Goal: Transaction & Acquisition: Book appointment/travel/reservation

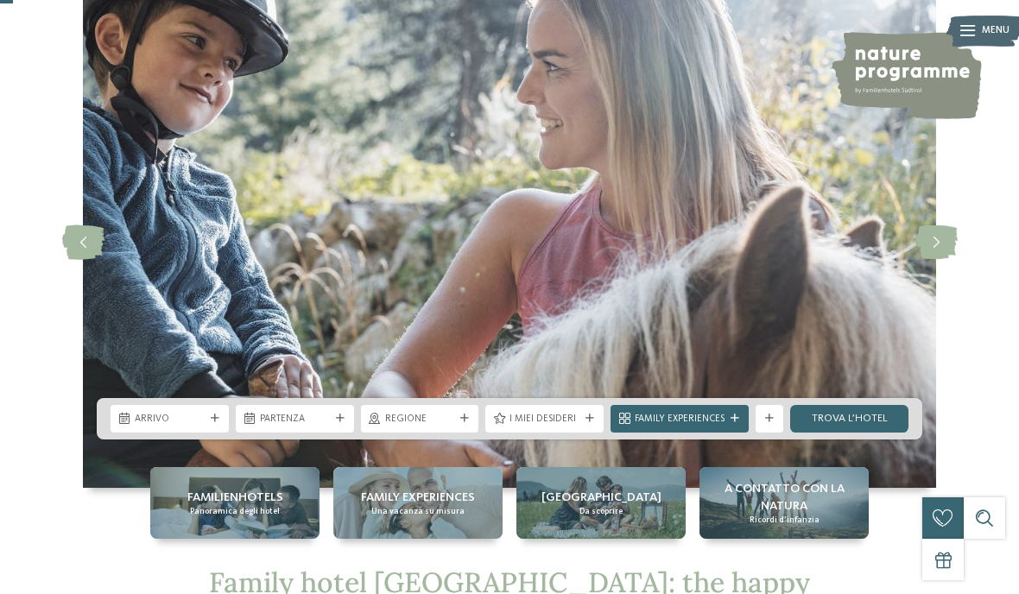
click at [205, 426] on div "Arrivo" at bounding box center [169, 418] width 77 height 15
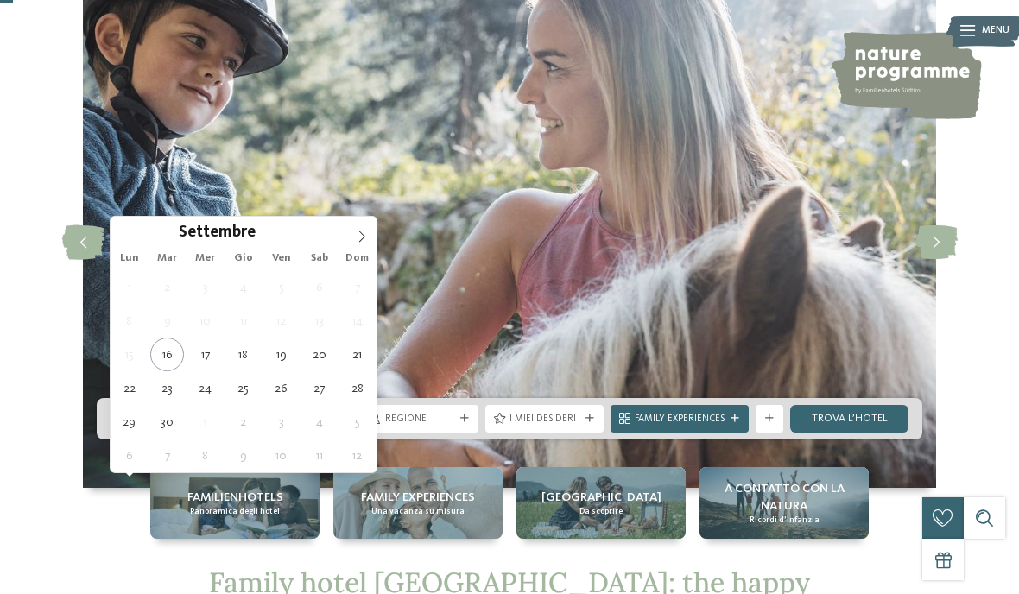
click at [359, 239] on icon at bounding box center [362, 237] width 12 height 12
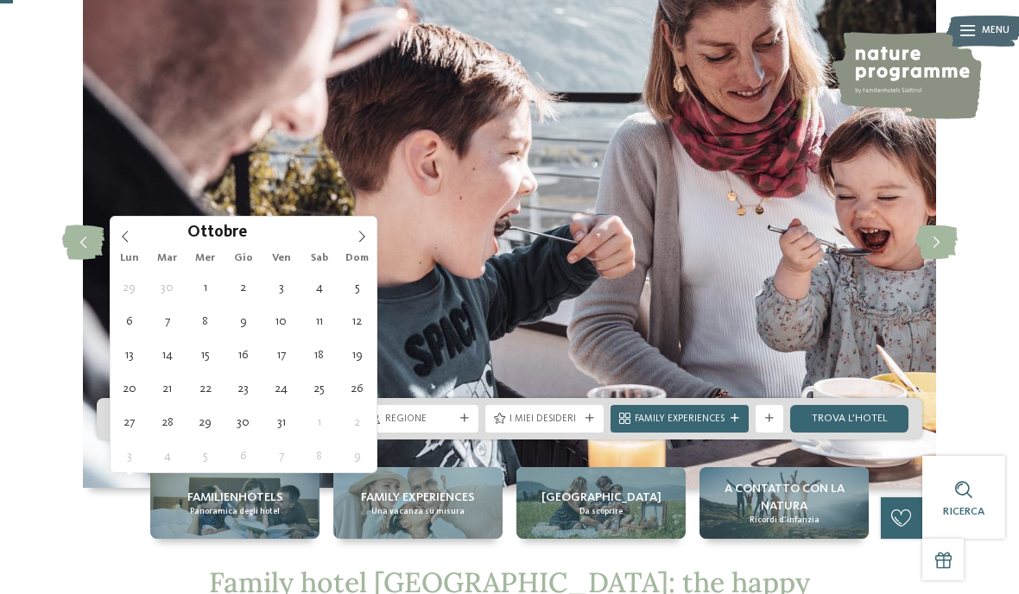
type div "[DATE]"
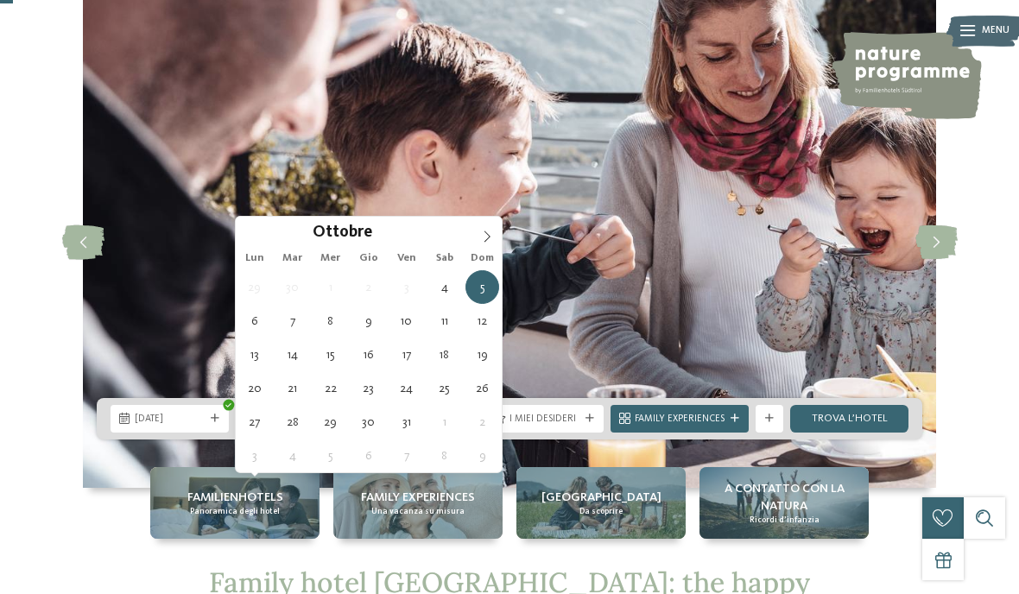
type div "[DATE]"
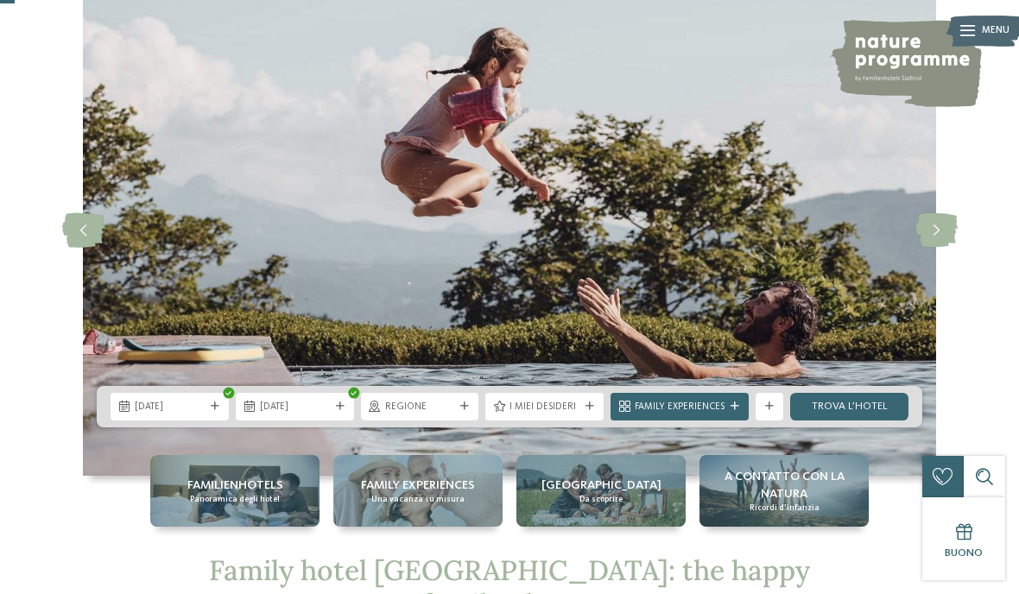
scroll to position [166, 0]
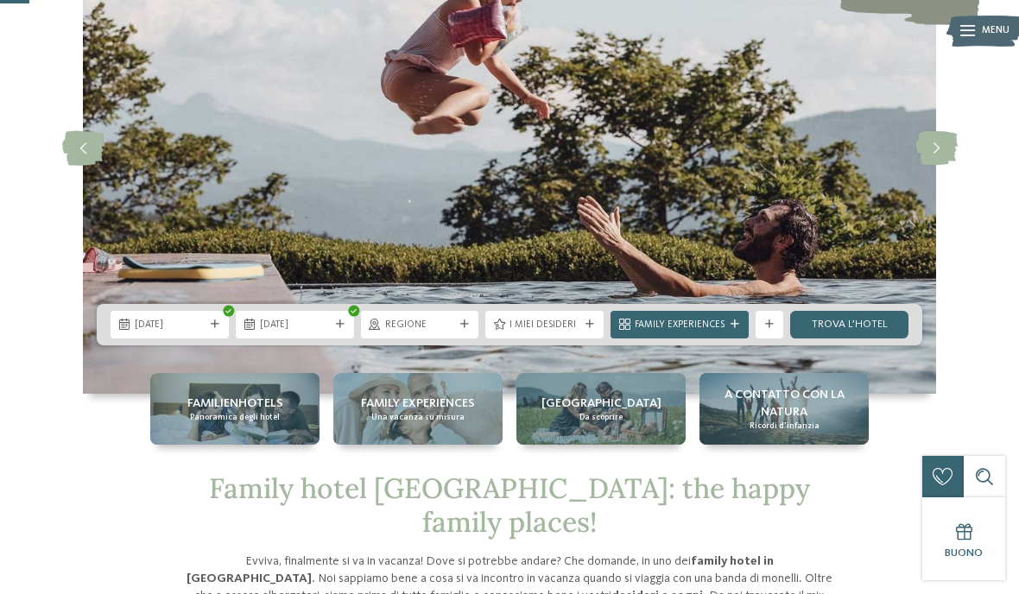
click at [723, 332] on span "Family Experiences" at bounding box center [680, 326] width 90 height 14
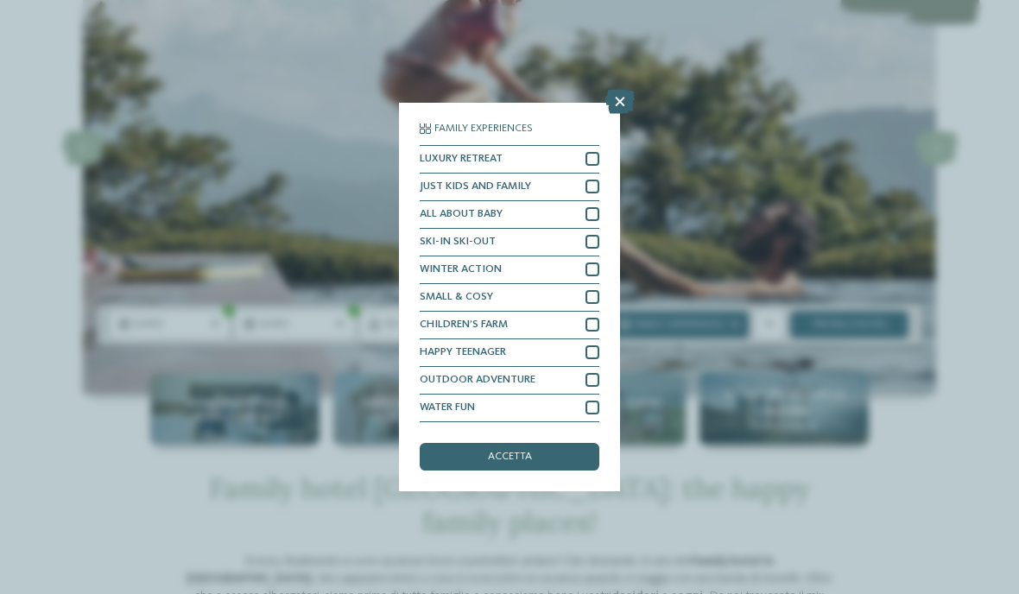
scroll to position [3, 0]
click at [618, 90] on icon at bounding box center [619, 102] width 29 height 24
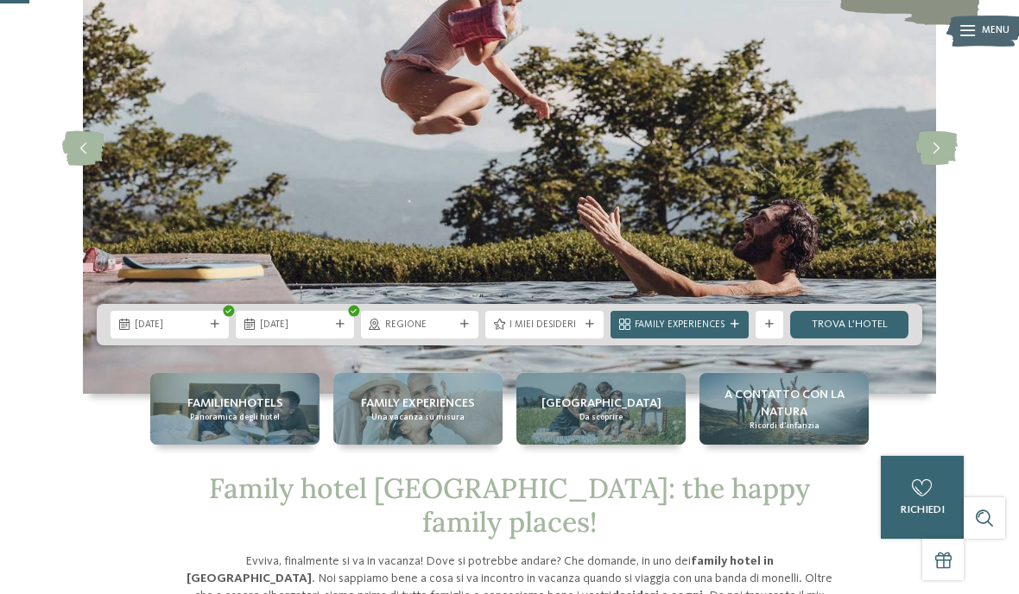
click at [831, 338] on link "trova l’hotel" at bounding box center [849, 325] width 118 height 28
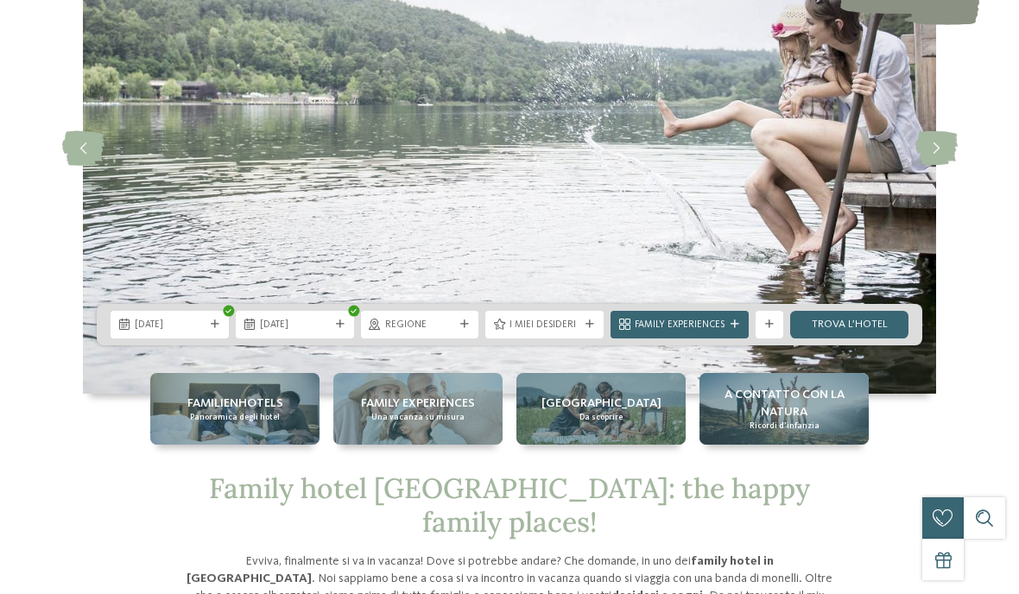
scroll to position [0, 0]
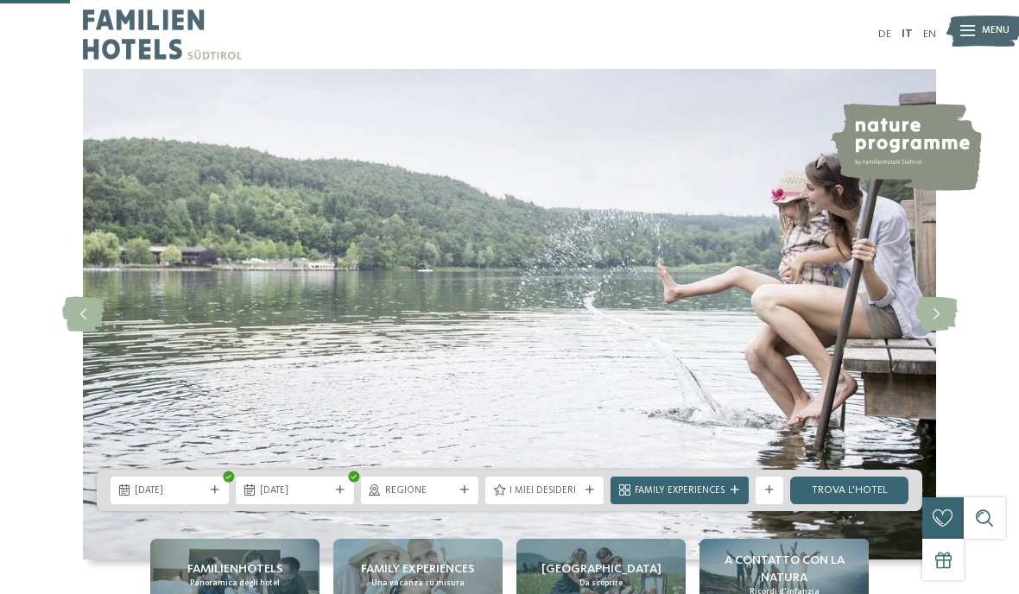
click at [727, 483] on div "Family Experiences" at bounding box center [679, 490] width 97 height 15
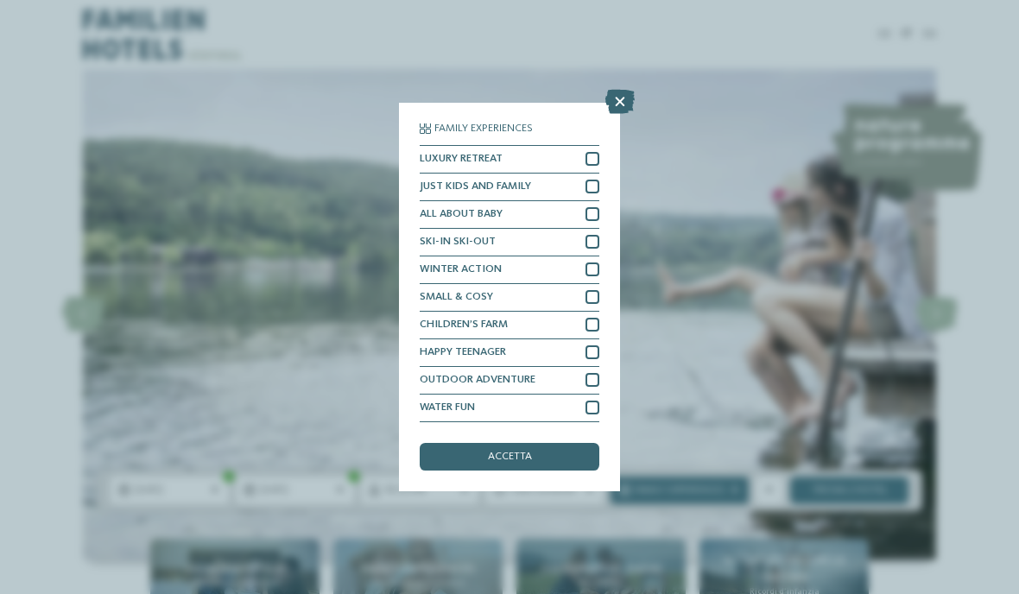
scroll to position [347, 0]
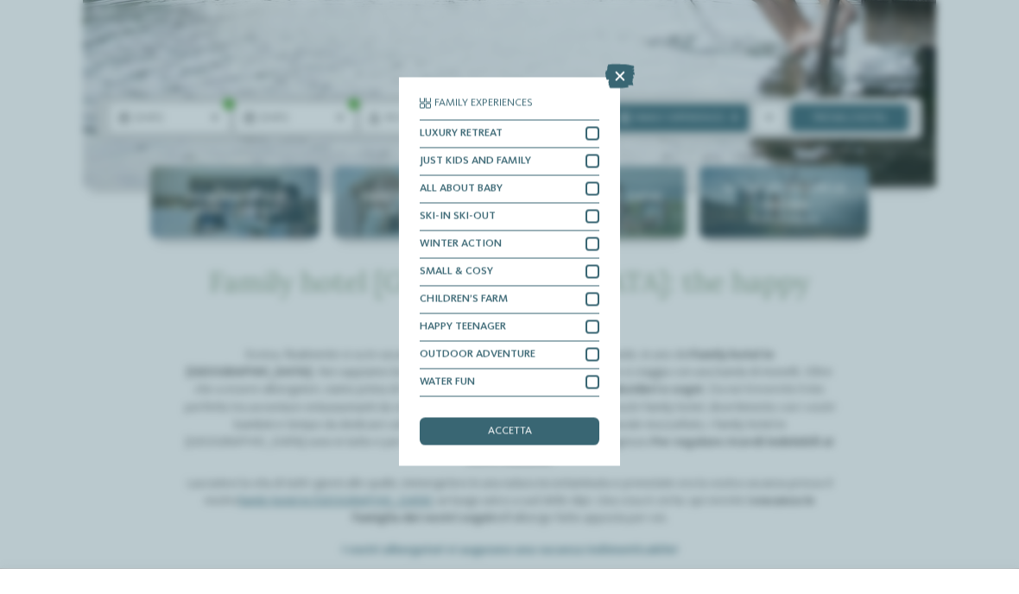
click at [626, 27] on div "Family Experiences LUXURY RETREAT JUST KIDS AND FAMILY" at bounding box center [509, 297] width 1019 height 594
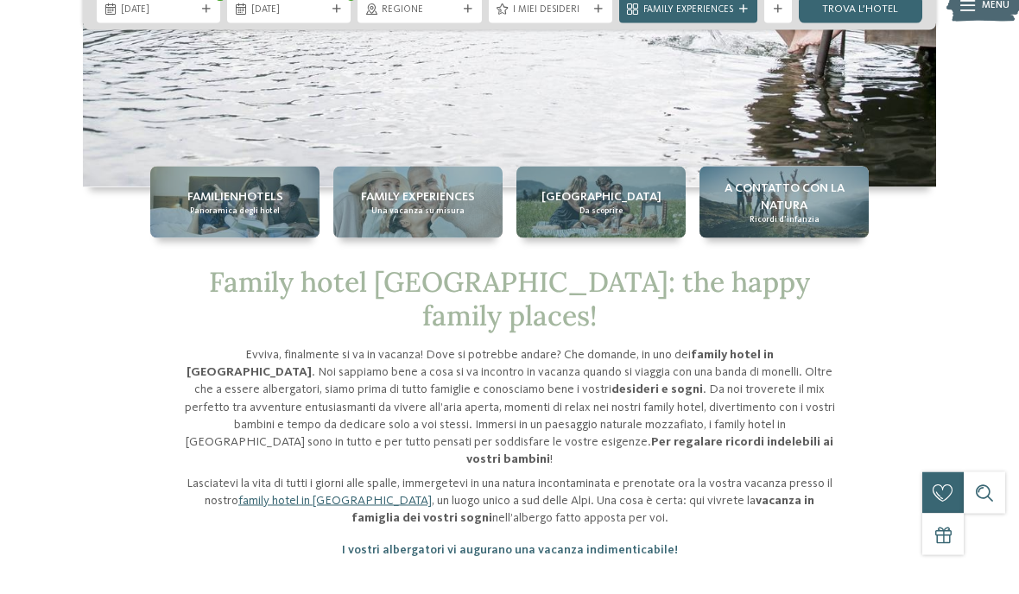
scroll to position [1274, 0]
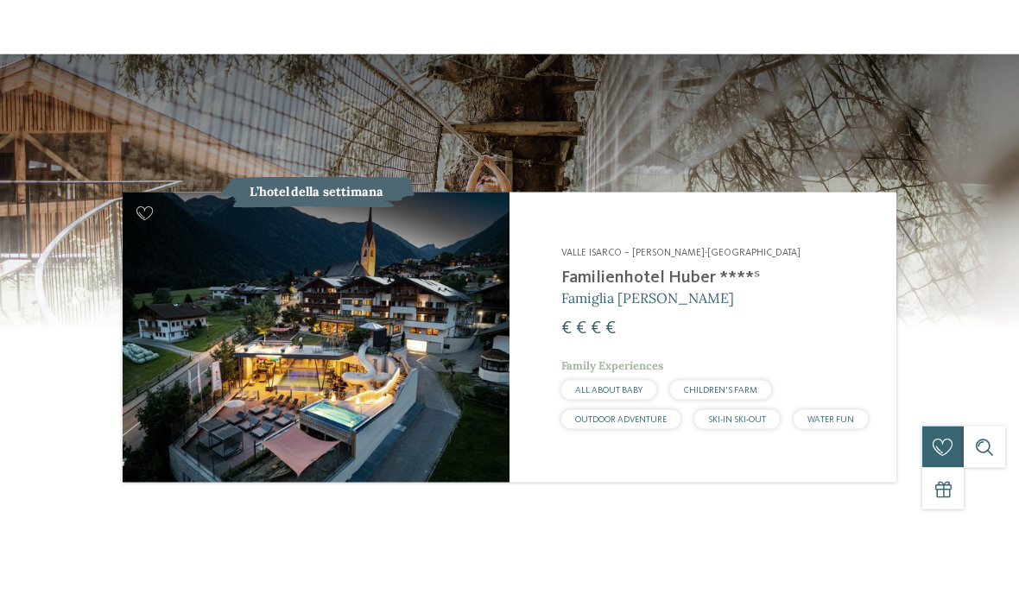
click at [692, 338] on h2 "Familienhotel Huber ****ˢ" at bounding box center [720, 348] width 318 height 21
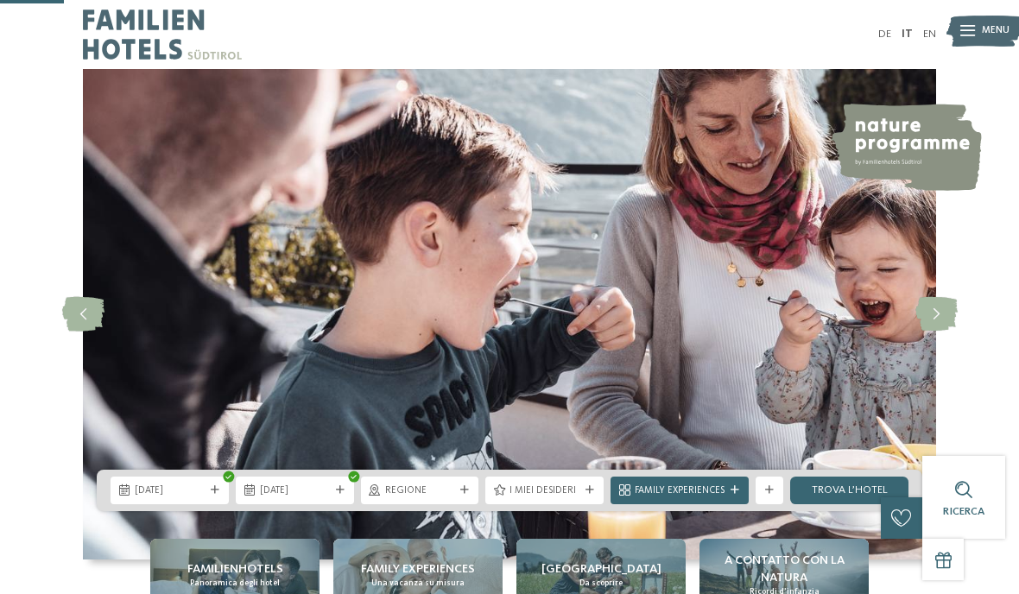
click at [850, 477] on link "trova l’hotel" at bounding box center [849, 491] width 118 height 28
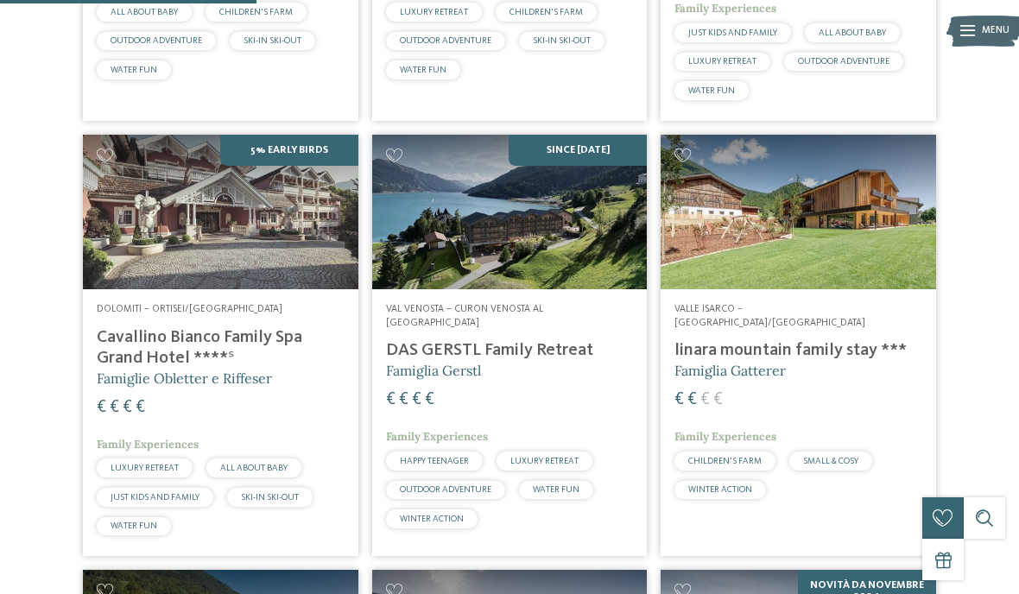
scroll to position [828, 0]
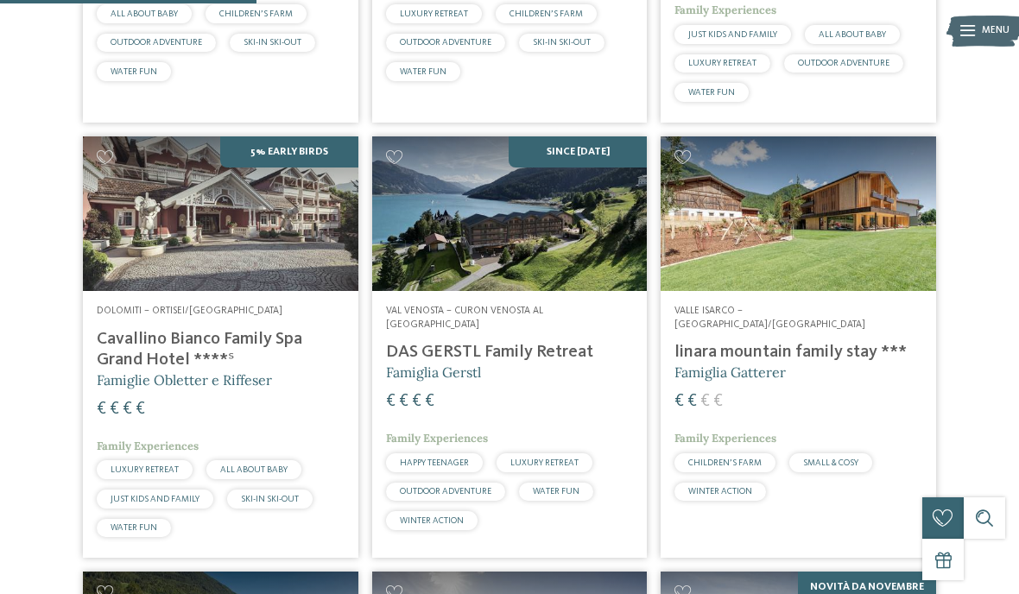
click at [795, 220] on img at bounding box center [798, 213] width 275 height 155
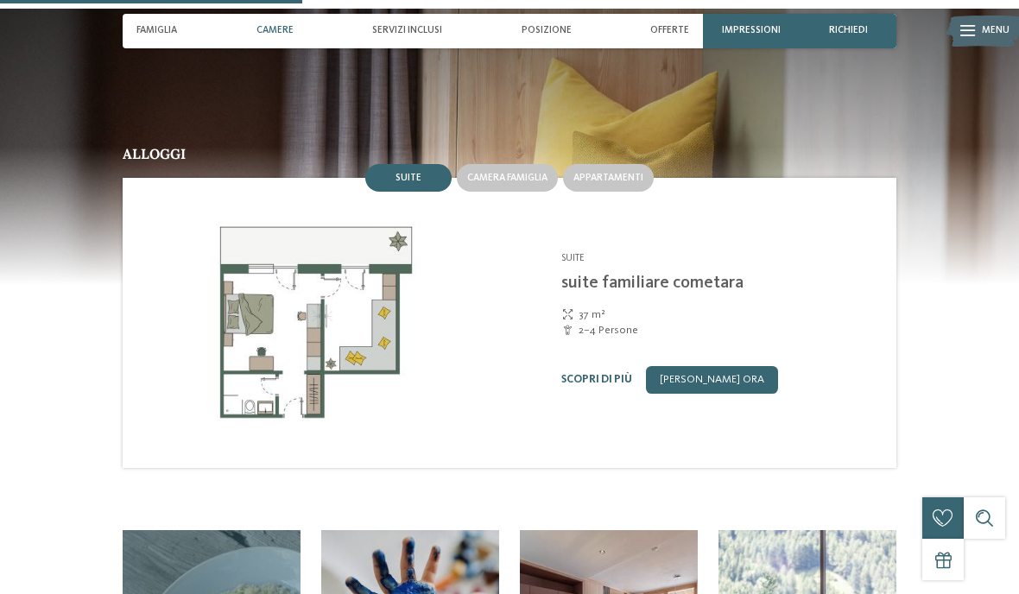
scroll to position [1356, 0]
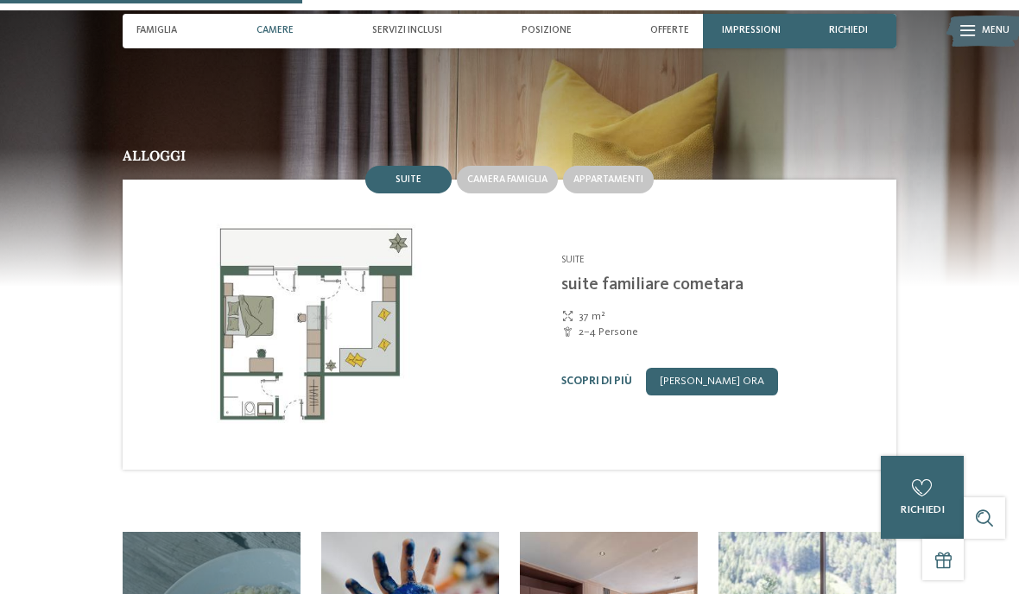
click at [724, 368] on link "[PERSON_NAME] ora" at bounding box center [712, 382] width 132 height 28
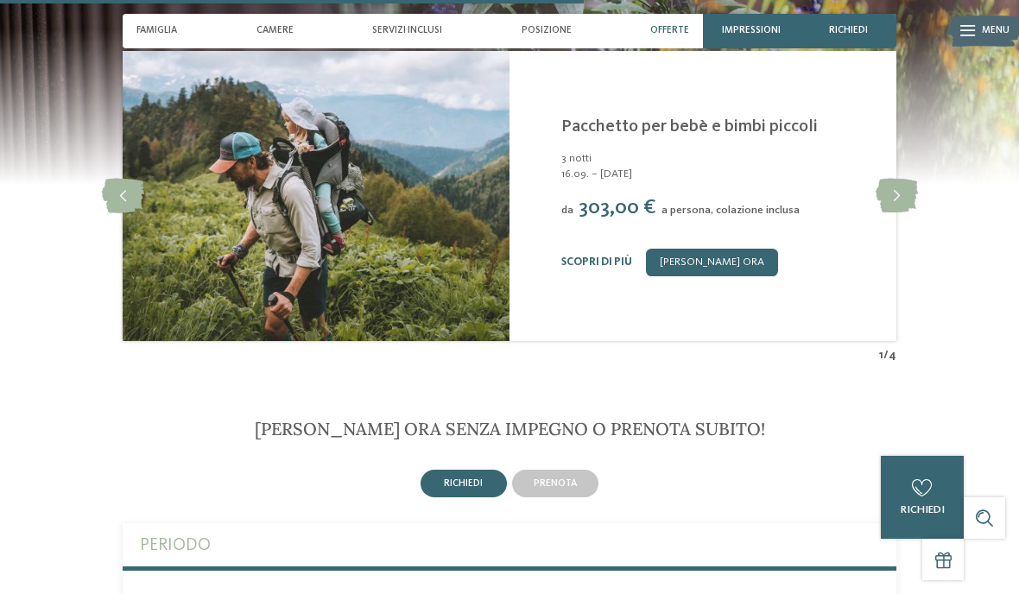
scroll to position [2716, 0]
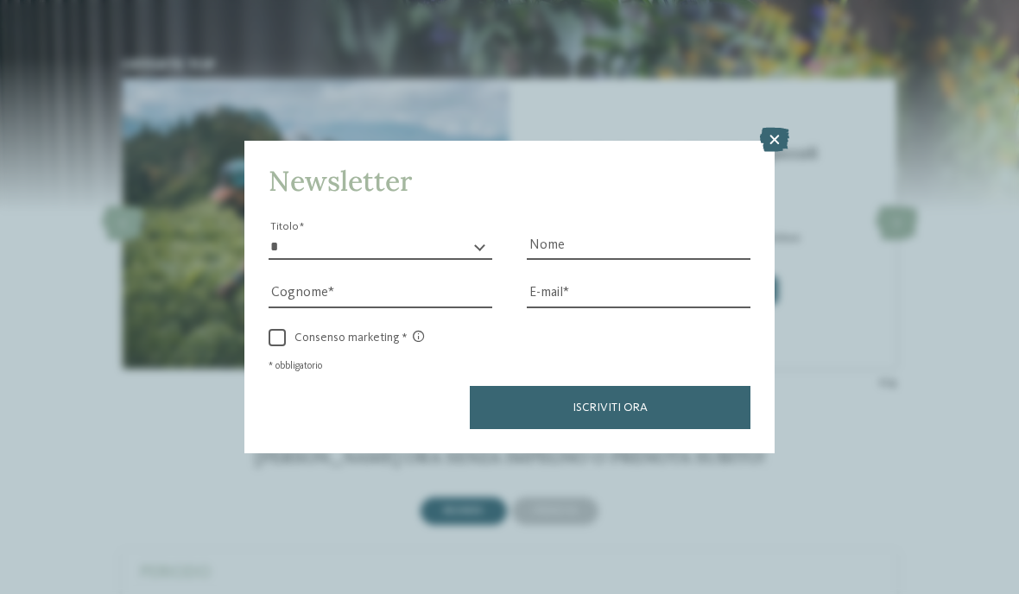
click at [784, 128] on icon at bounding box center [774, 140] width 29 height 24
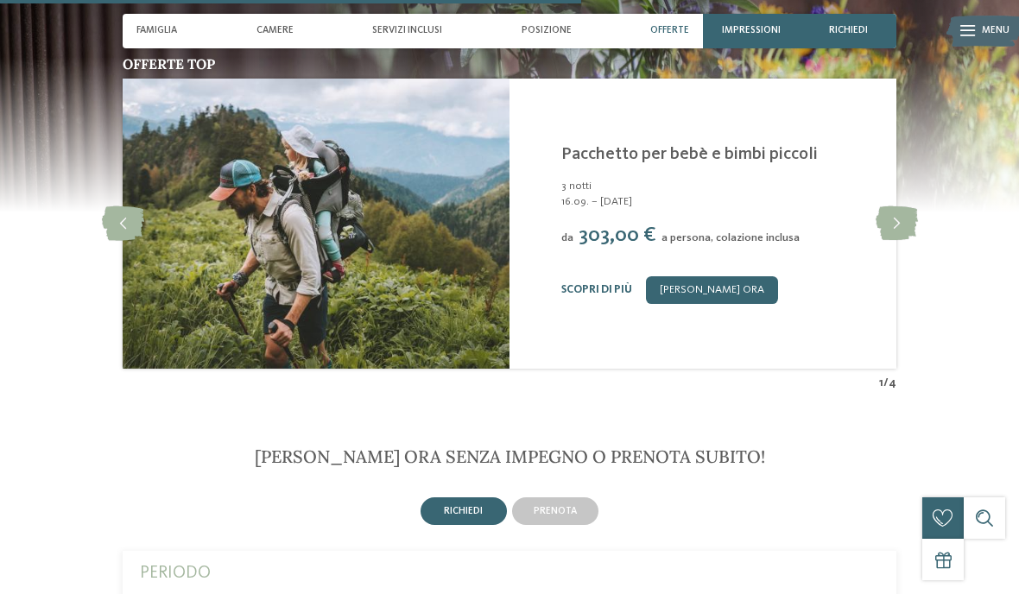
click at [884, 206] on icon at bounding box center [897, 223] width 42 height 35
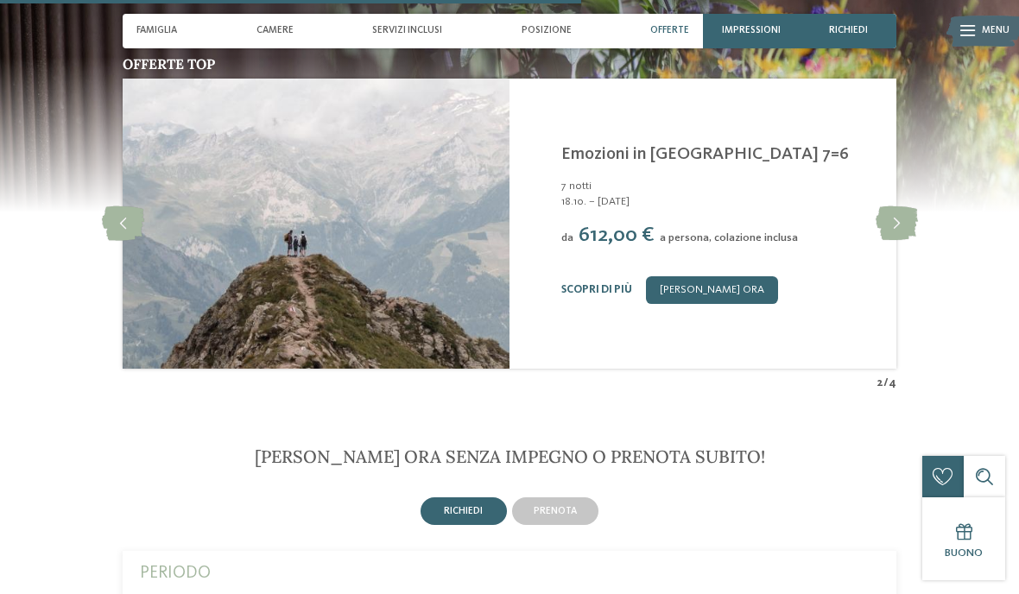
click at [102, 206] on icon at bounding box center [123, 223] width 42 height 35
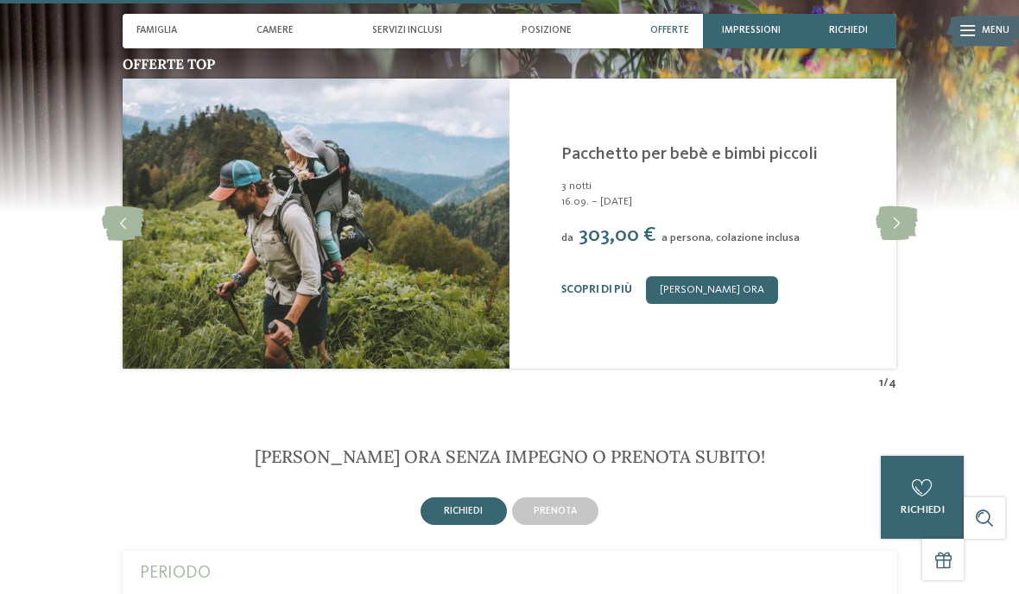
click at [608, 284] on link "Scopri di più" at bounding box center [596, 289] width 71 height 11
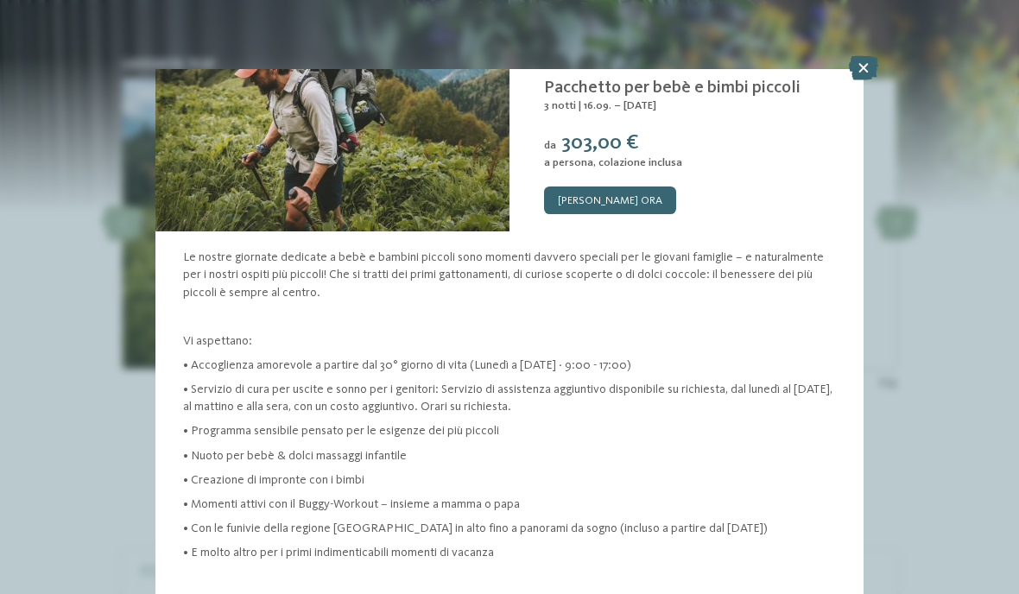
scroll to position [142, 0]
click at [868, 76] on icon at bounding box center [863, 68] width 29 height 24
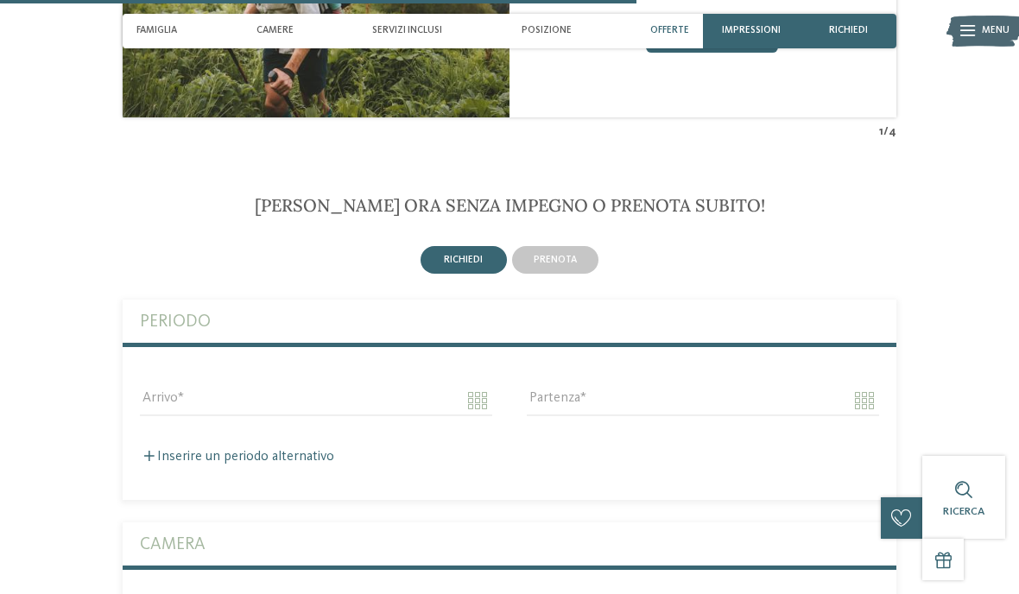
scroll to position [2945, 0]
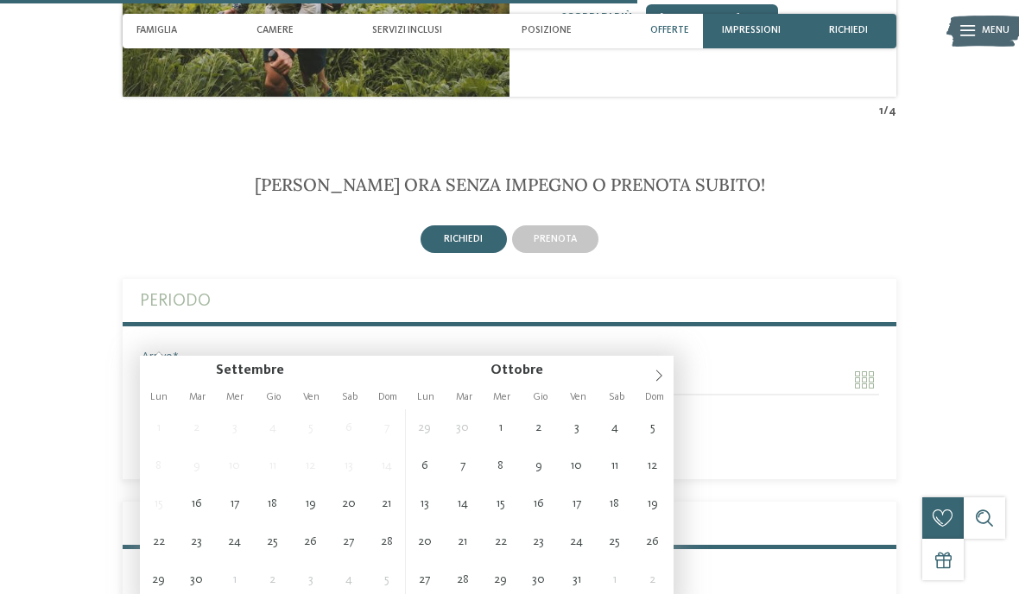
scroll to position [3025, 0]
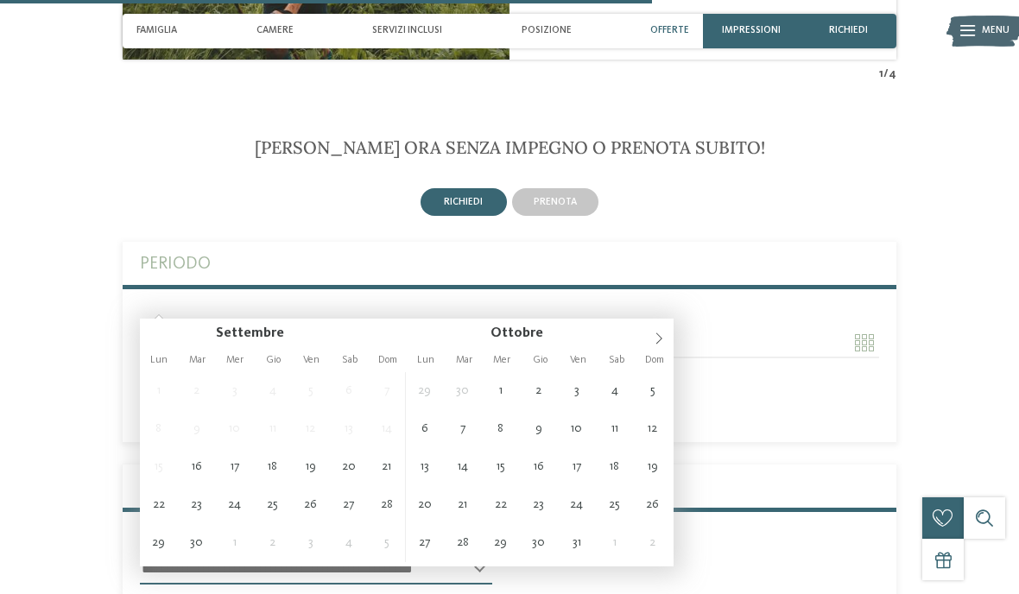
type input "**********"
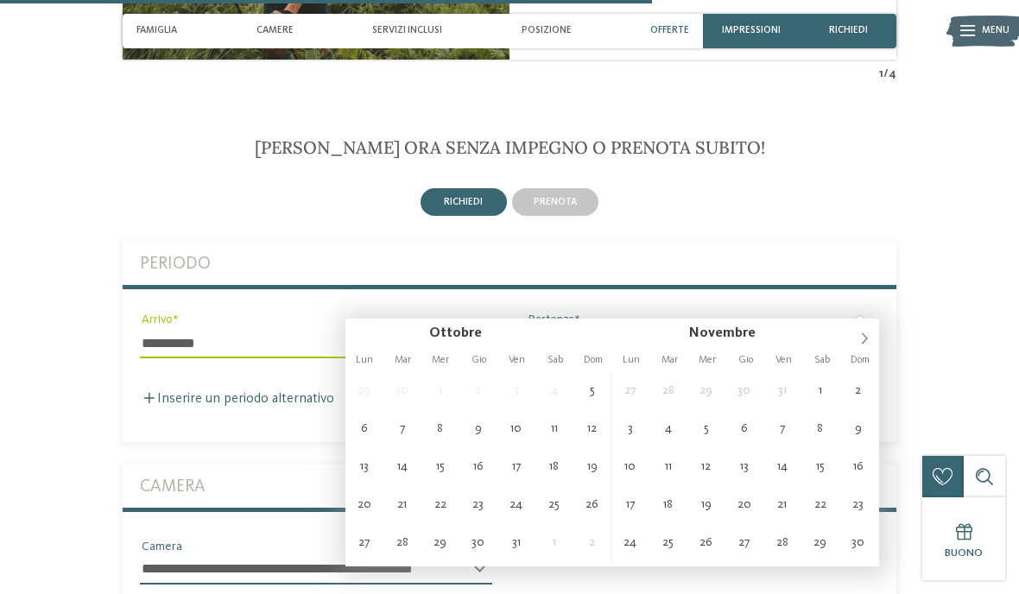
type input "**********"
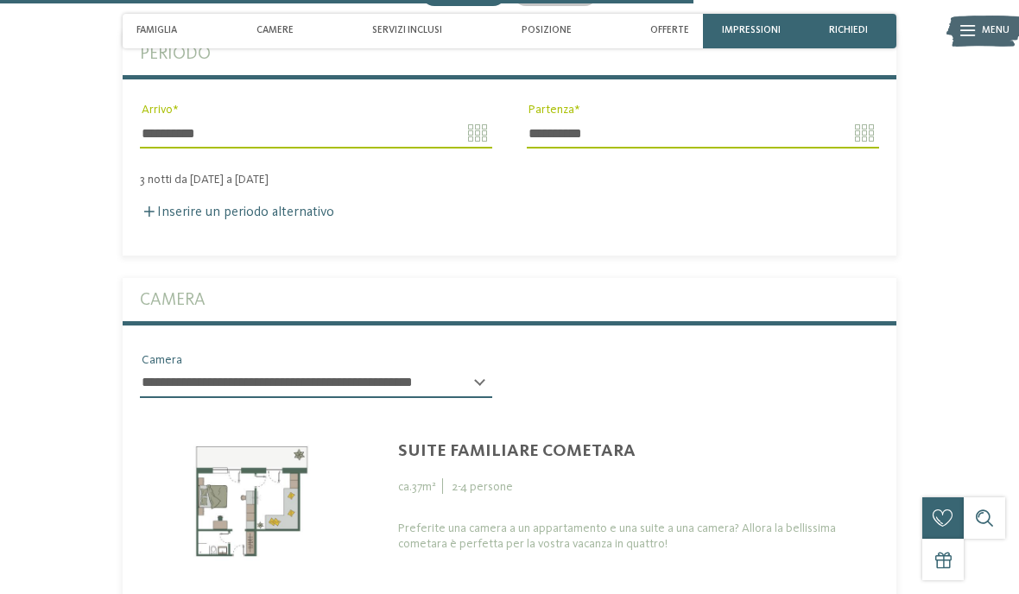
scroll to position [3236, 0]
click at [471, 368] on select "**********" at bounding box center [316, 382] width 352 height 29
select select "*****"
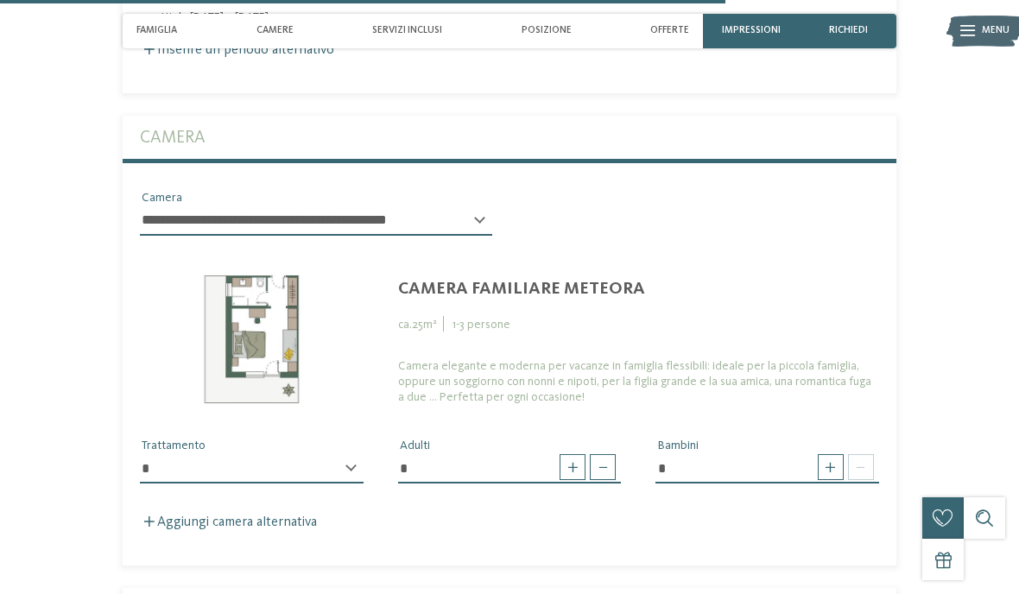
scroll to position [3407, 0]
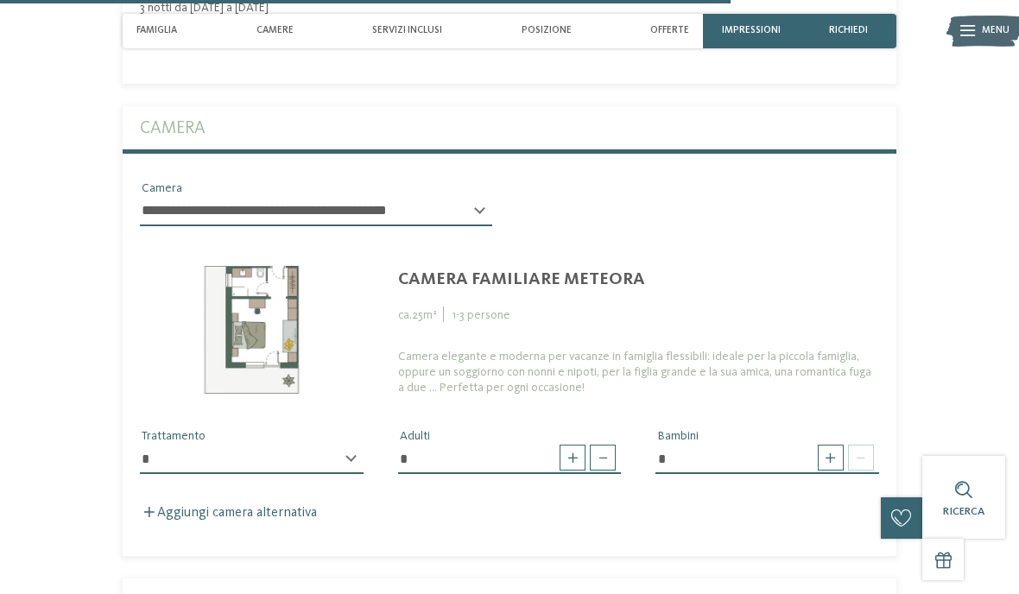
click at [850, 445] on span at bounding box center [861, 458] width 26 height 26
click at [821, 445] on span at bounding box center [831, 458] width 26 height 26
type input "*"
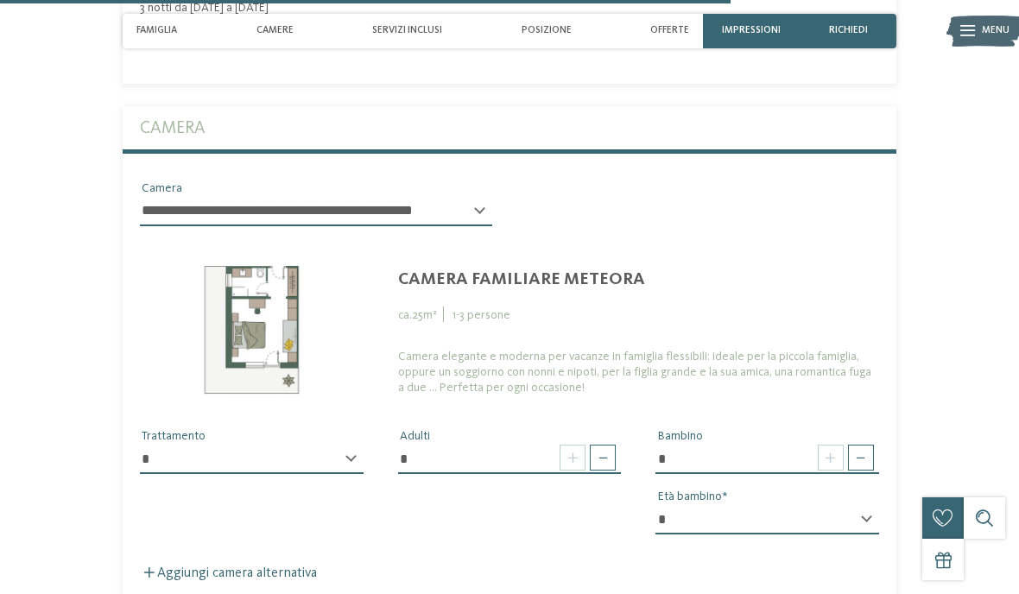
click at [837, 505] on select "* * * * * * * * * * * ** ** ** ** ** ** ** **" at bounding box center [767, 519] width 224 height 29
select select "*"
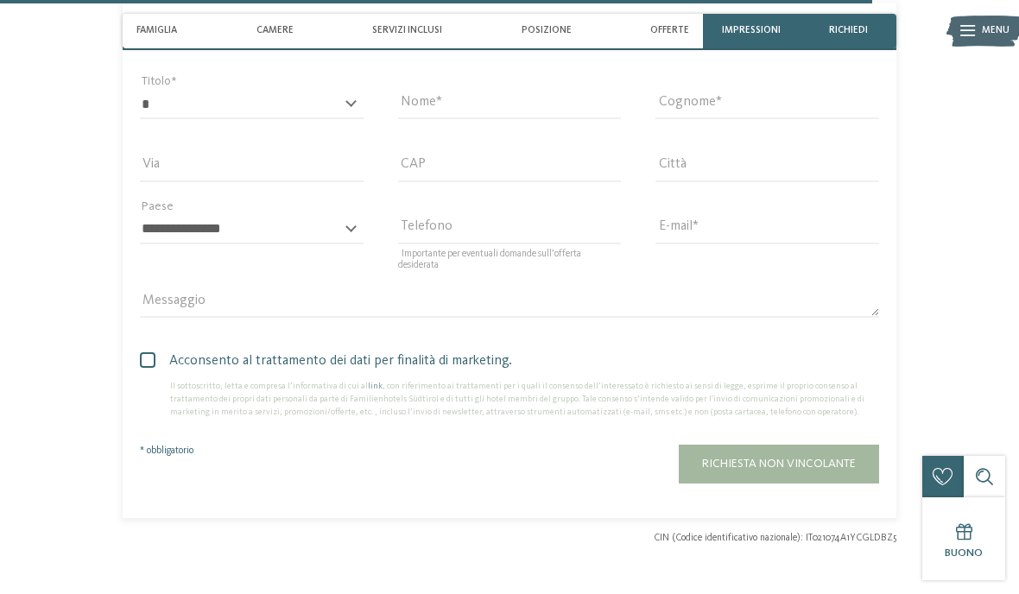
scroll to position [4118, 0]
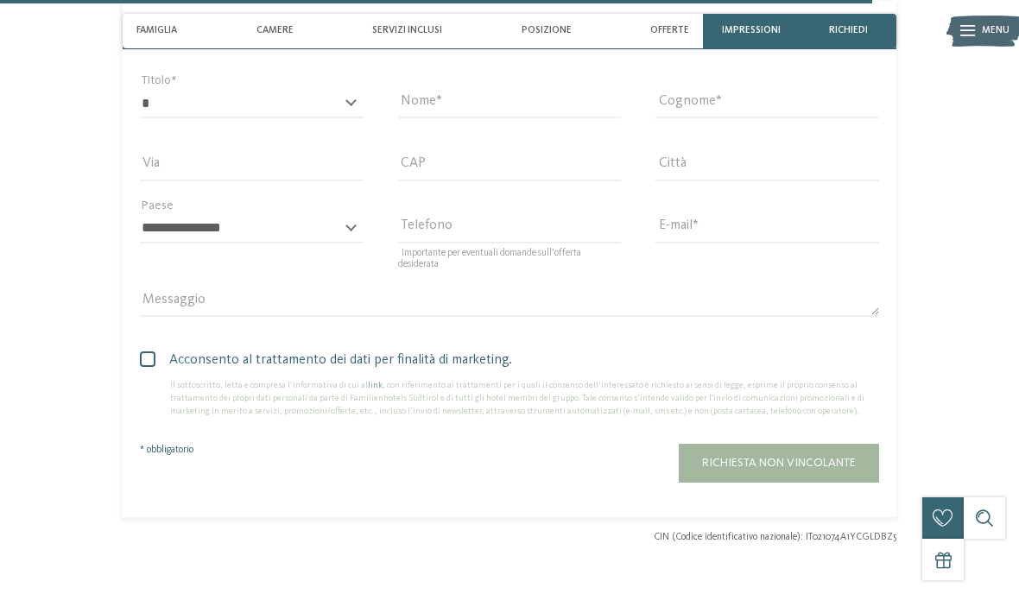
click at [164, 350] on span "Acconsento al trattamento dei dati per finalità di marketing." at bounding box center [516, 360] width 726 height 21
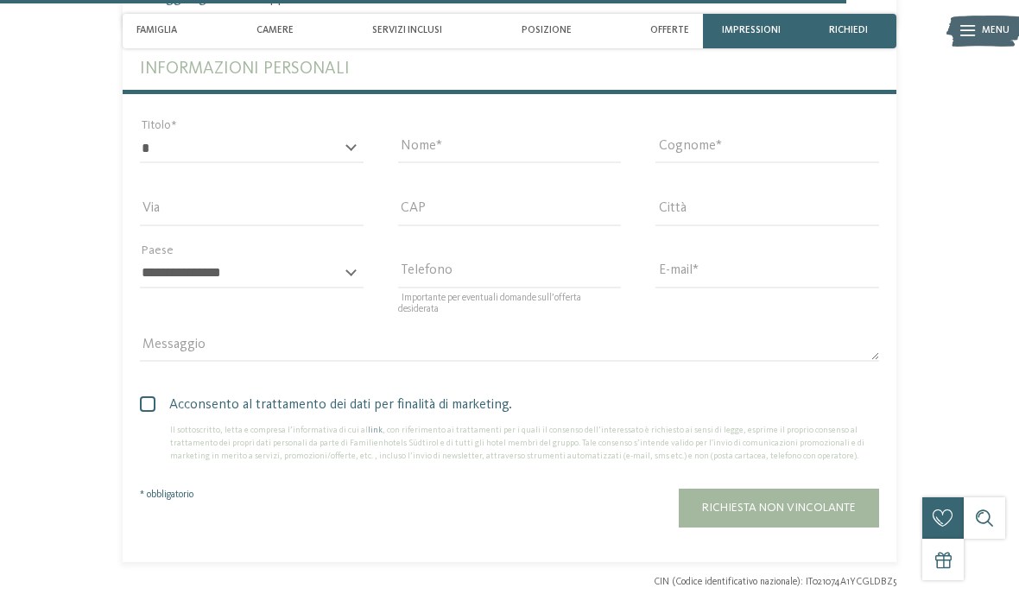
scroll to position [4023, 0]
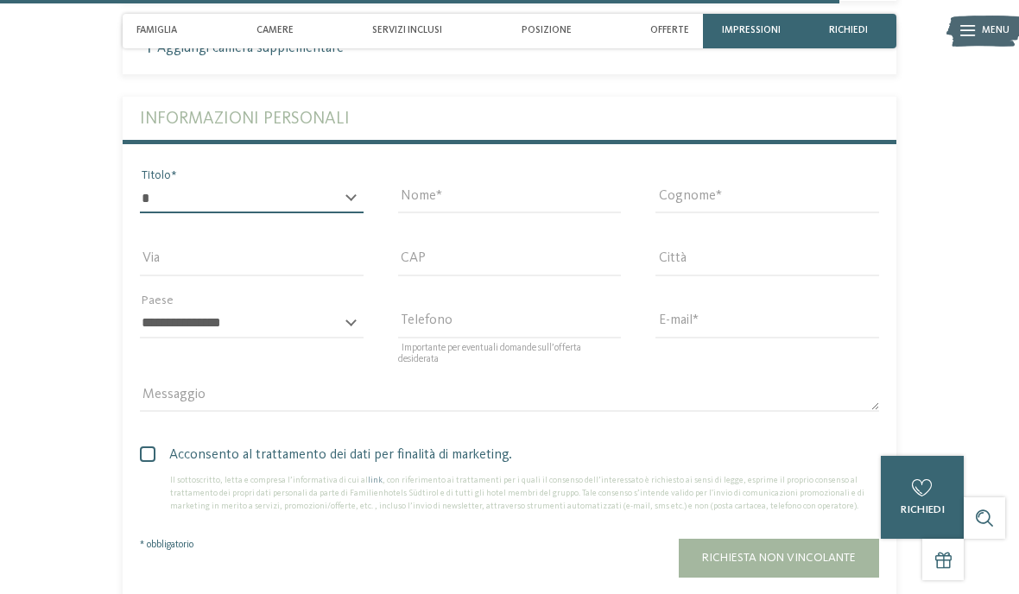
click at [344, 184] on select "* ****** ******* ******** ******" at bounding box center [252, 198] width 224 height 29
select select "*"
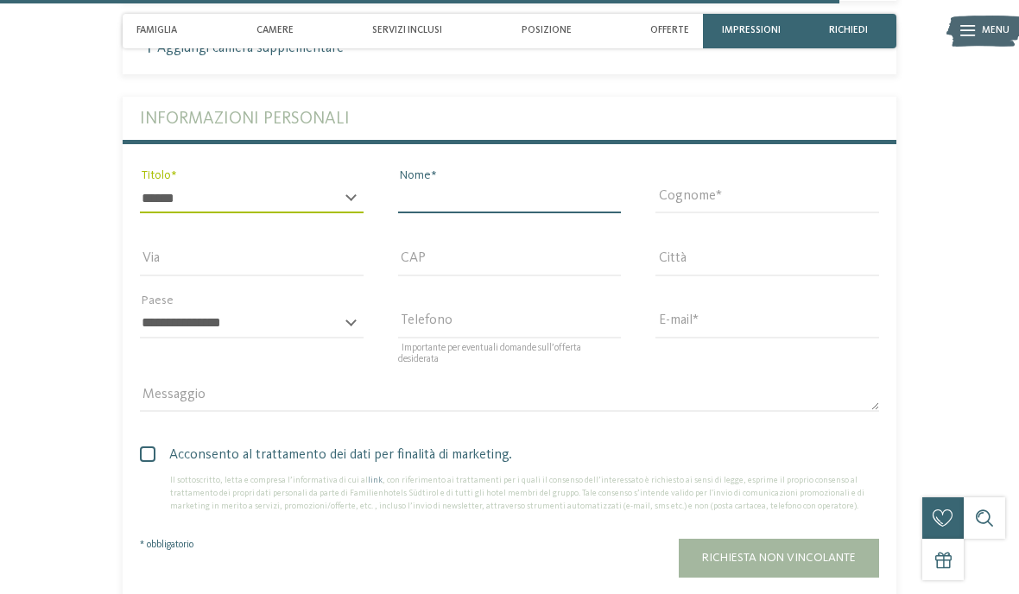
click at [510, 184] on input "Nome" at bounding box center [510, 198] width 224 height 29
type input "********"
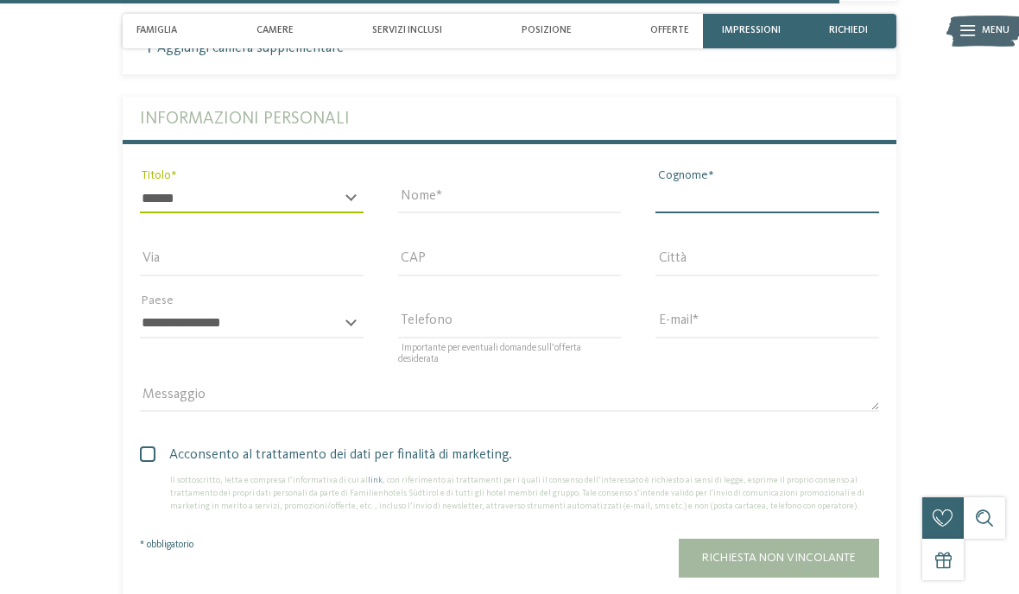
click at [819, 184] on input "Cognome" at bounding box center [767, 198] width 224 height 29
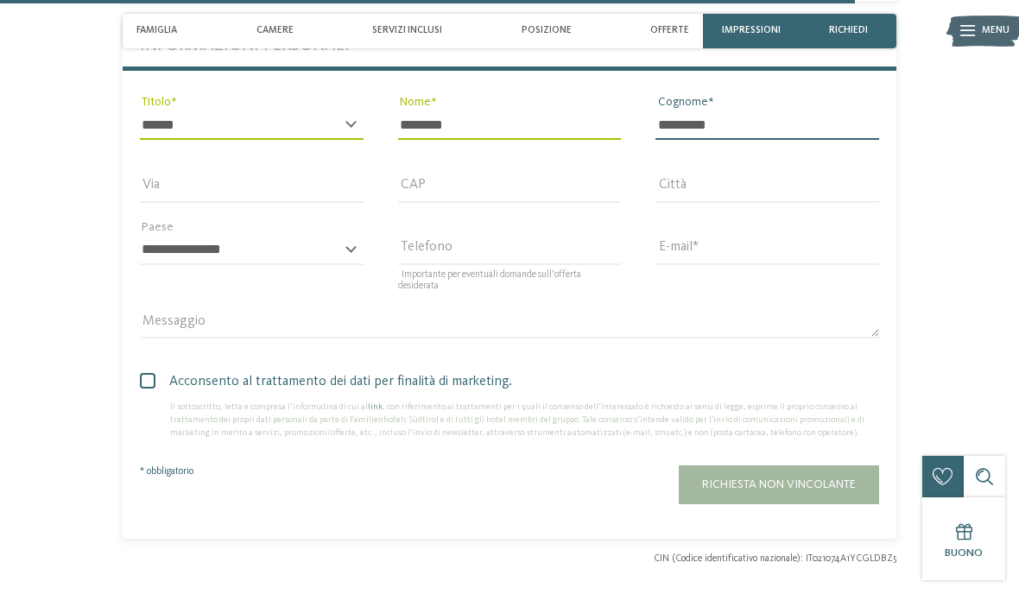
type input "*********"
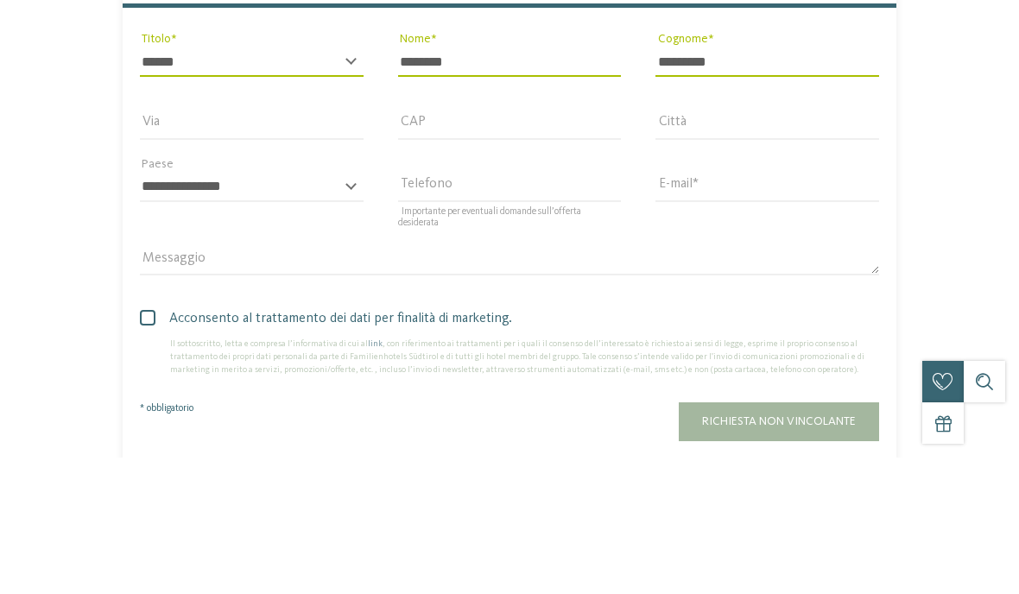
scroll to position [4159, 0]
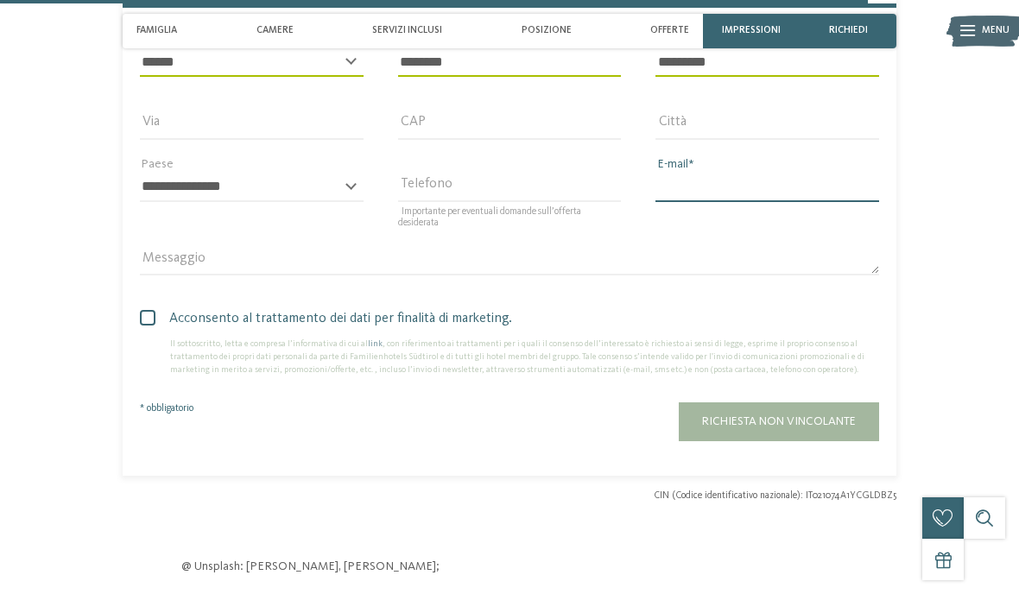
click at [743, 173] on input "E-mail" at bounding box center [767, 187] width 224 height 29
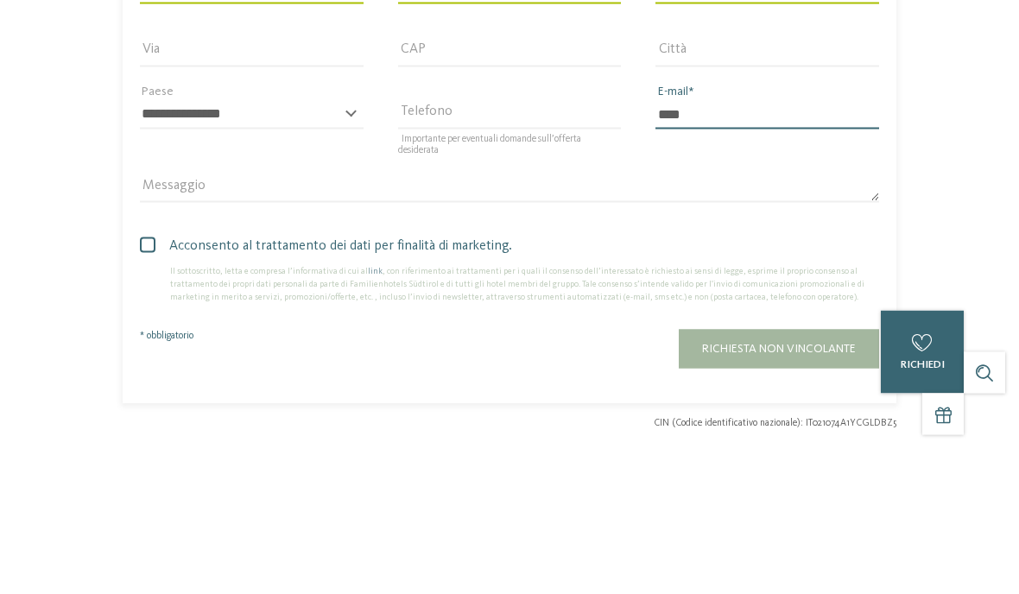
type input "*****"
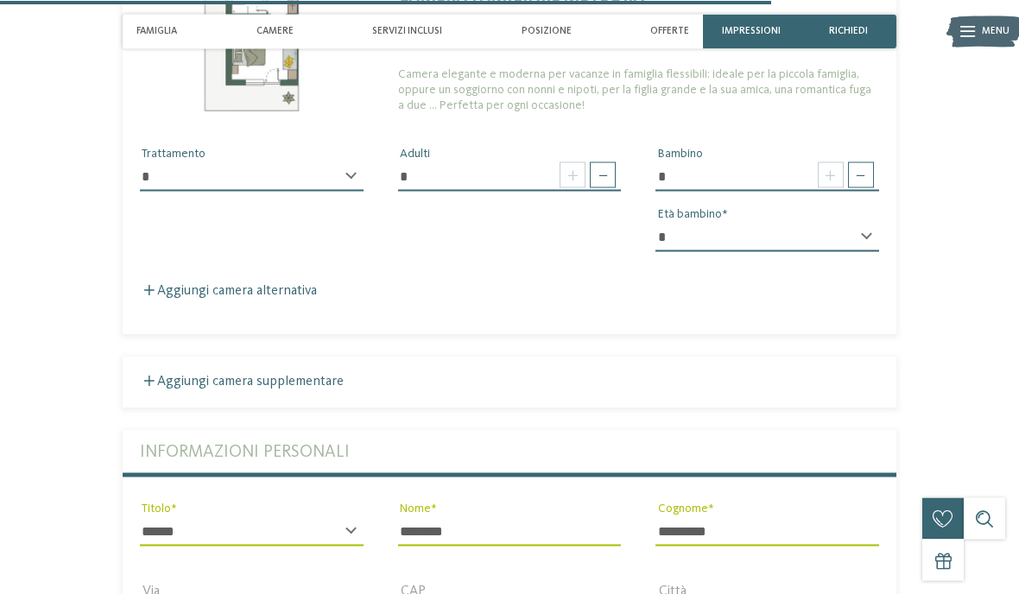
scroll to position [3689, 0]
type input "**********"
click at [861, 223] on select "* * * * * * * * * * * ** ** ** ** ** ** ** **" at bounding box center [767, 237] width 224 height 29
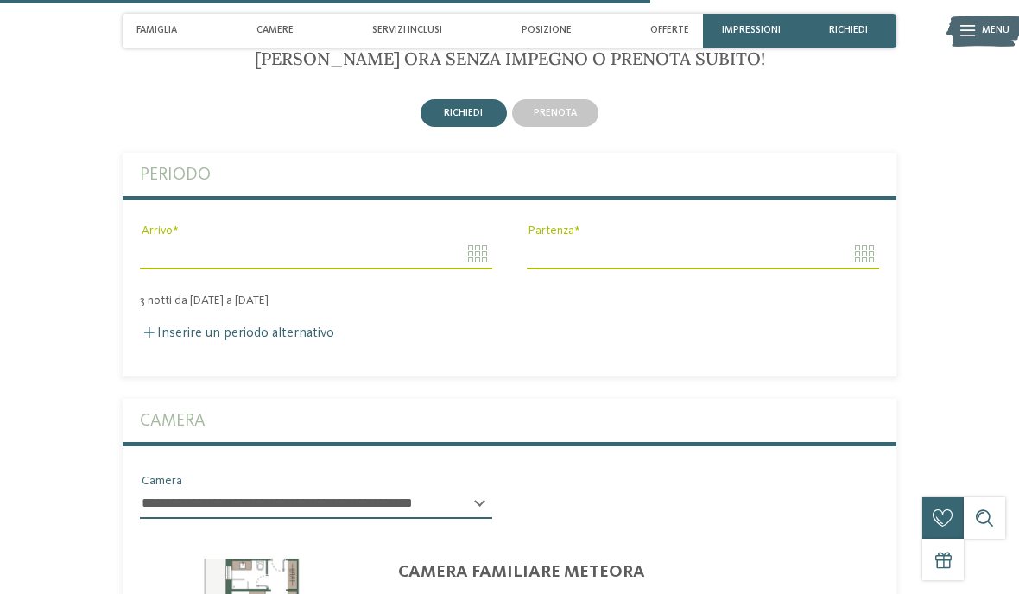
scroll to position [3114, 0]
click at [482, 240] on input "Arrivo" at bounding box center [316, 254] width 352 height 29
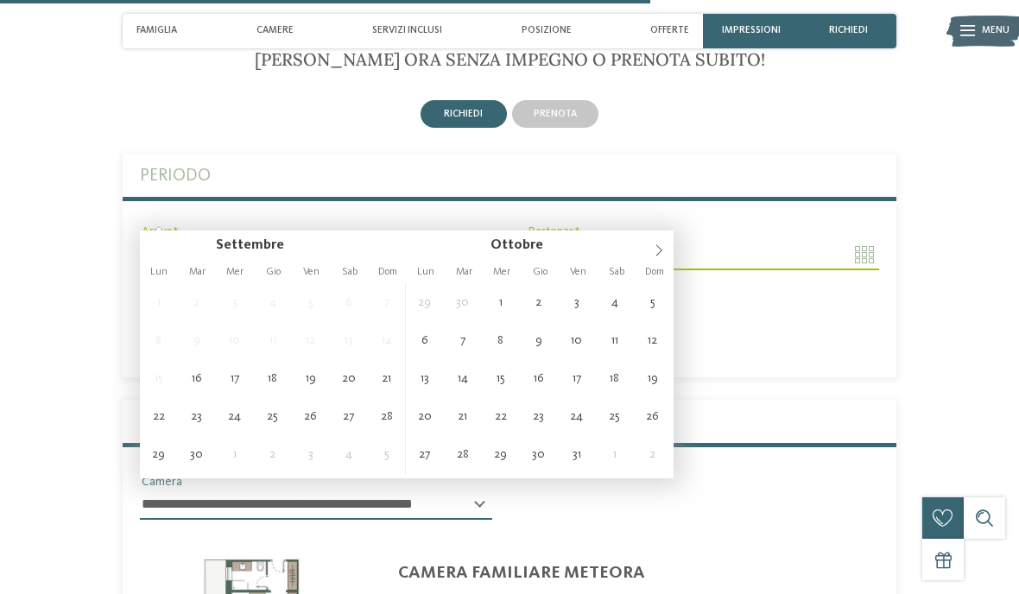
type input "**********"
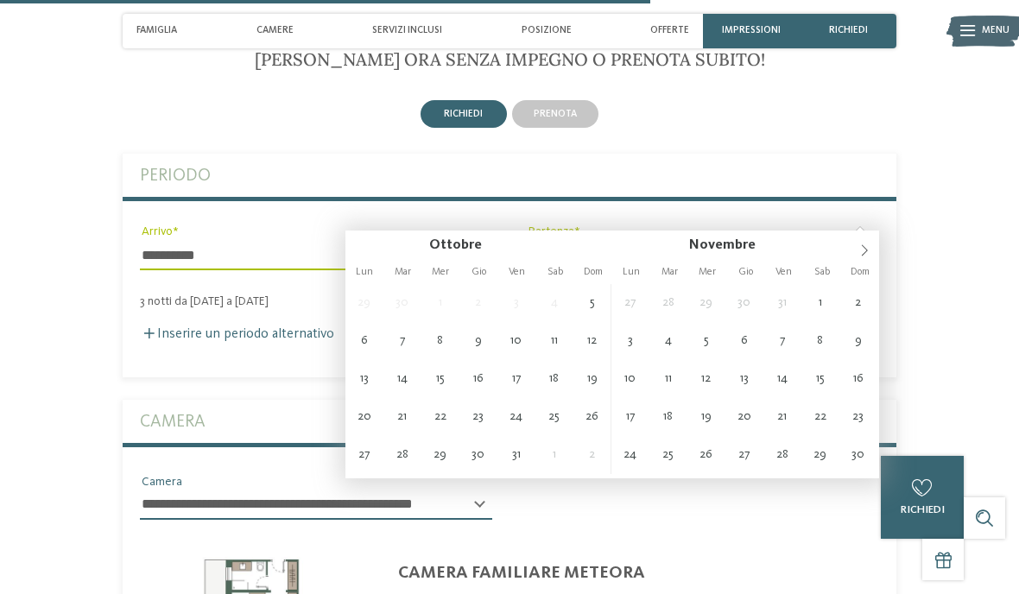
type input "**********"
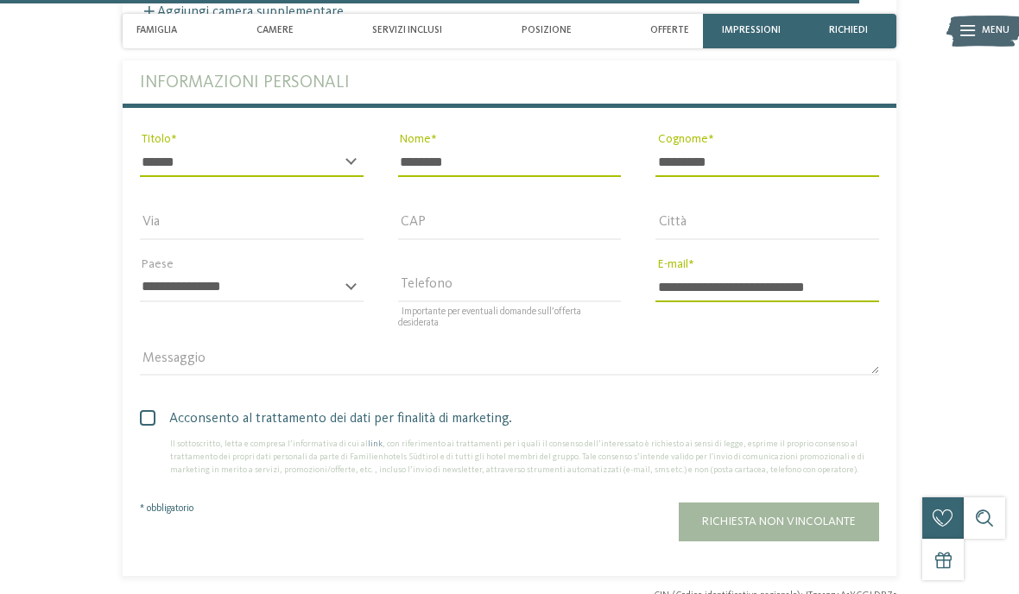
scroll to position [4060, 0]
click at [825, 515] on span "Richiesta non vincolante" at bounding box center [779, 521] width 154 height 12
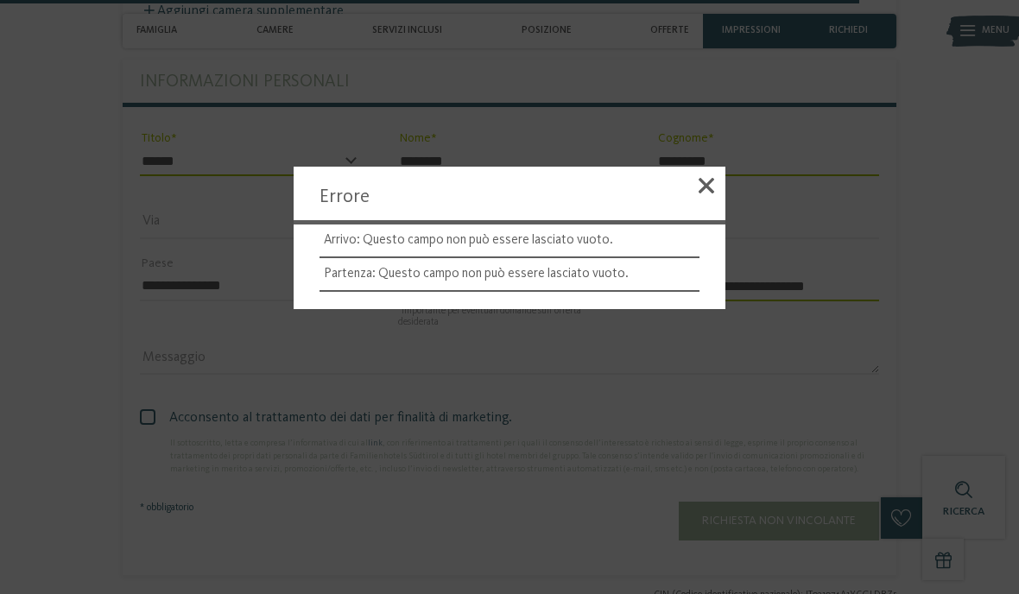
click at [717, 121] on div at bounding box center [509, 297] width 1019 height 594
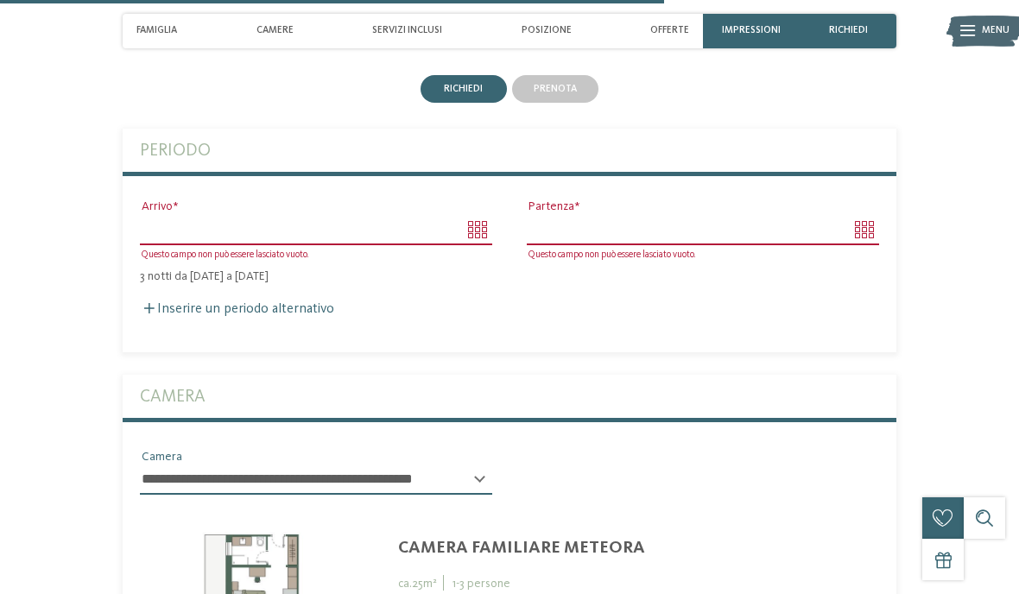
scroll to position [3111, 0]
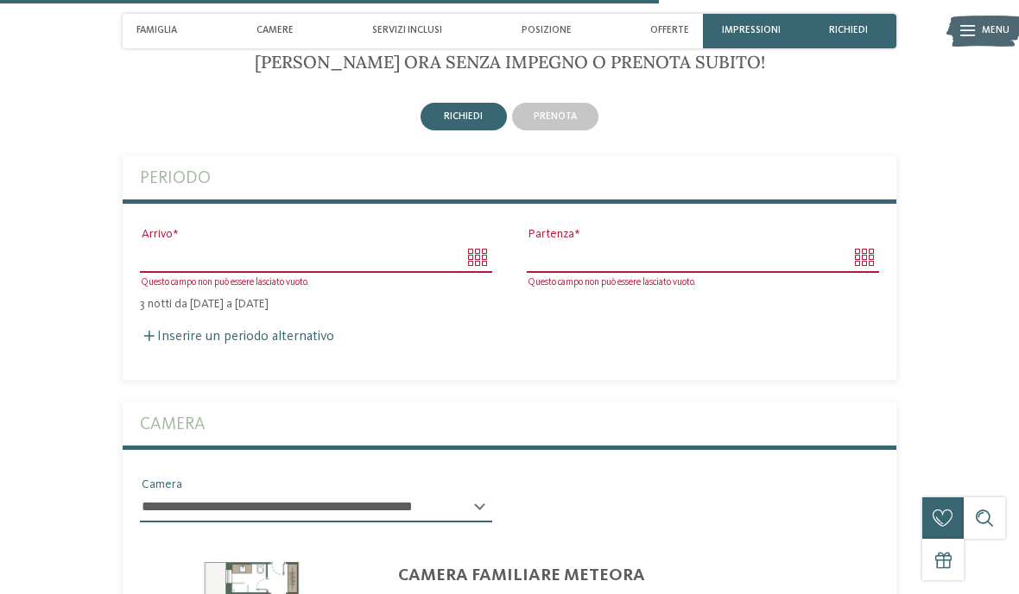
click at [477, 243] on input "Arrivo" at bounding box center [316, 257] width 352 height 29
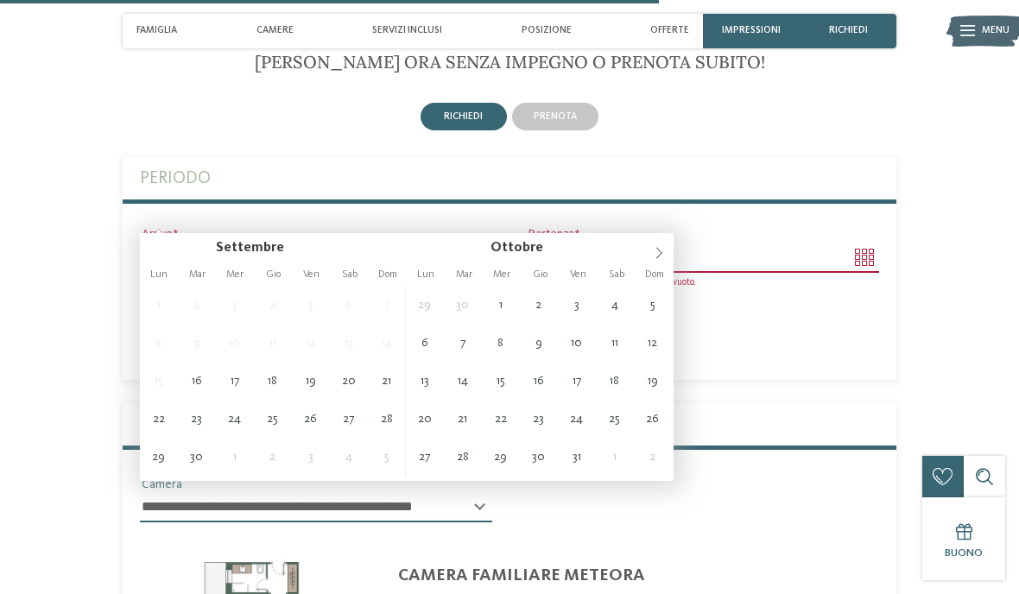
type input "**********"
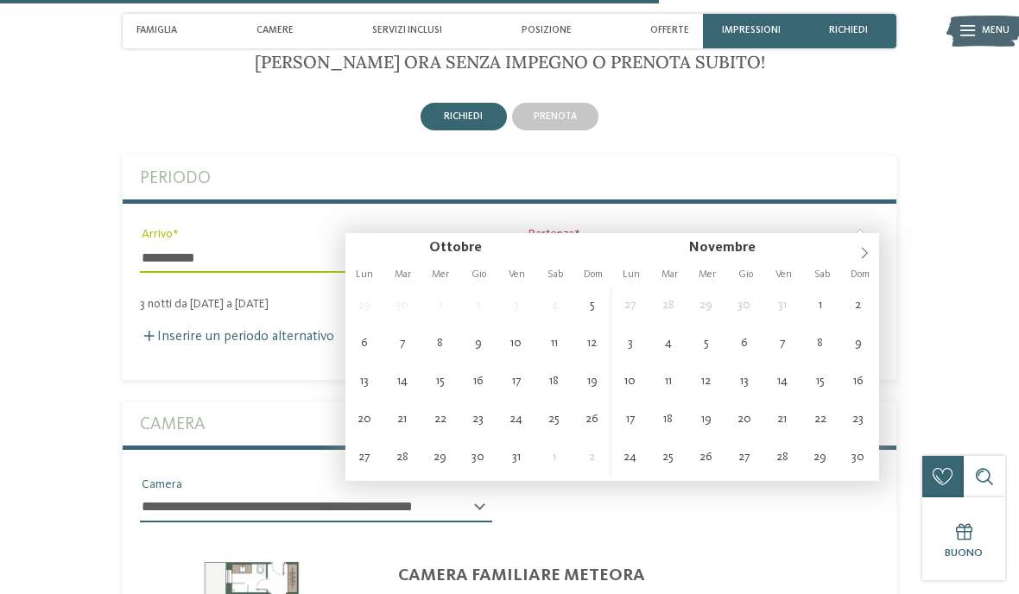
type input "**********"
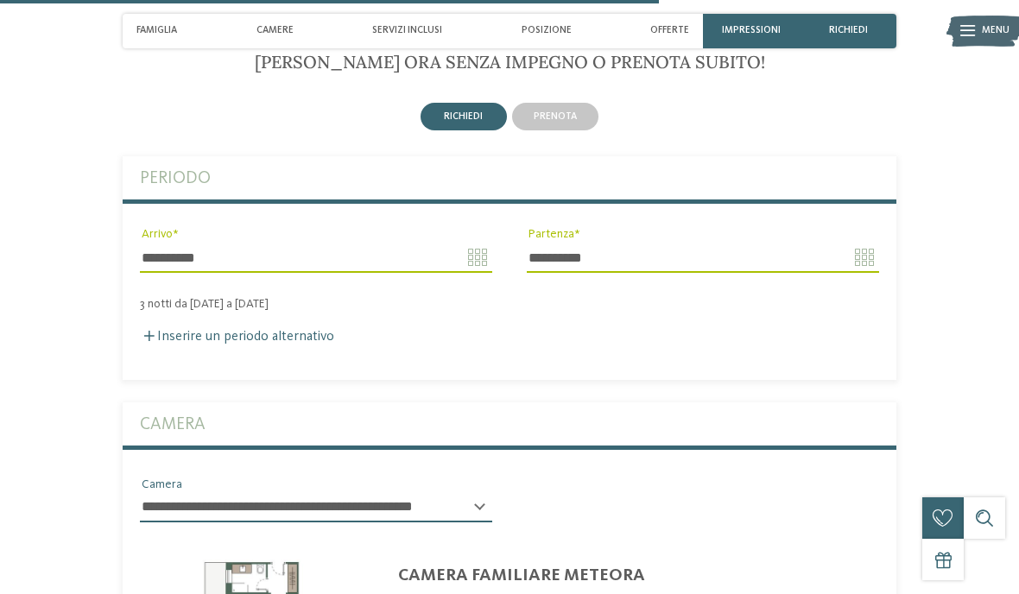
click at [779, 329] on div "Inserire un periodo alternativo" at bounding box center [509, 337] width 739 height 16
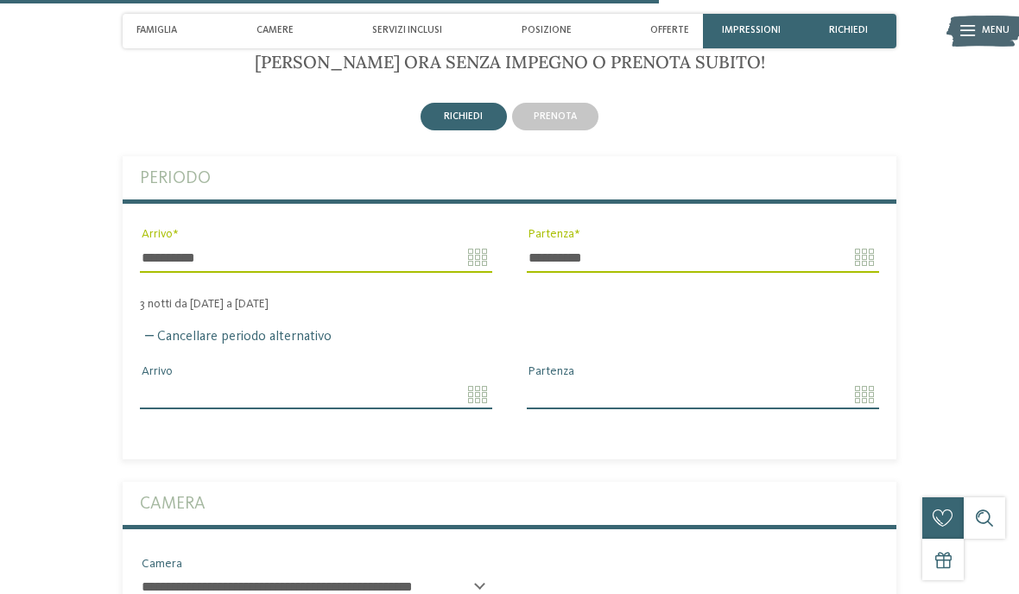
click at [156, 330] on label "Cancellare periodo alternativo" at bounding box center [236, 337] width 192 height 14
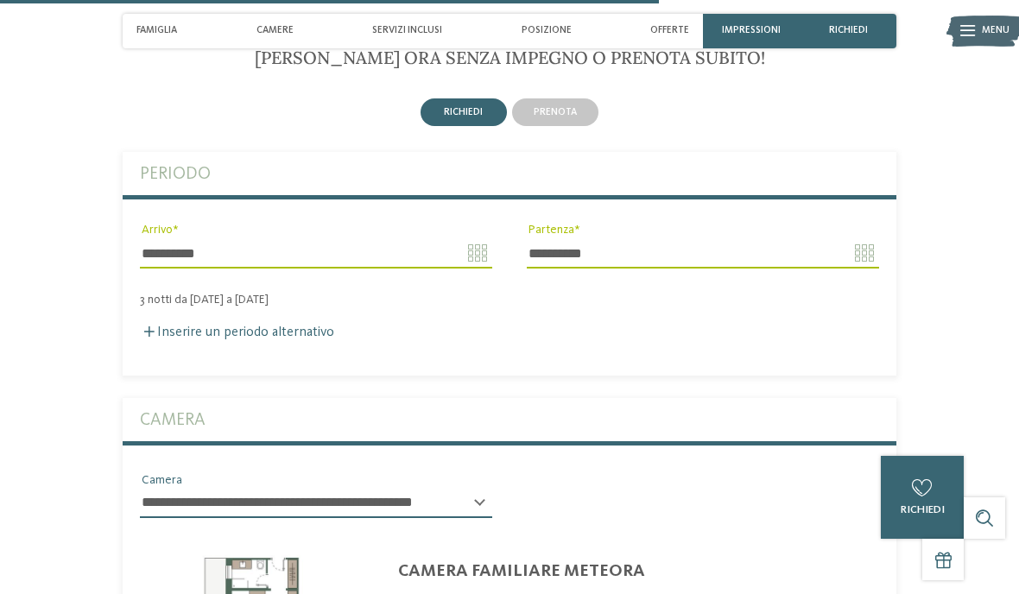
scroll to position [3116, 0]
click at [169, 325] on label "Inserire un periodo alternativo" at bounding box center [237, 332] width 194 height 14
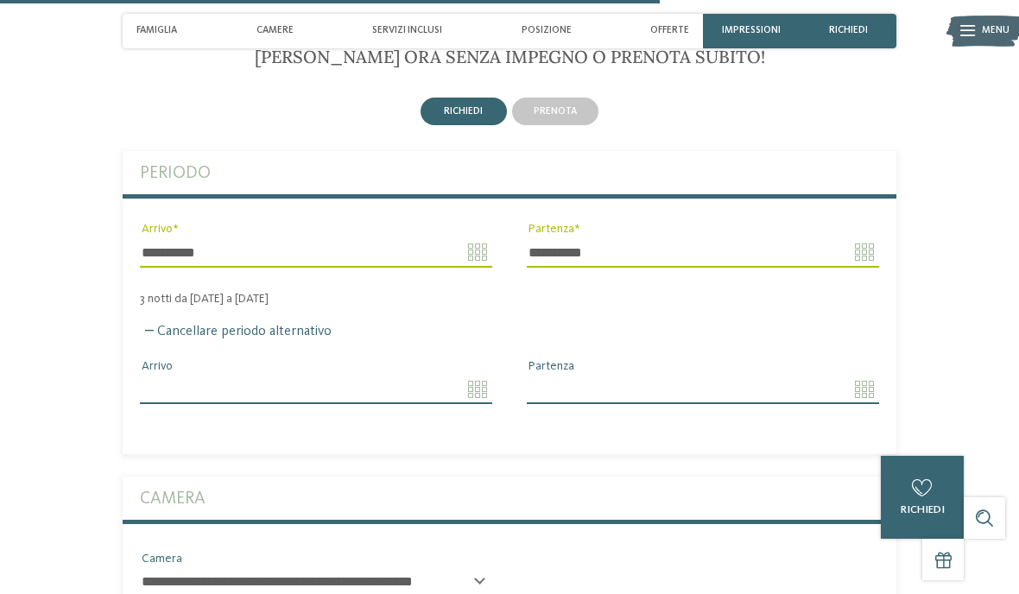
click at [164, 325] on label "Cancellare periodo alternativo" at bounding box center [236, 332] width 192 height 14
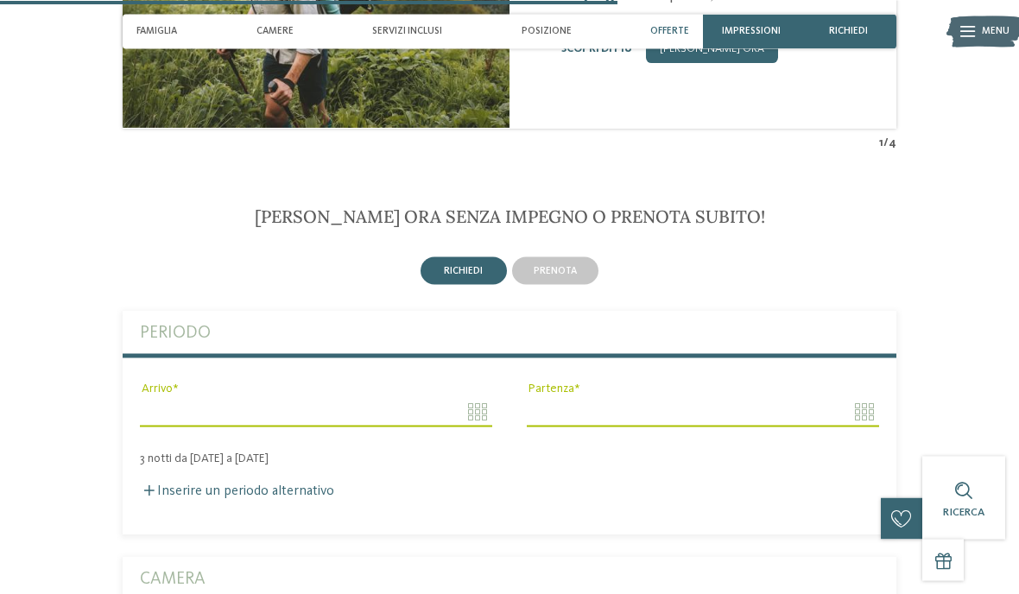
scroll to position [2951, 0]
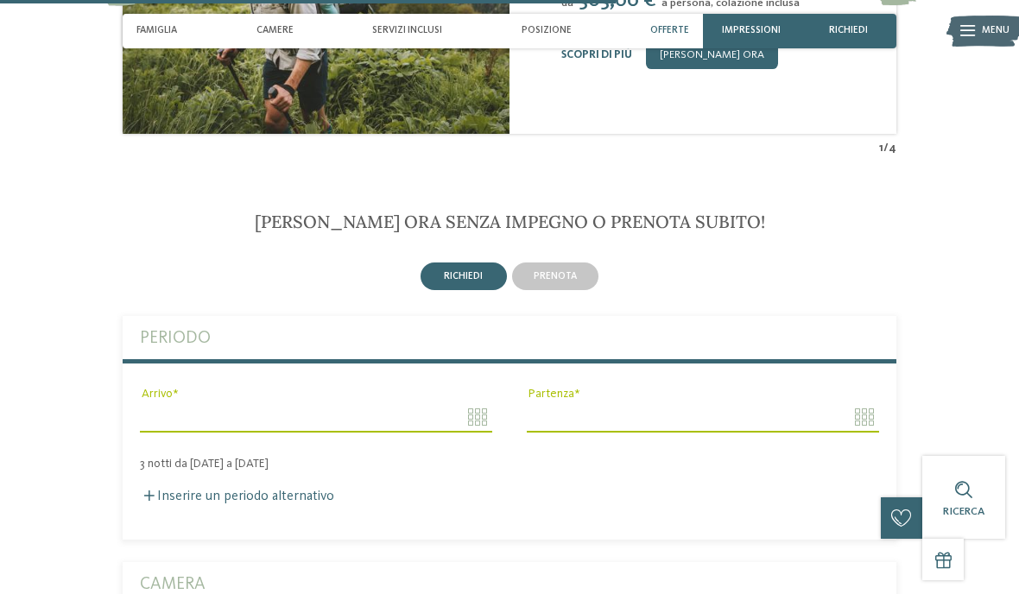
click at [566, 271] on span "prenota" at bounding box center [555, 276] width 43 height 10
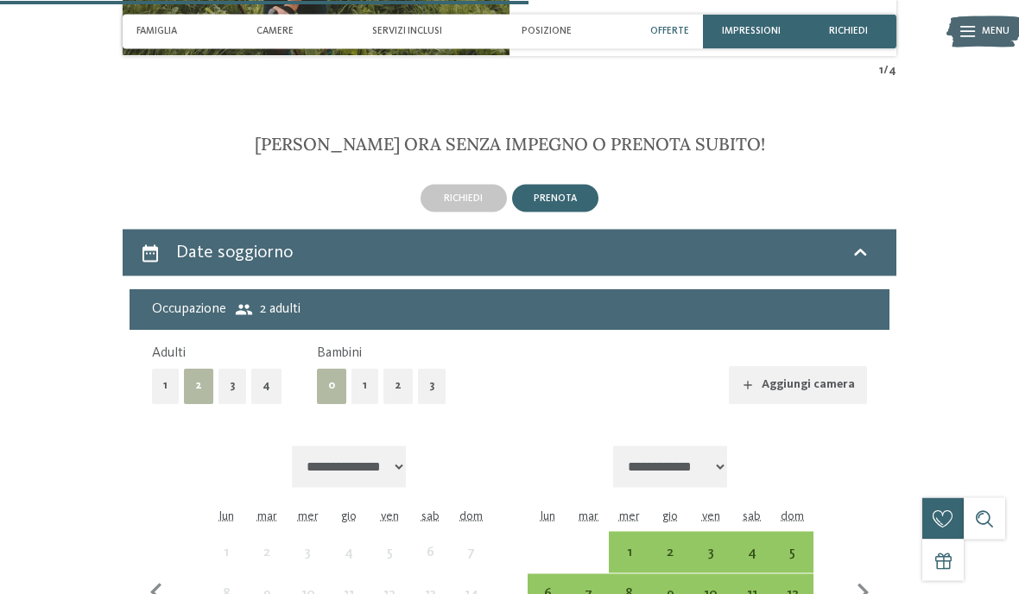
scroll to position [3052, 0]
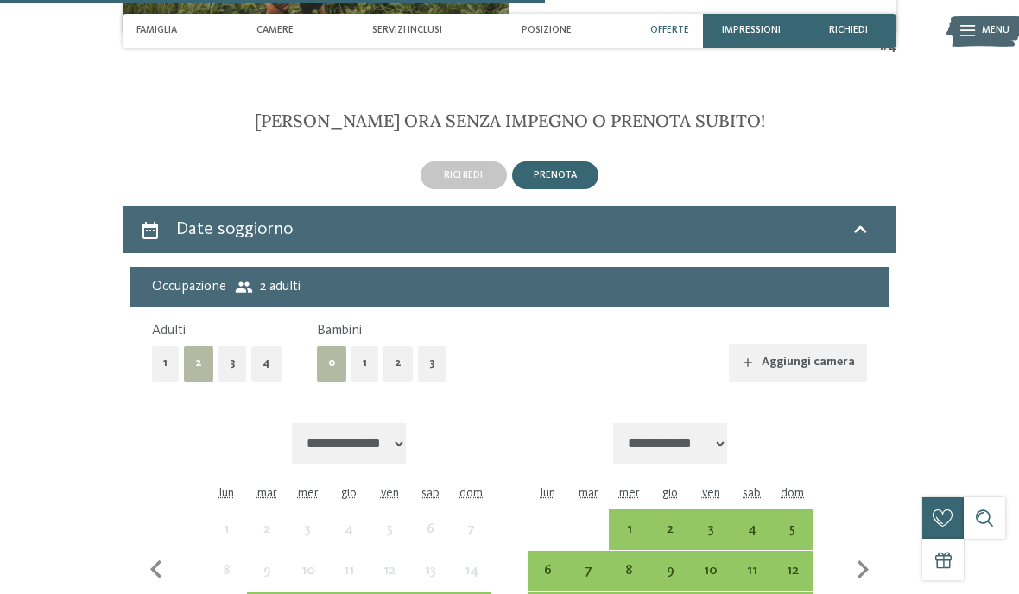
click at [743, 522] on div "4" at bounding box center [751, 540] width 37 height 37
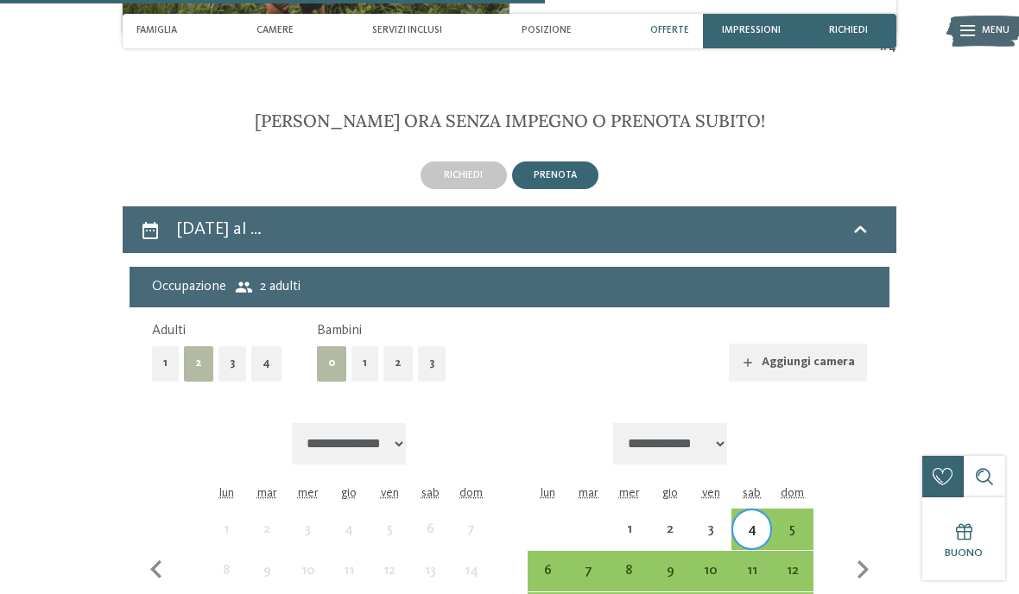
click at [588, 564] on div "7" at bounding box center [588, 582] width 37 height 37
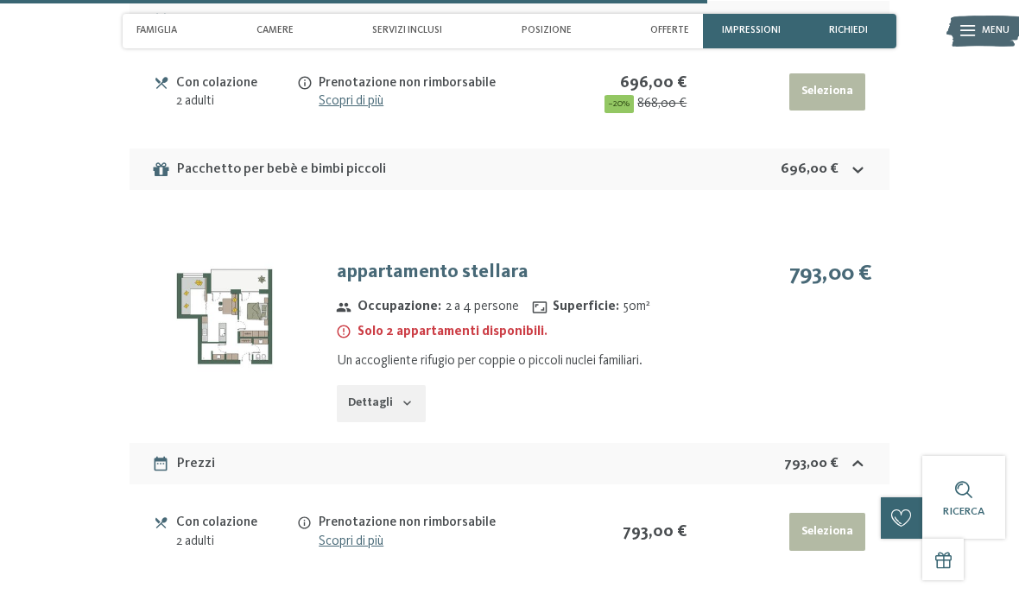
scroll to position [4697, 0]
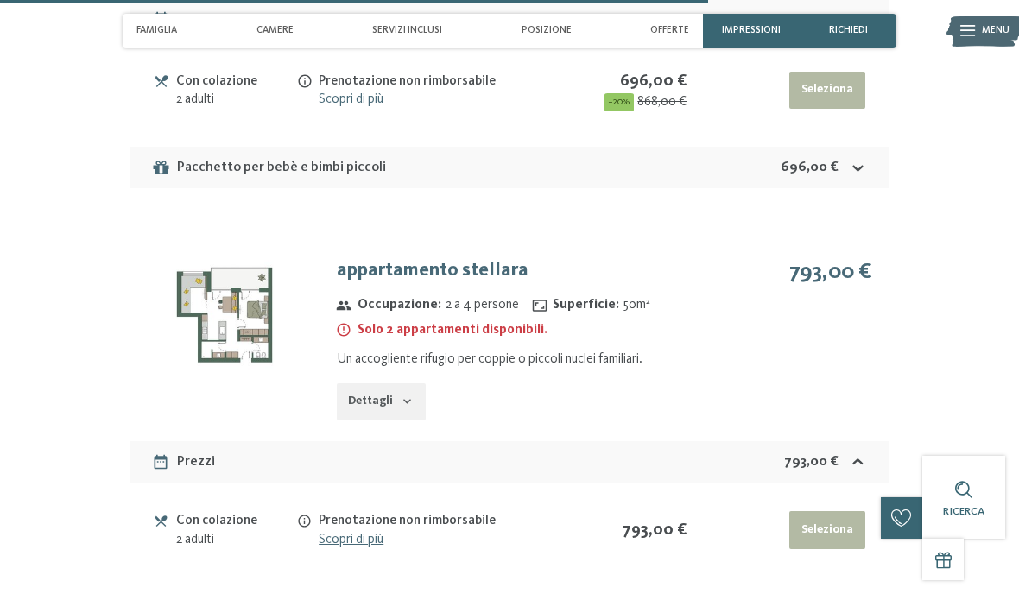
click at [384, 383] on button "Dettagli" at bounding box center [381, 402] width 89 height 38
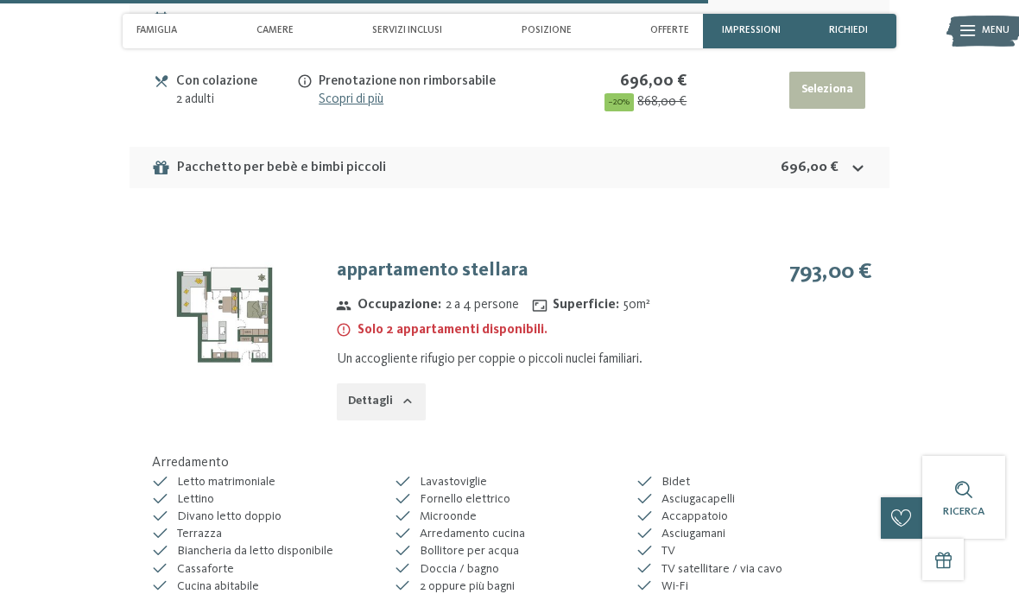
click at [399, 383] on button "Dettagli" at bounding box center [381, 402] width 89 height 38
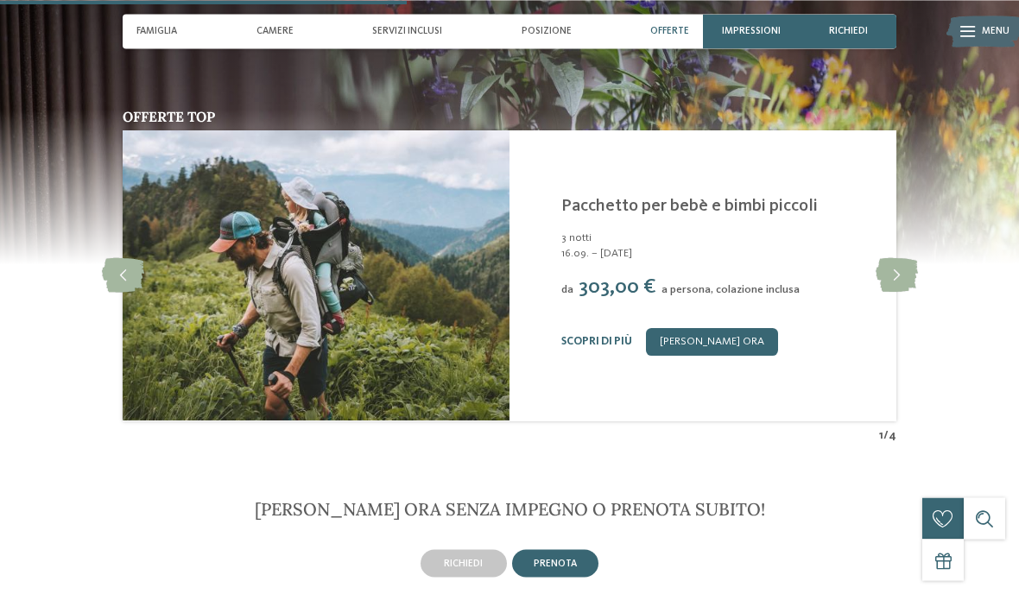
scroll to position [2697, 0]
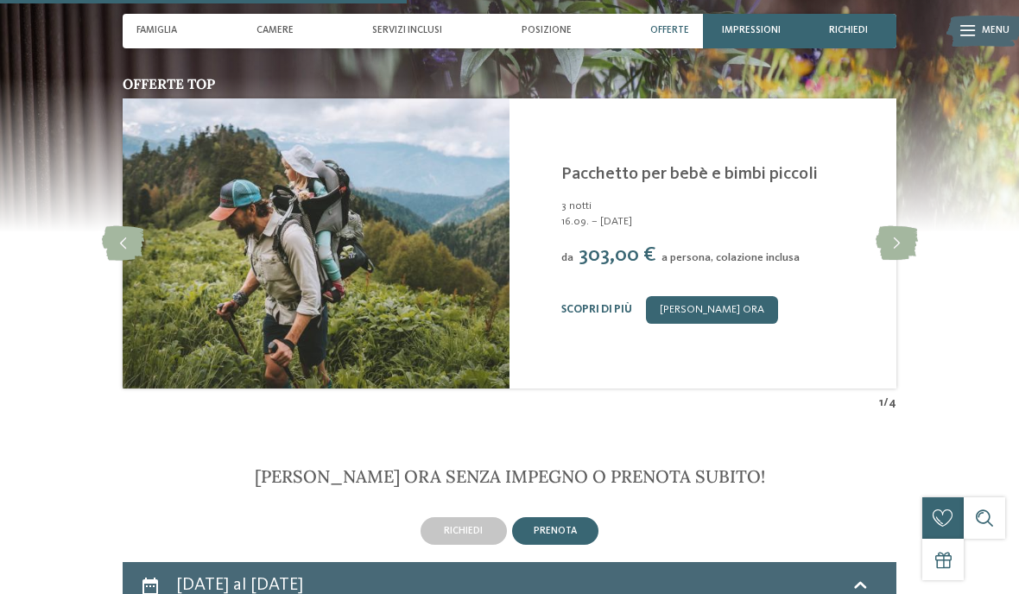
click at [898, 226] on icon at bounding box center [897, 243] width 42 height 35
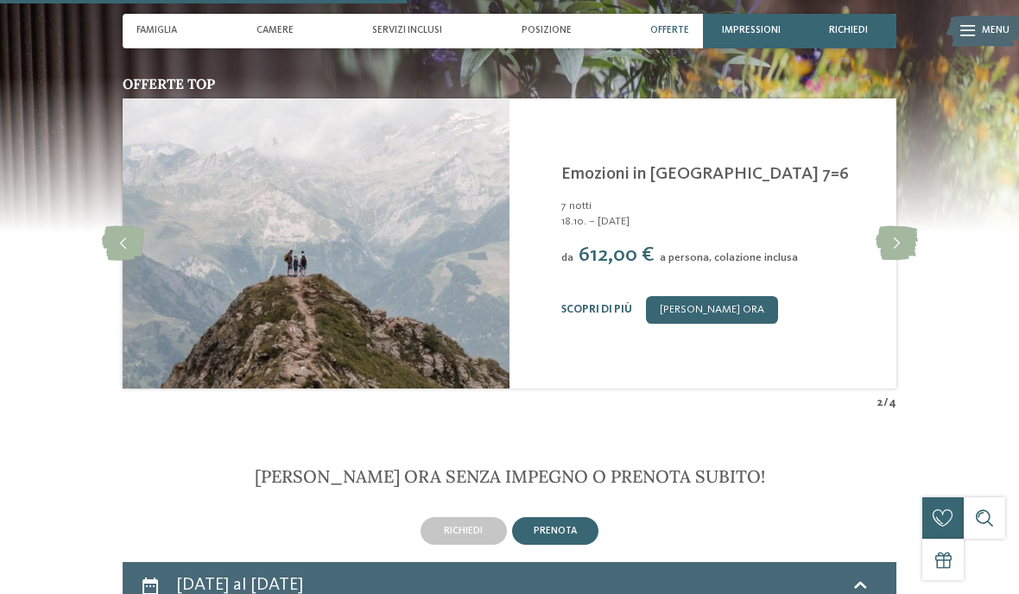
click at [901, 226] on icon at bounding box center [897, 243] width 42 height 35
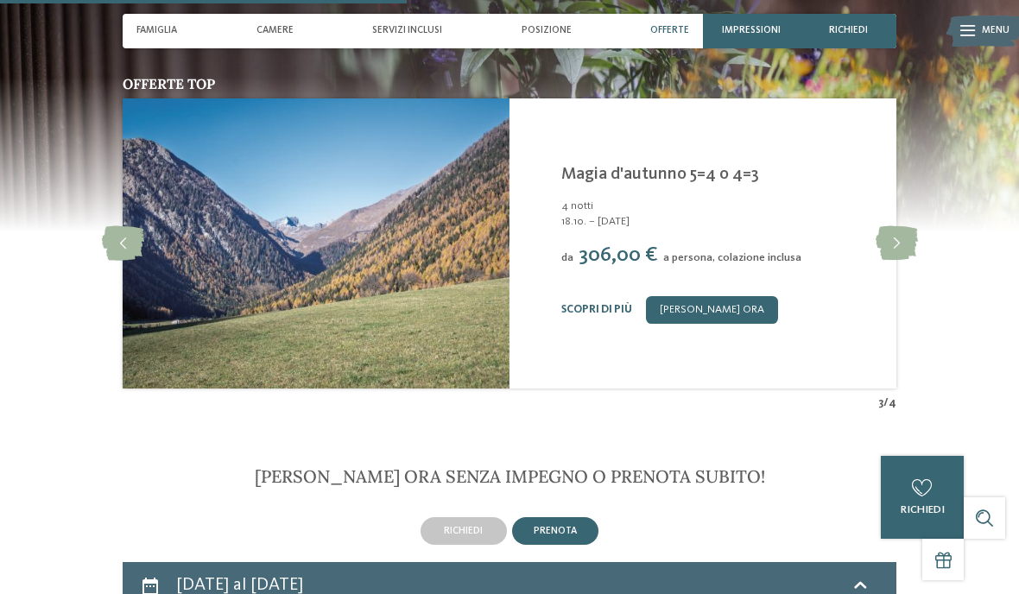
click at [900, 226] on icon at bounding box center [897, 243] width 42 height 35
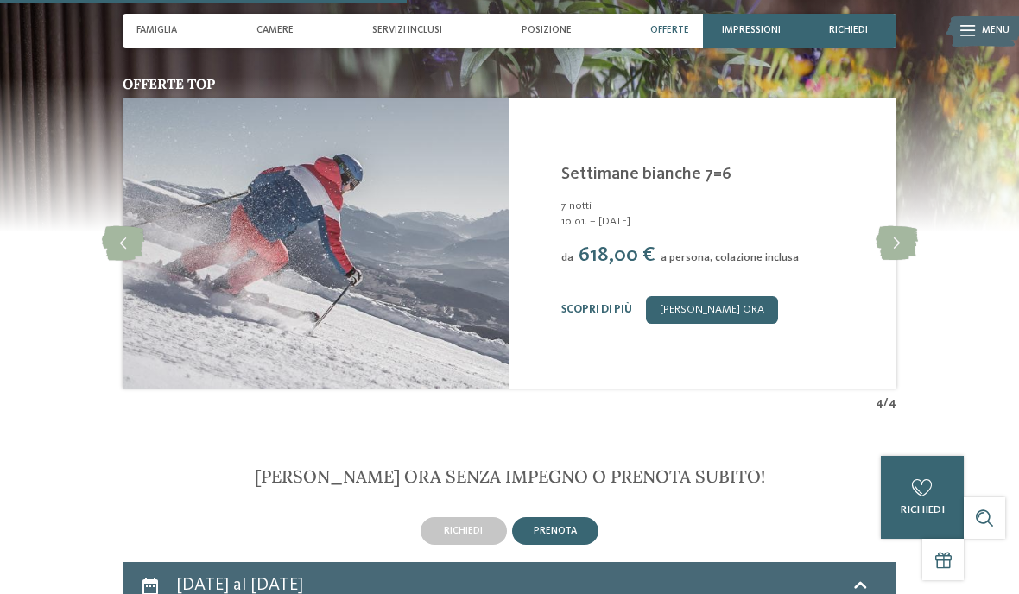
click at [901, 226] on icon at bounding box center [897, 243] width 42 height 35
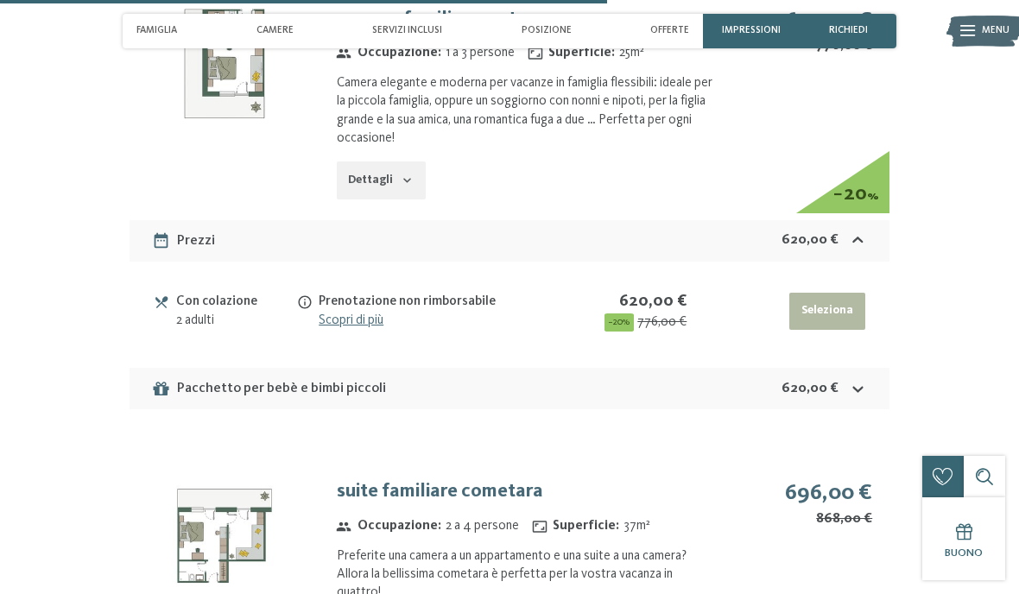
scroll to position [4030, 0]
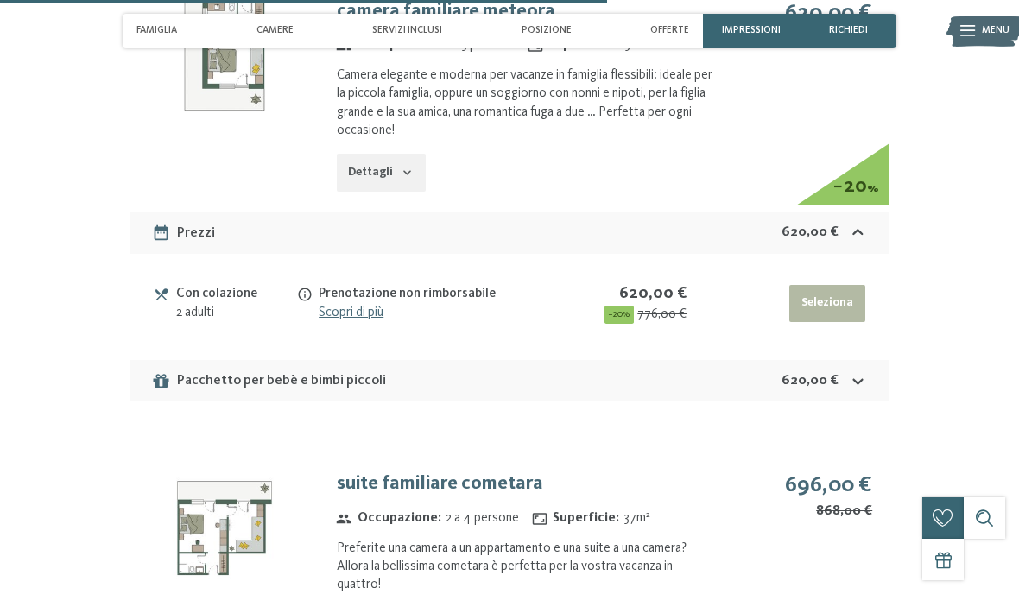
click at [861, 360] on div "Pacchetto per bebè e bimbi piccoli 620,00 €" at bounding box center [510, 380] width 760 height 41
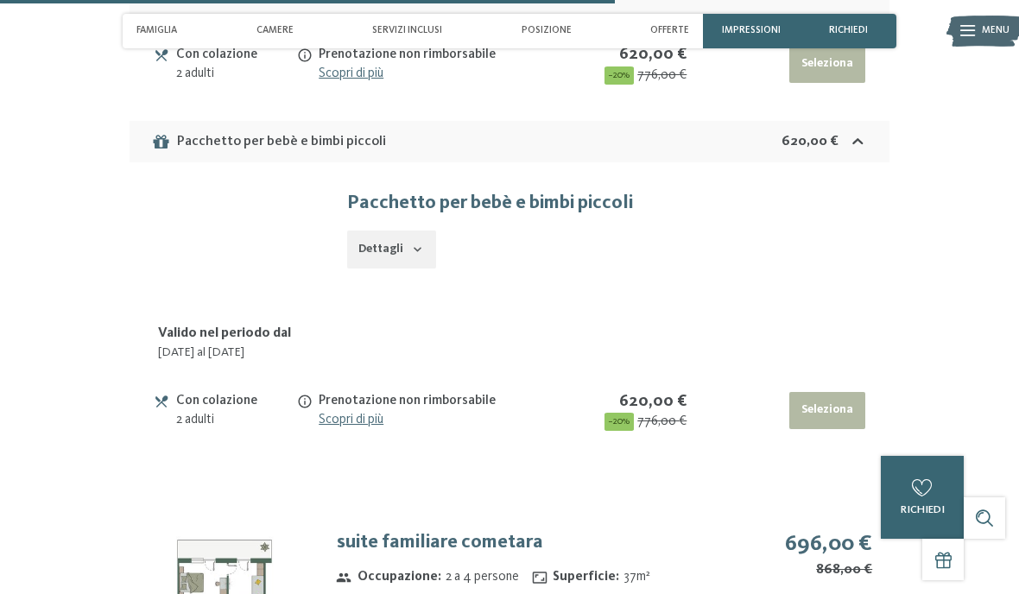
scroll to position [4271, 0]
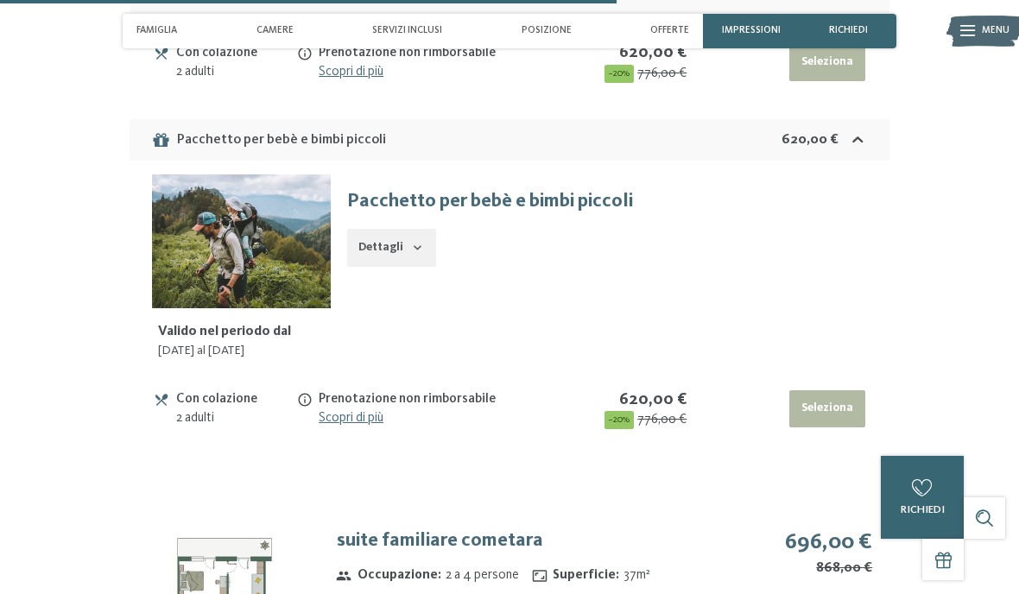
click at [405, 229] on button "Dettagli" at bounding box center [391, 248] width 89 height 38
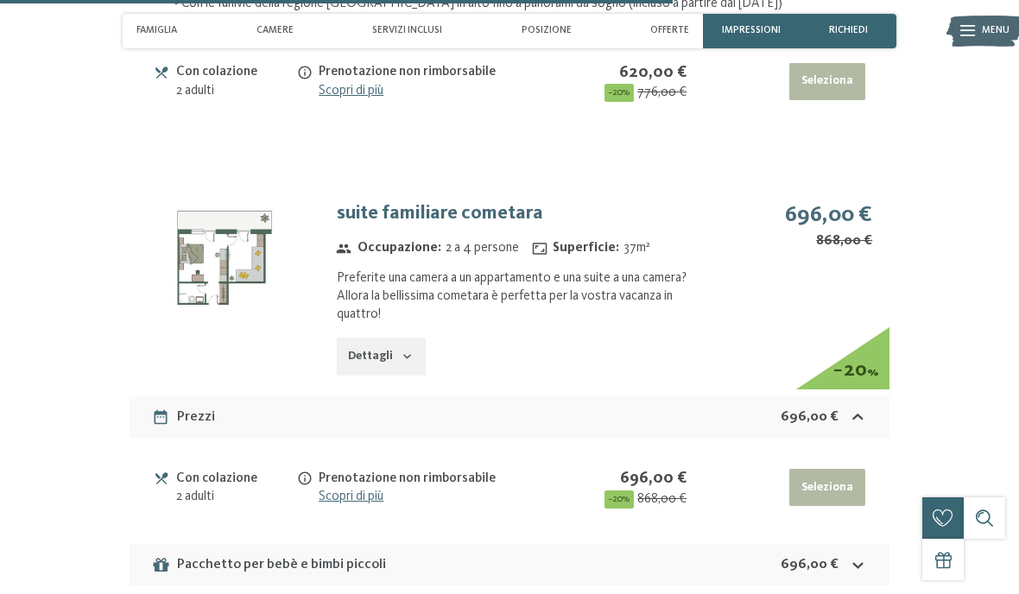
scroll to position [4868, 0]
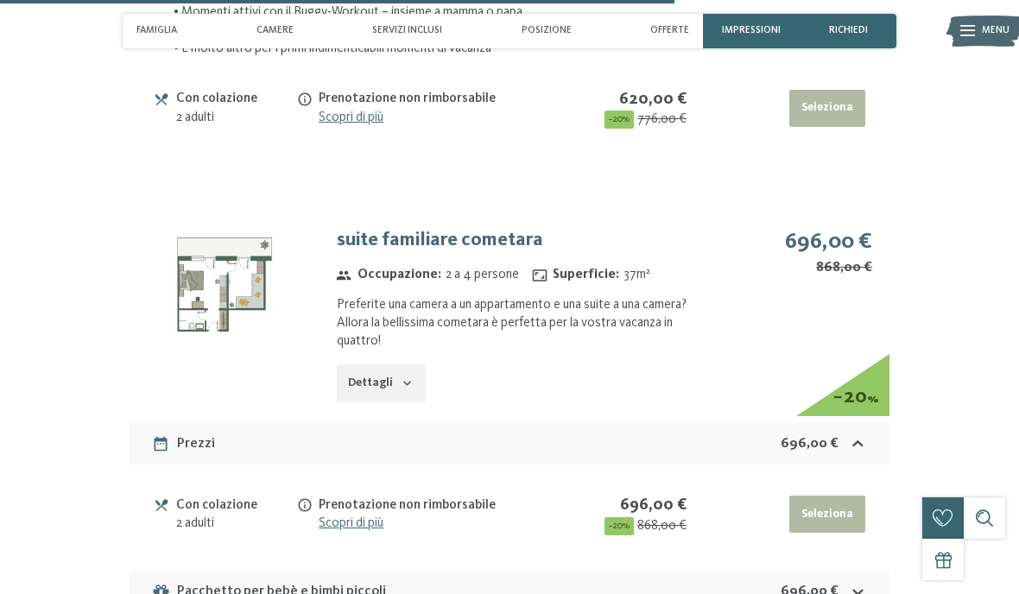
click at [848, 277] on div "868,00 € − 20 %" at bounding box center [801, 267] width 142 height 19
click at [813, 258] on div "868,00 € − 20 %" at bounding box center [801, 267] width 142 height 19
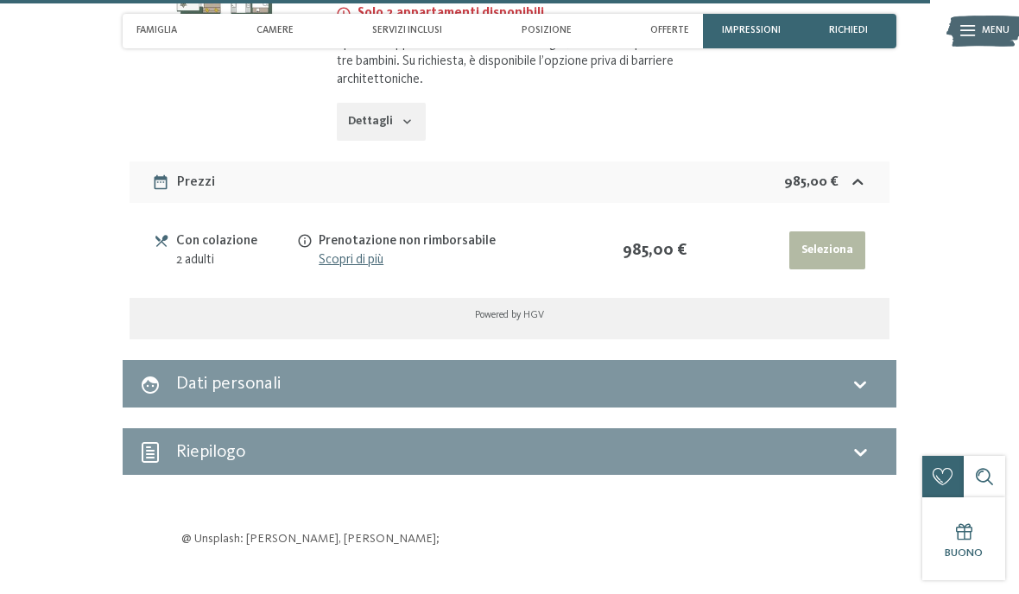
scroll to position [6774, 0]
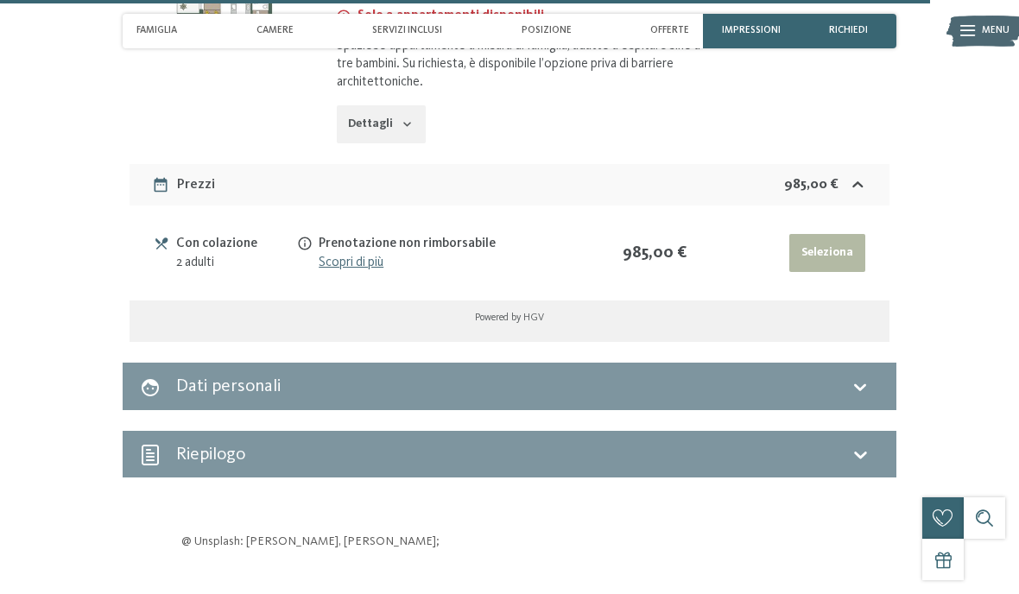
click at [842, 374] on div "Dati personali" at bounding box center [509, 386] width 739 height 25
click at [838, 374] on div "Dati personali" at bounding box center [509, 386] width 739 height 25
click at [827, 234] on button "Seleziona" at bounding box center [826, 253] width 75 height 38
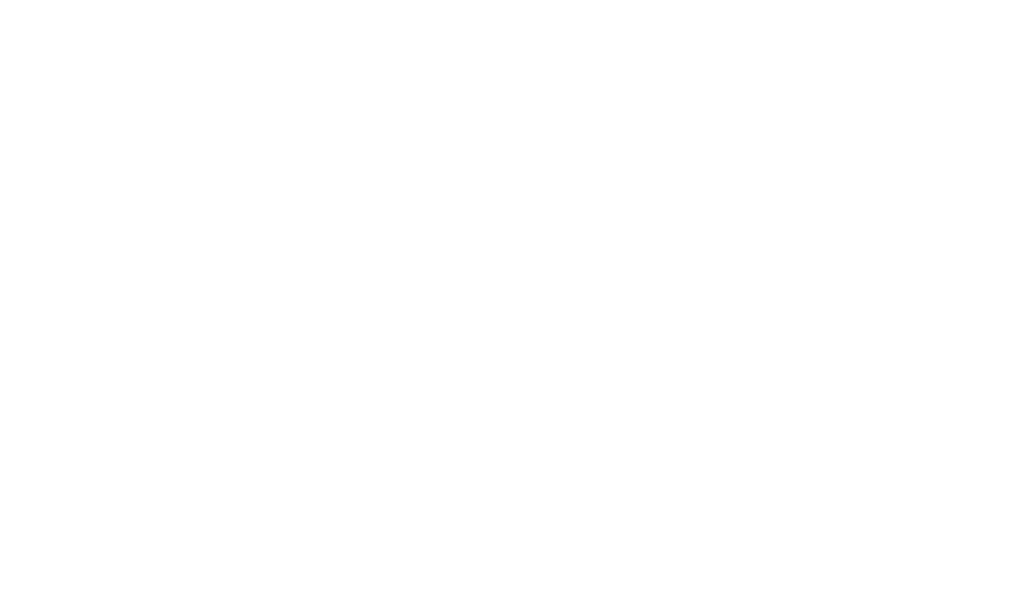
scroll to position [3217, 0]
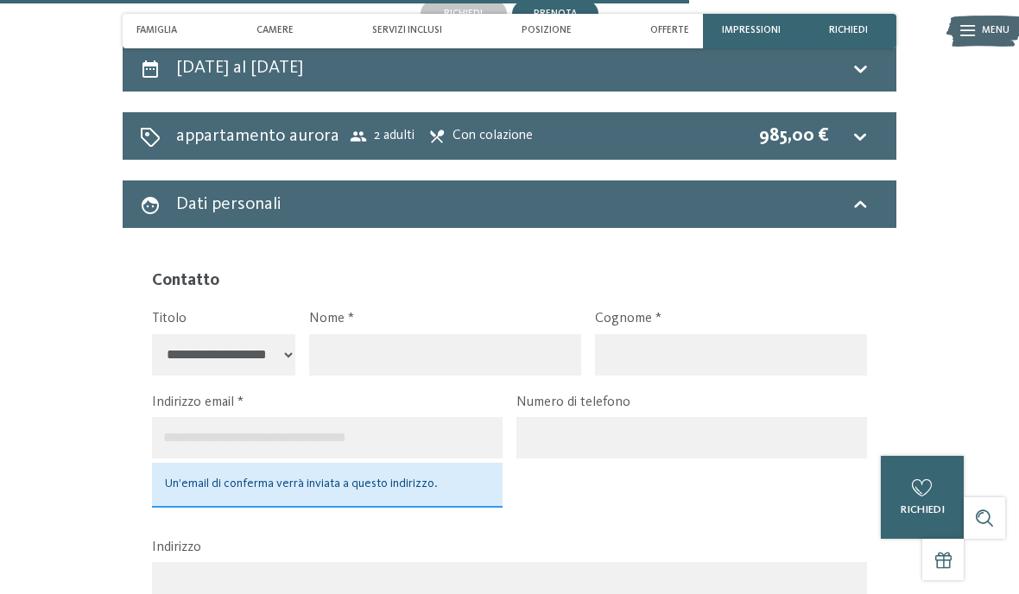
click at [850, 126] on icon at bounding box center [860, 136] width 21 height 21
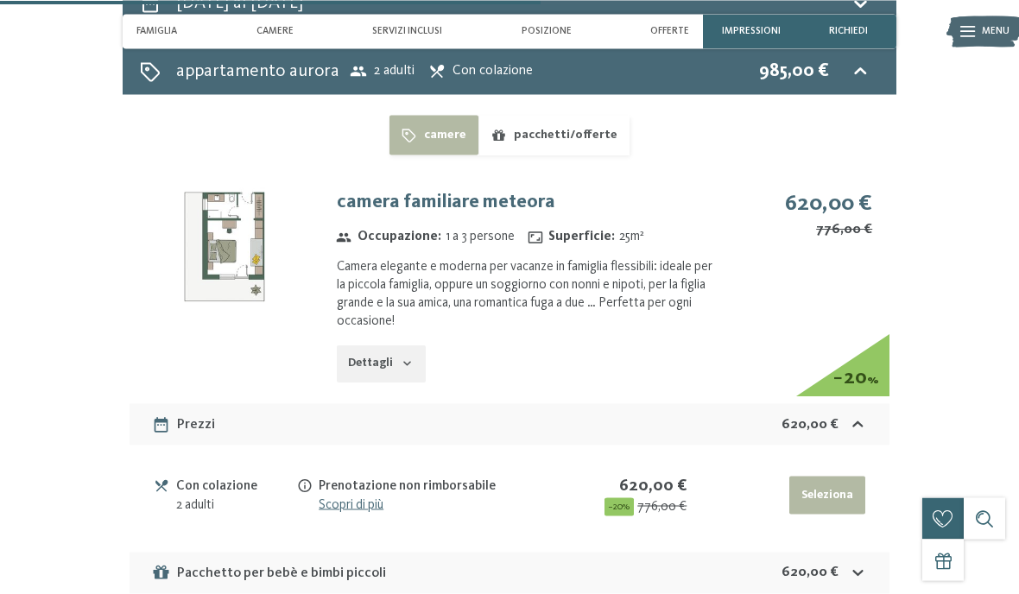
scroll to position [3297, 0]
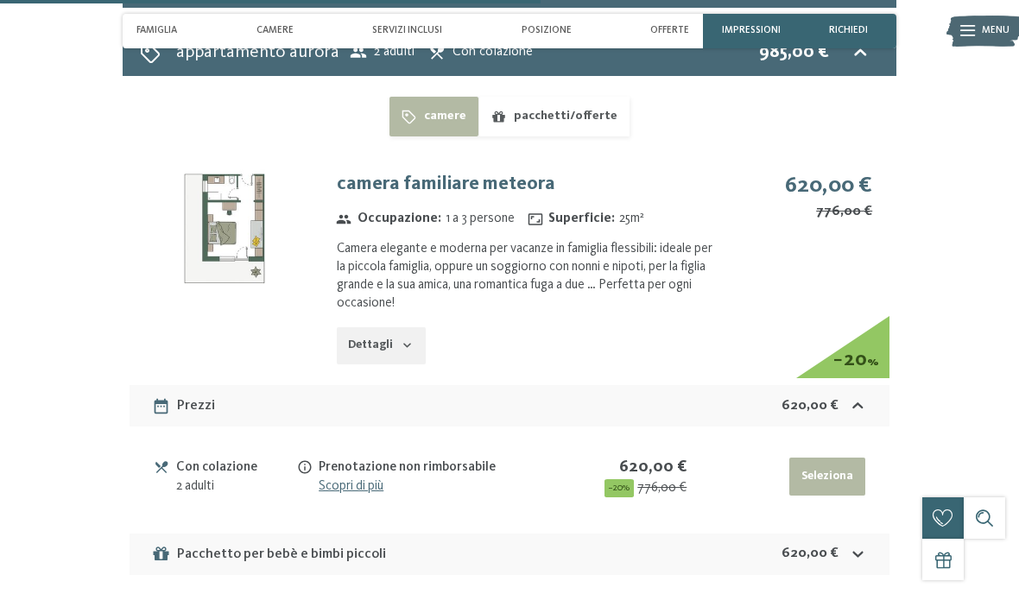
click at [828, 458] on button "Seleziona" at bounding box center [826, 477] width 75 height 38
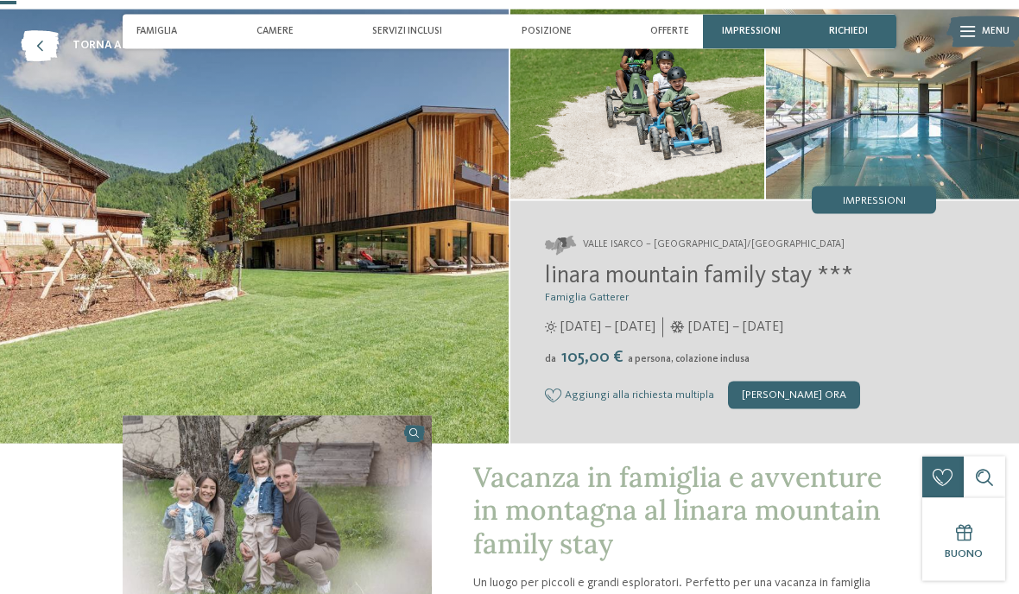
scroll to position [0, 0]
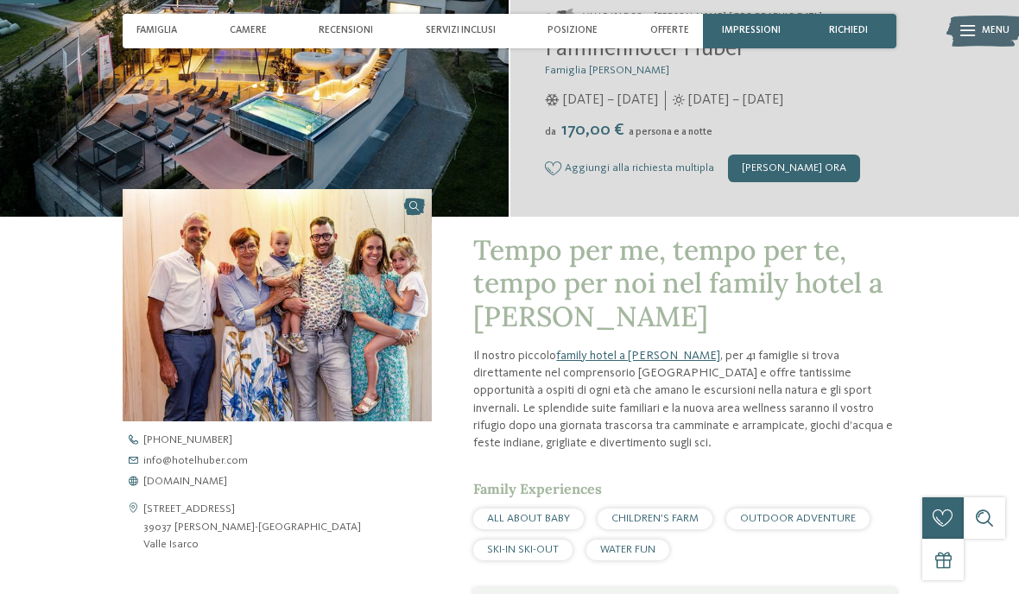
click at [779, 162] on div "[PERSON_NAME] ora" at bounding box center [794, 169] width 132 height 28
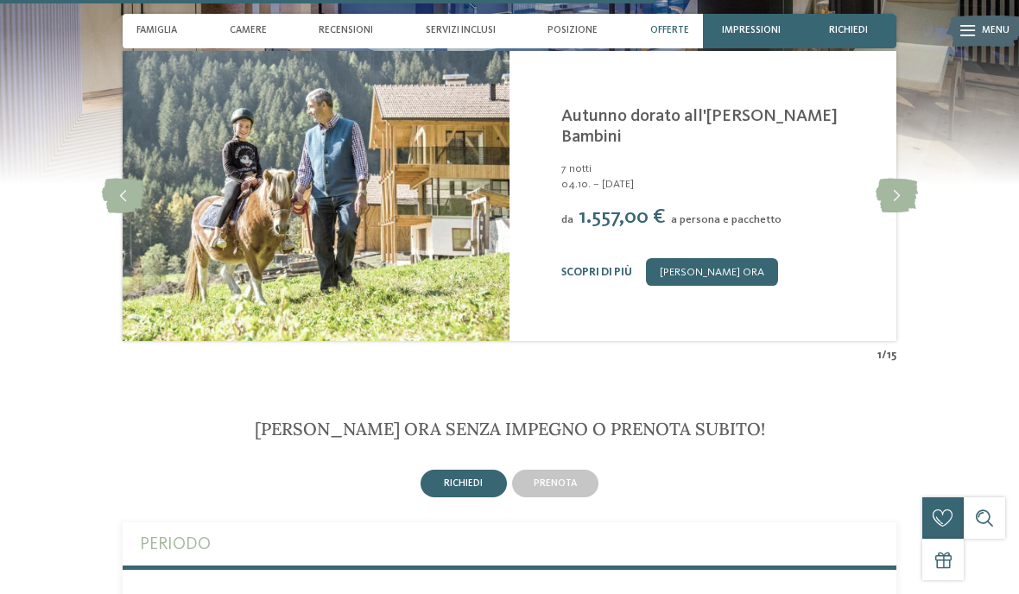
scroll to position [3157, 0]
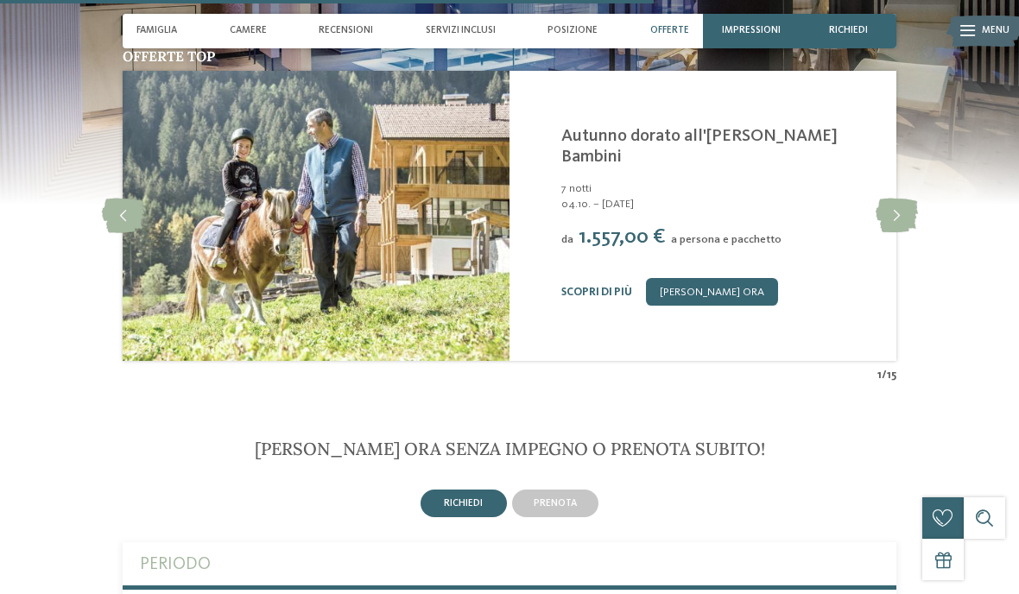
click at [578, 490] on div "prenota" at bounding box center [555, 504] width 86 height 28
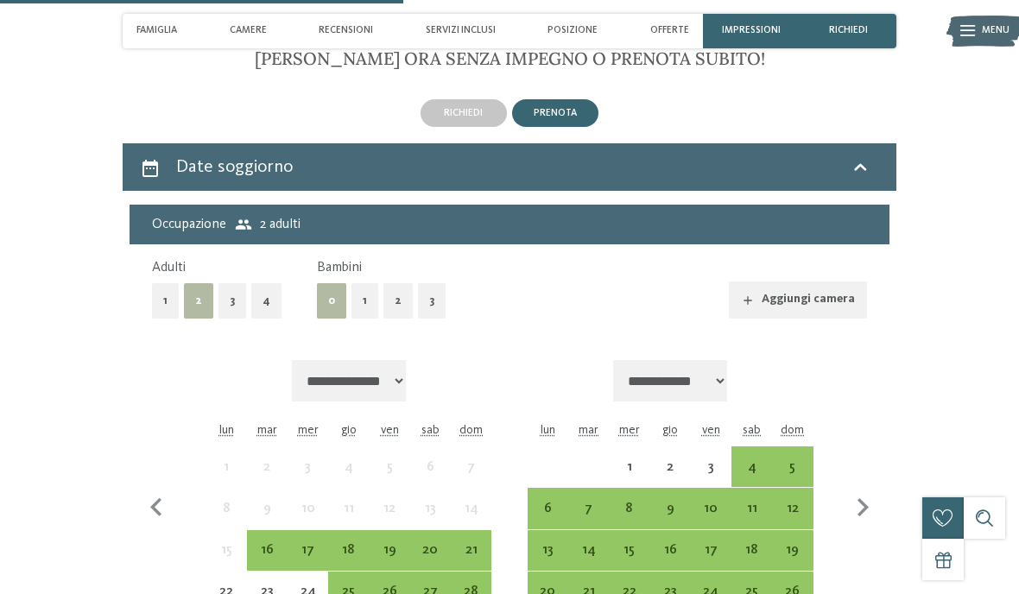
scroll to position [3551, 0]
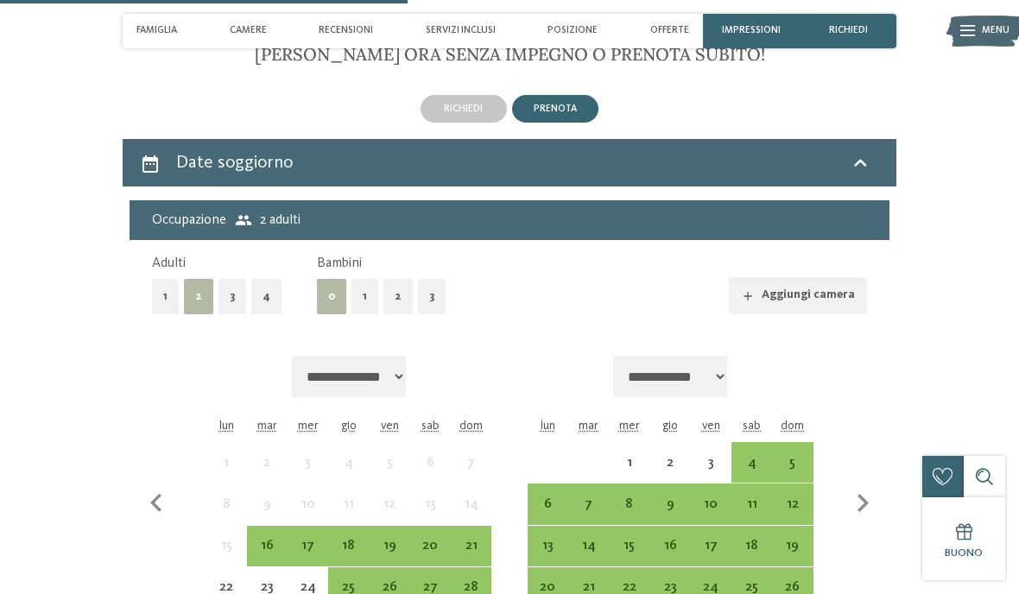
click at [365, 279] on button "1" at bounding box center [364, 296] width 27 height 35
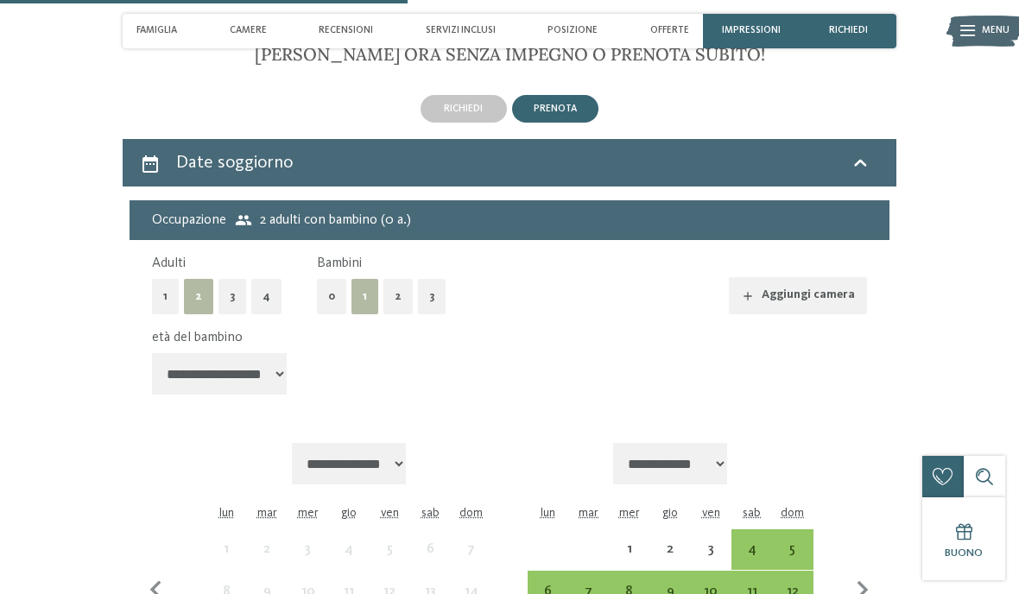
click at [256, 353] on select "**********" at bounding box center [219, 373] width 135 height 41
click at [754, 542] on div "4" at bounding box center [751, 560] width 37 height 37
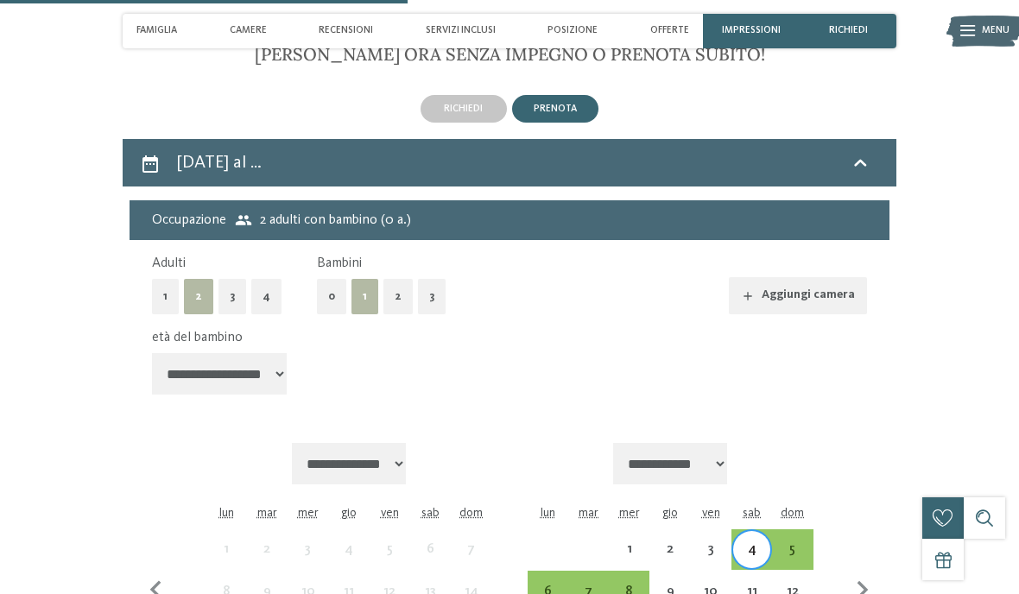
click at [593, 585] on div "7" at bounding box center [588, 603] width 37 height 37
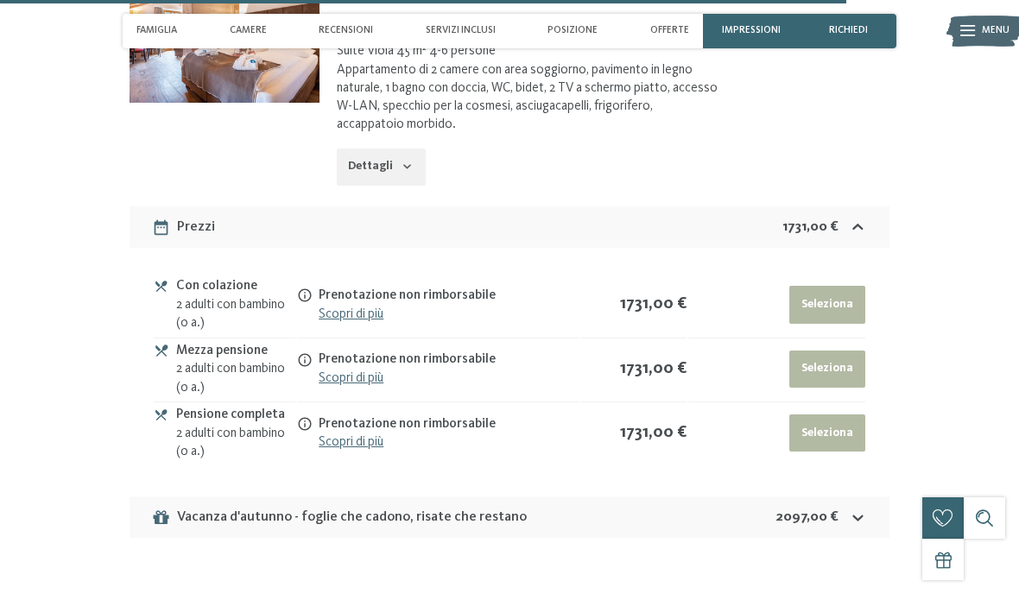
scroll to position [4575, 0]
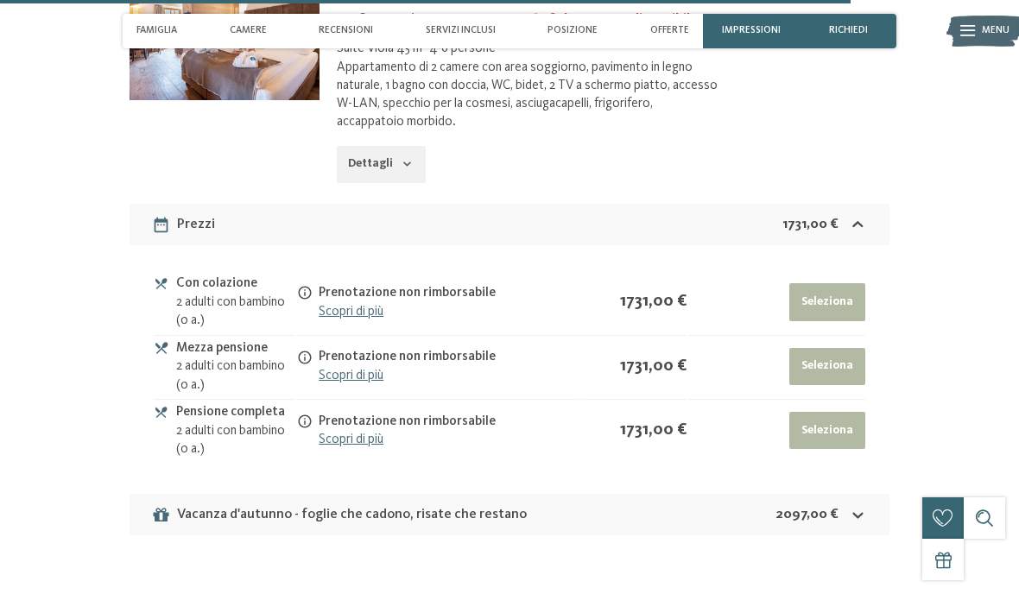
click at [804, 494] on div "Vacanza d'autunno - foglie che cadono, risate che restano 2097,00 €" at bounding box center [510, 514] width 760 height 41
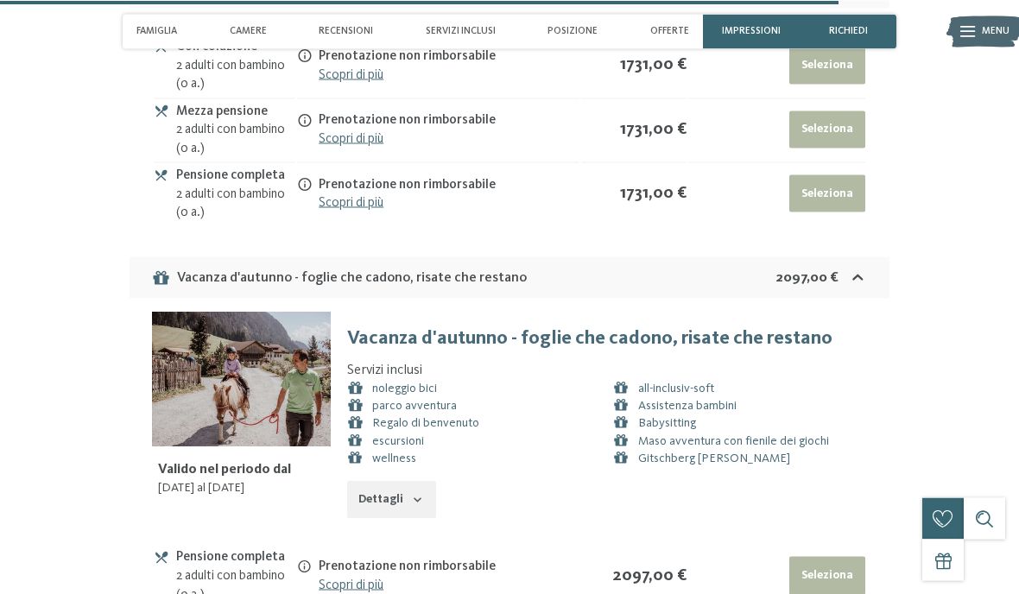
scroll to position [4815, 0]
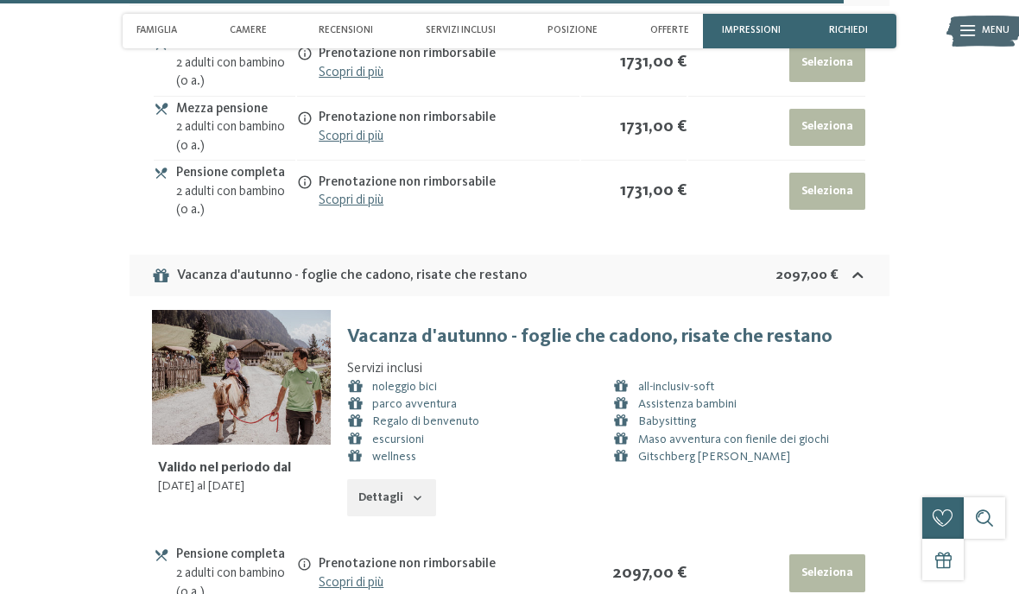
click at [409, 479] on button "Dettagli" at bounding box center [391, 498] width 89 height 38
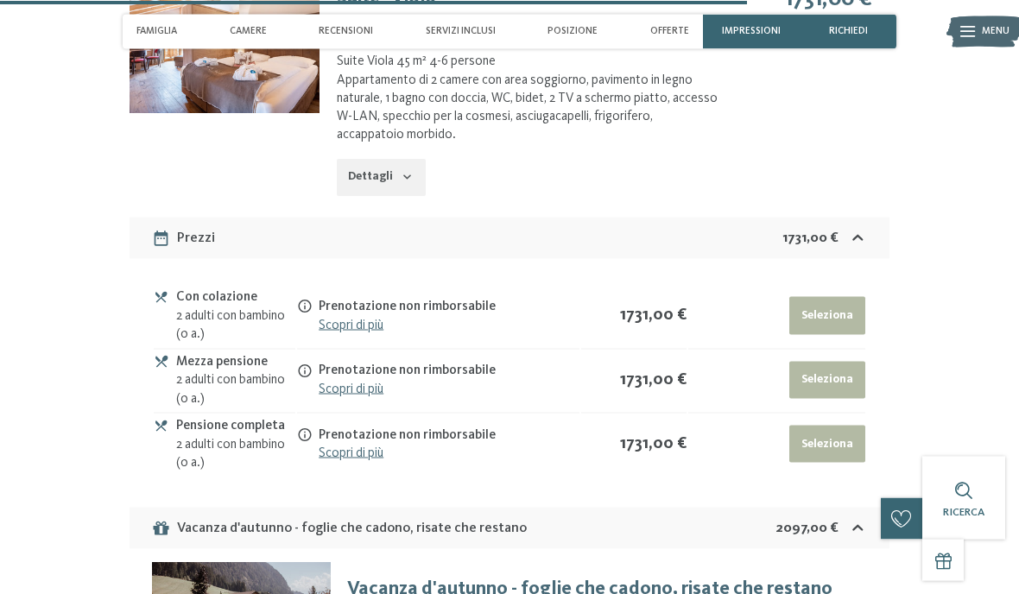
scroll to position [4537, 0]
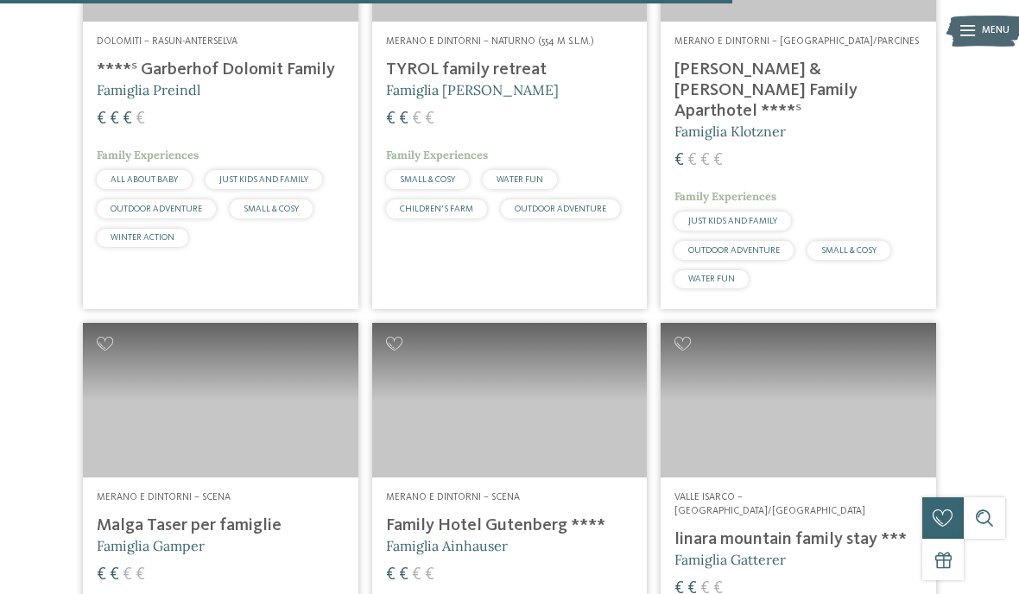
scroll to position [3153, 0]
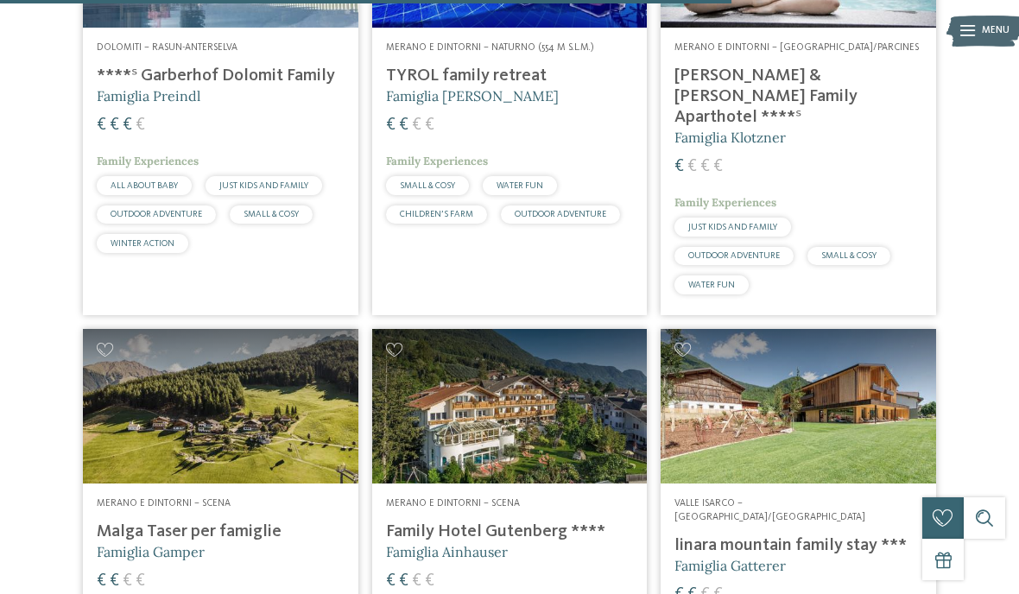
click at [174, 390] on img at bounding box center [220, 406] width 275 height 155
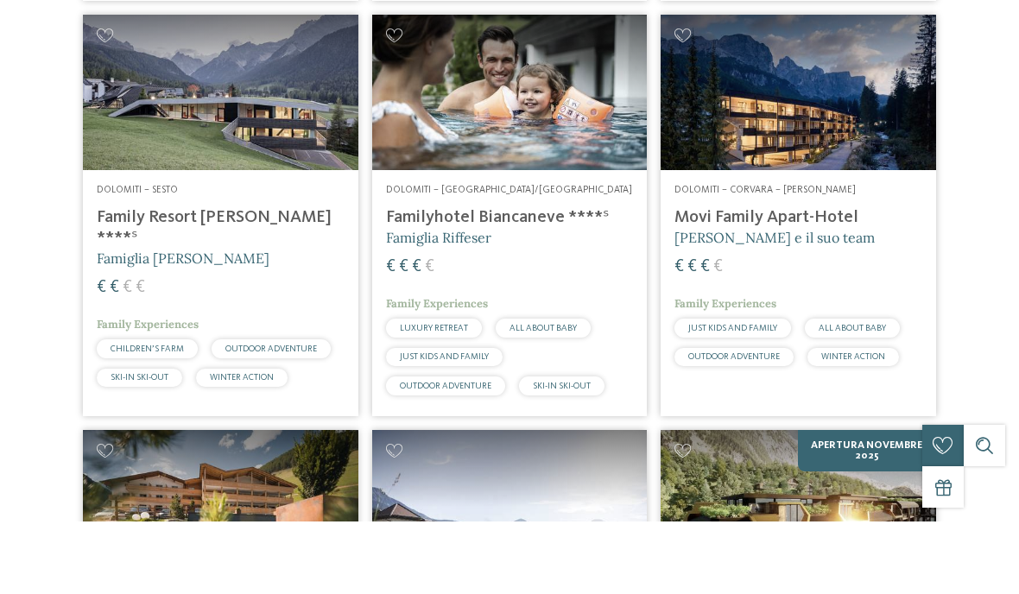
scroll to position [783, 0]
click at [536, 280] on h4 "Familyhotel Biancaneve ****ˢ" at bounding box center [510, 290] width 248 height 21
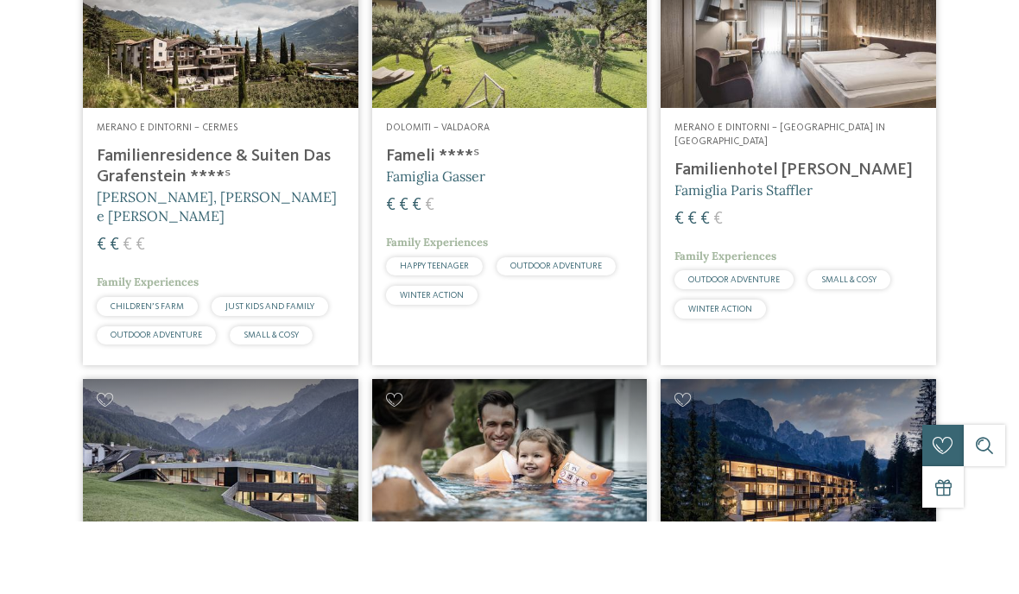
scroll to position [503, 0]
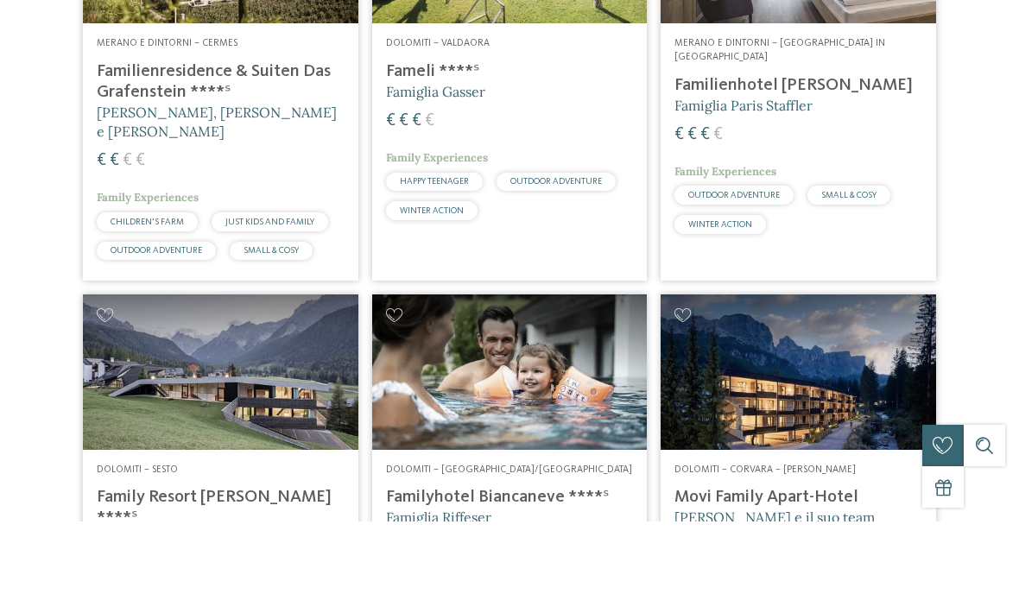
click at [855, 560] on h4 "Movi Family Apart-Hotel" at bounding box center [798, 570] width 248 height 21
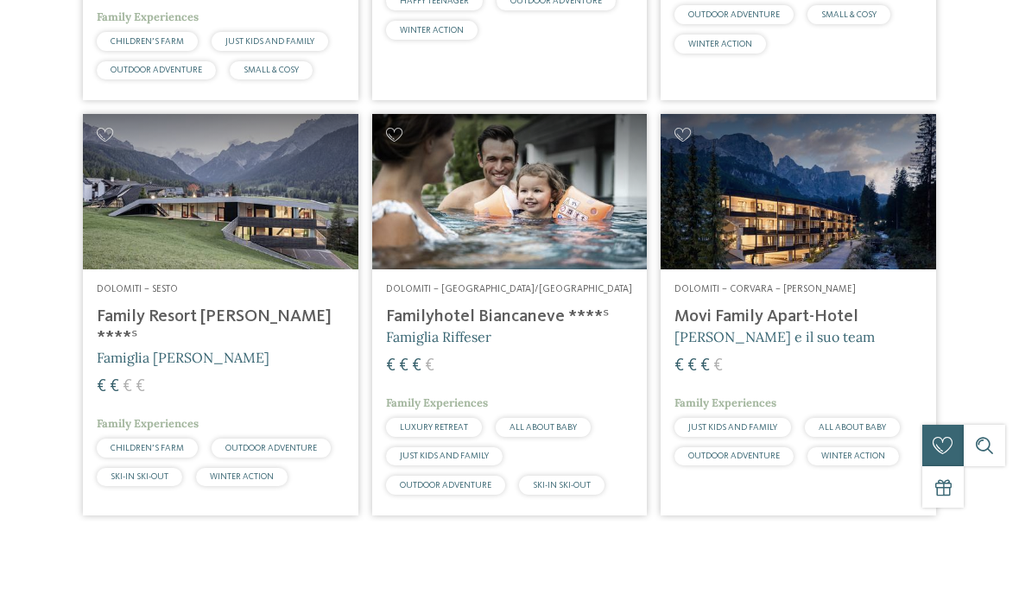
scroll to position [369, 0]
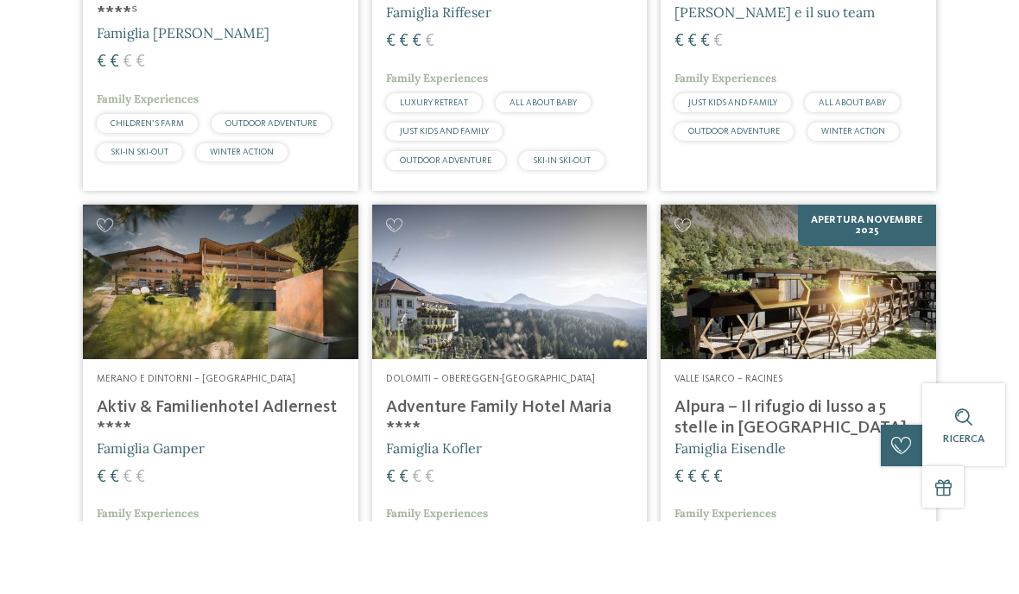
click at [791, 470] on h4 "Alpura – Il rifugio di lusso a 5 stelle in [GEOGRAPHIC_DATA]" at bounding box center [798, 490] width 248 height 41
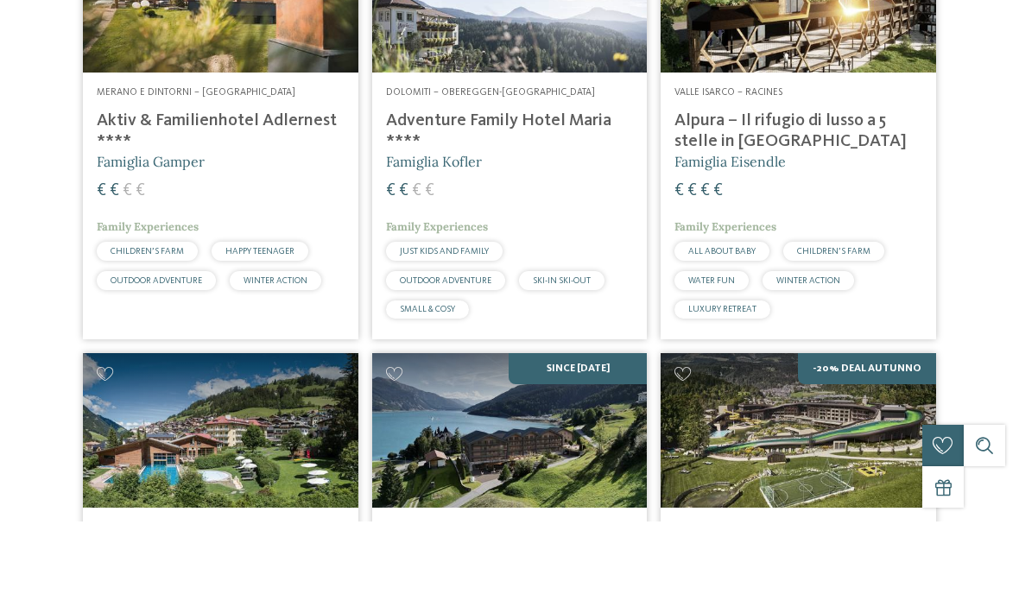
type div "[DATE]"
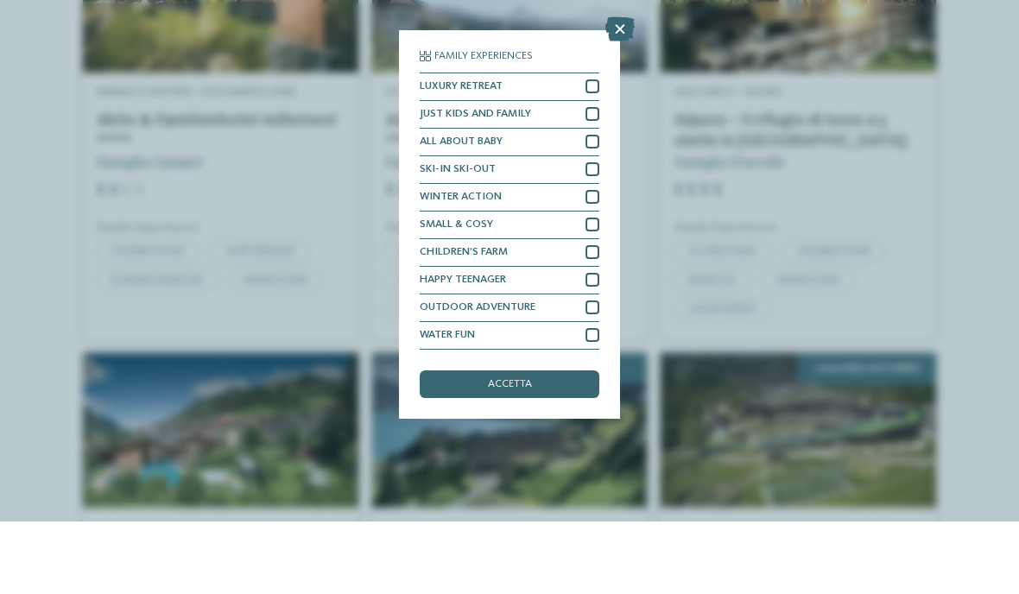
click at [568, 201] on div "ALL ABOUT BABY" at bounding box center [510, 215] width 180 height 28
click at [551, 443] on div "accetta" at bounding box center [510, 457] width 180 height 28
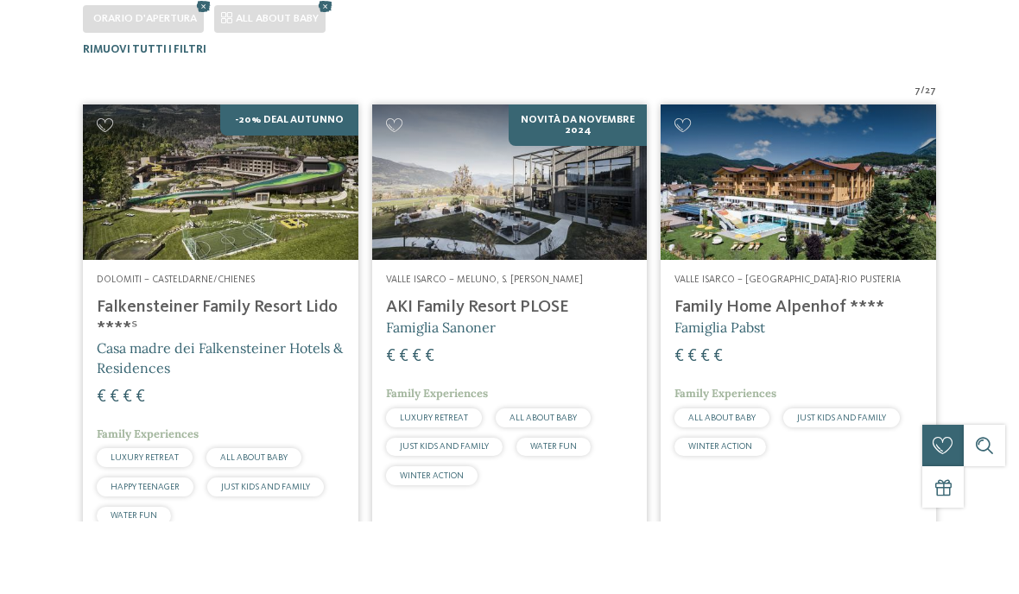
scroll to position [0, 0]
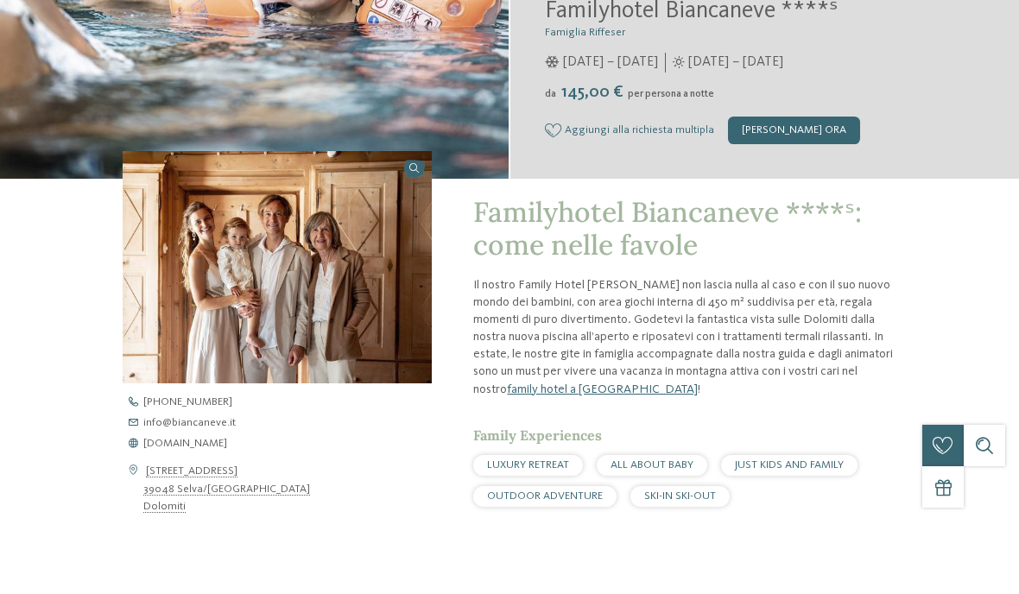
scroll to position [253, 0]
click at [795, 188] on div "[PERSON_NAME] ora" at bounding box center [794, 202] width 132 height 28
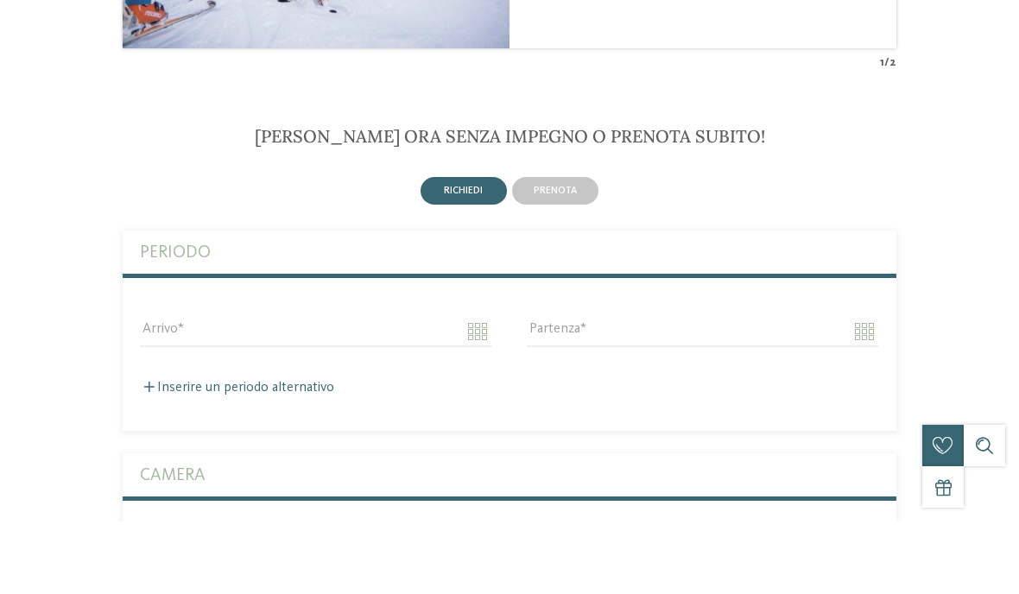
scroll to position [2398, 0]
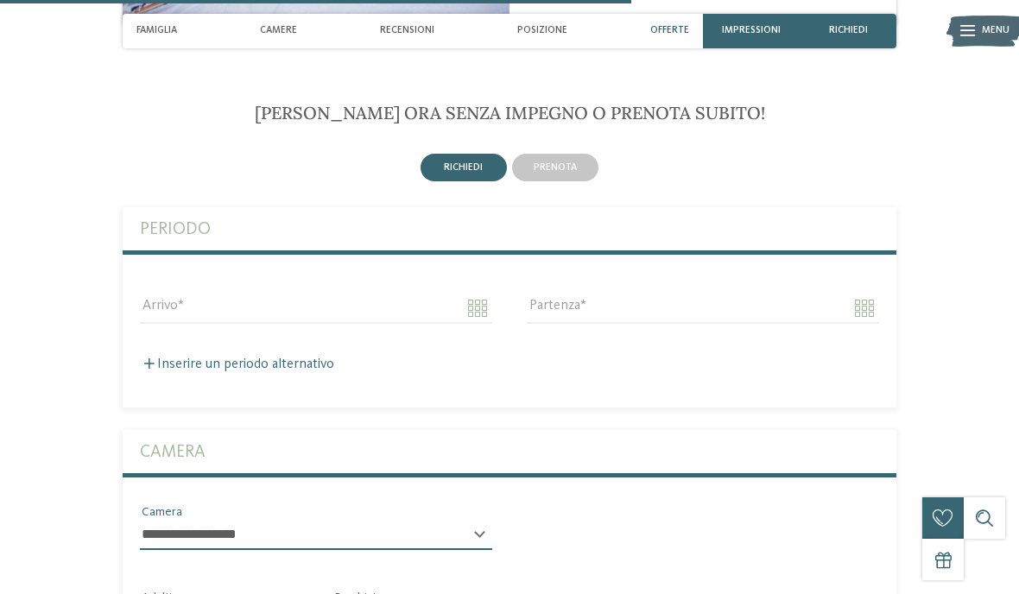
click at [568, 162] on span "prenota" at bounding box center [555, 167] width 43 height 10
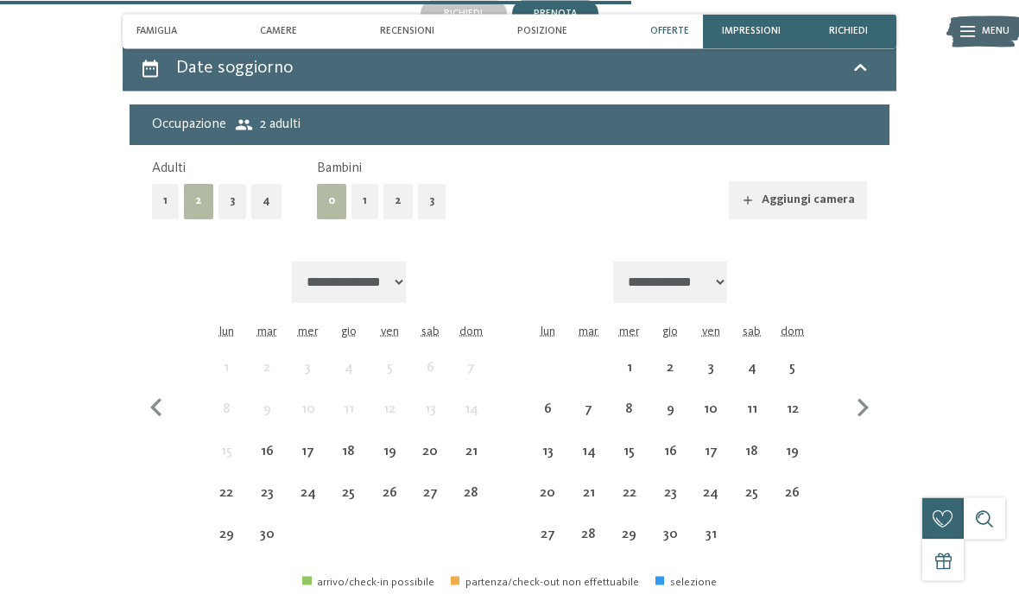
scroll to position [2589, 0]
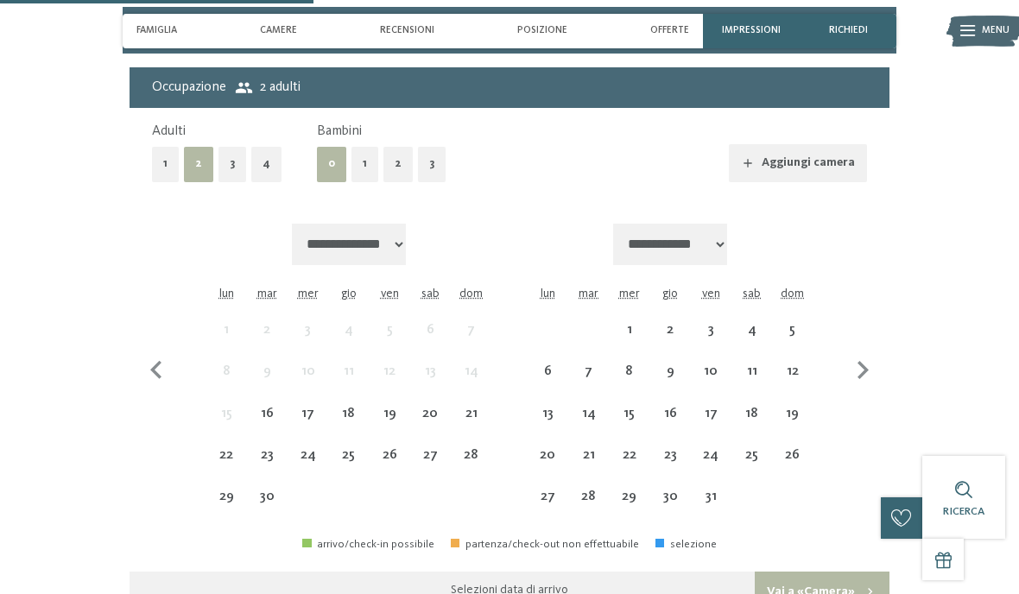
click at [756, 326] on div "4" at bounding box center [751, 341] width 37 height 37
click at [590, 374] on div "7" at bounding box center [588, 382] width 37 height 37
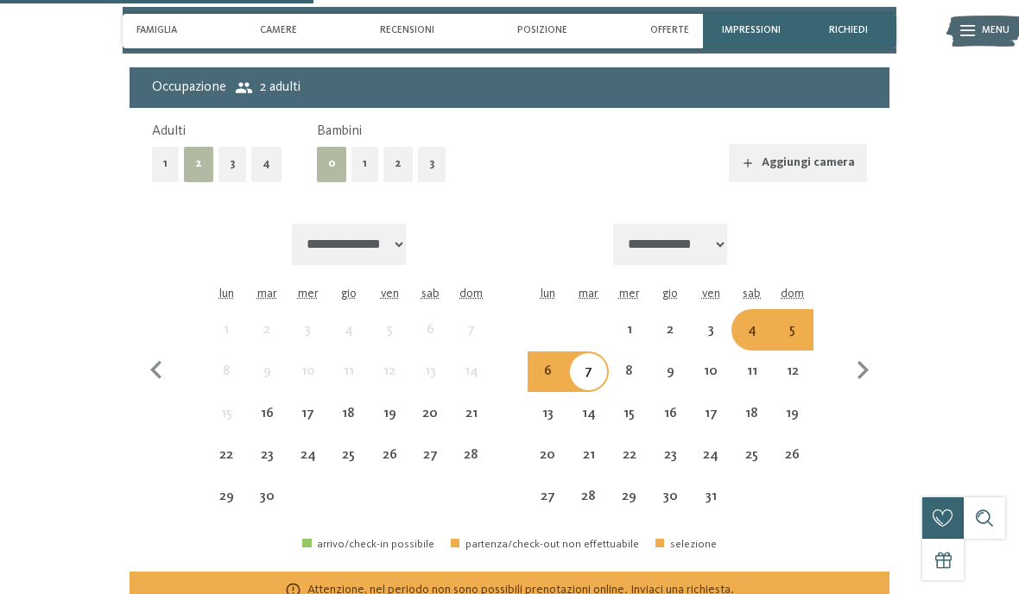
click at [868, 352] on icon "button" at bounding box center [862, 370] width 36 height 36
select select "**********"
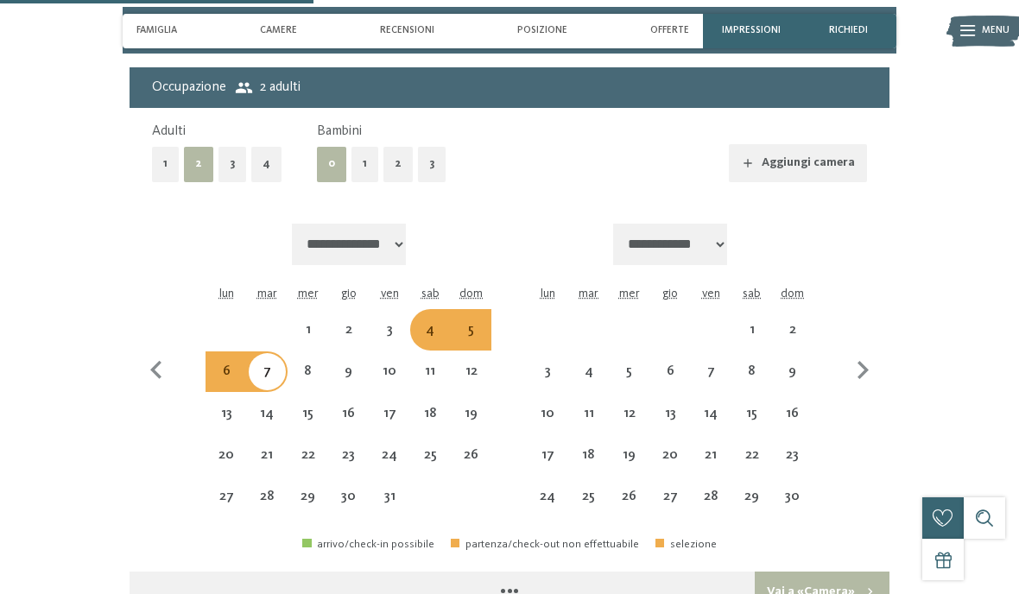
select select "**********"
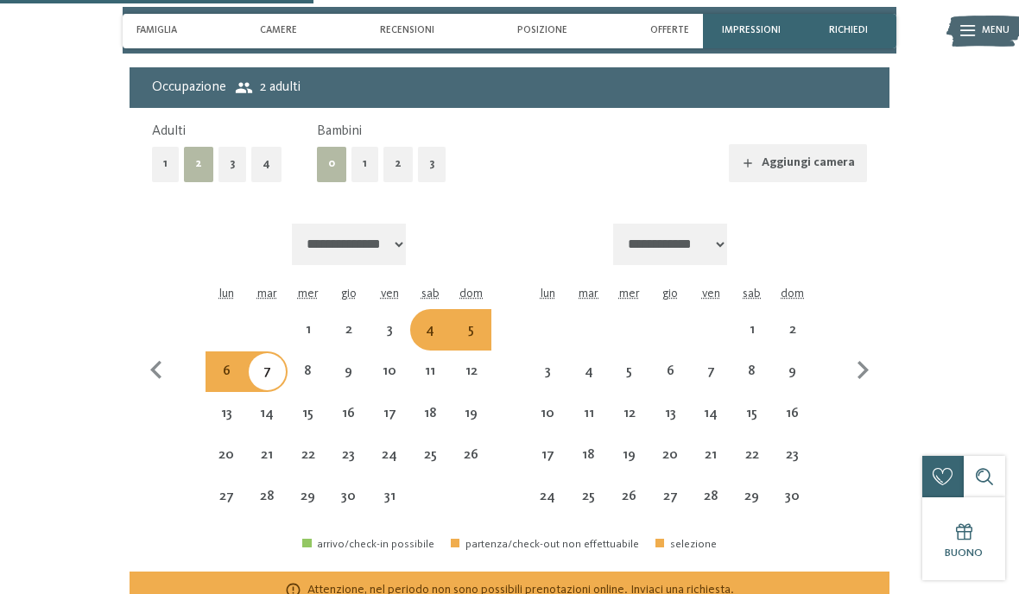
click at [863, 352] on icon "button" at bounding box center [862, 370] width 36 height 36
select select "**********"
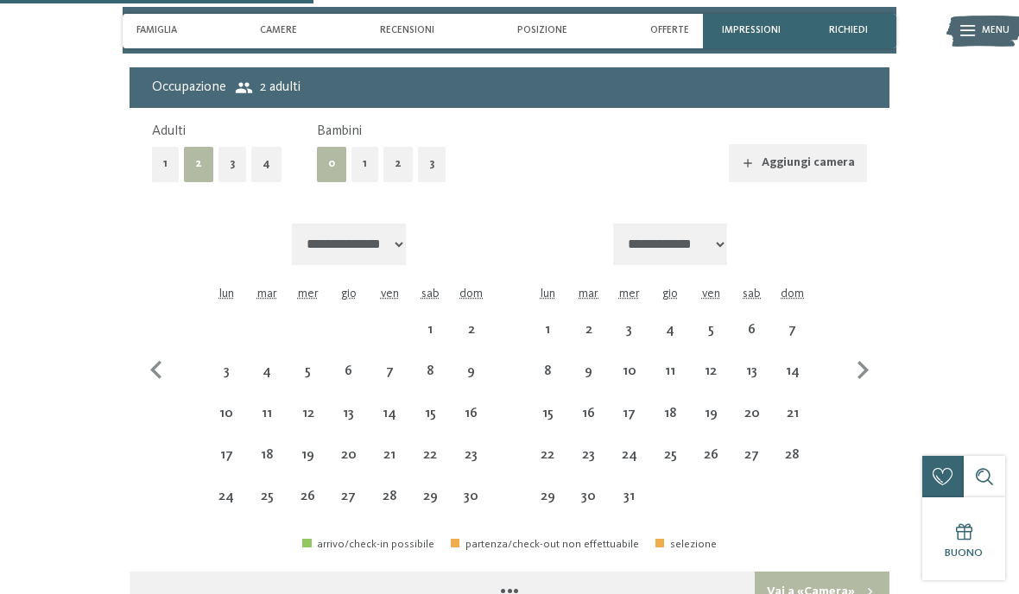
select select "**********"
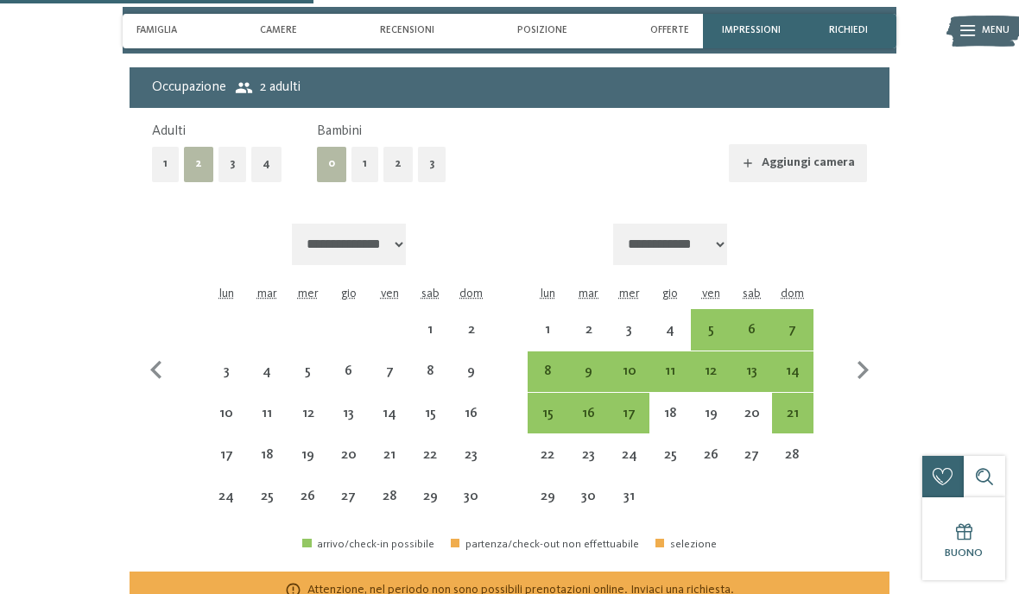
click at [149, 375] on icon "button" at bounding box center [156, 370] width 36 height 36
select select "**********"
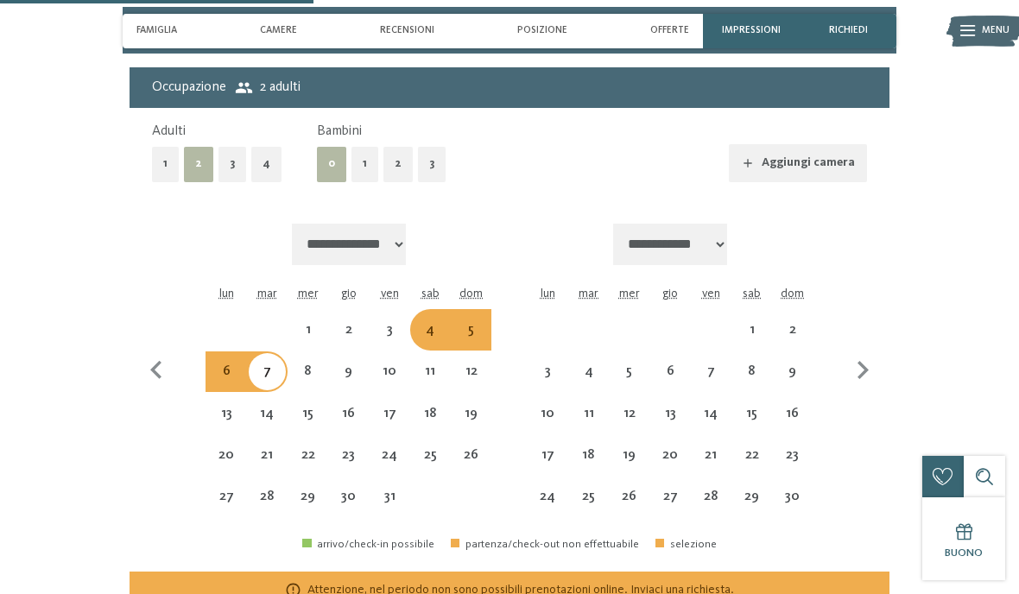
click at [868, 356] on icon "button" at bounding box center [862, 370] width 36 height 36
select select "**********"
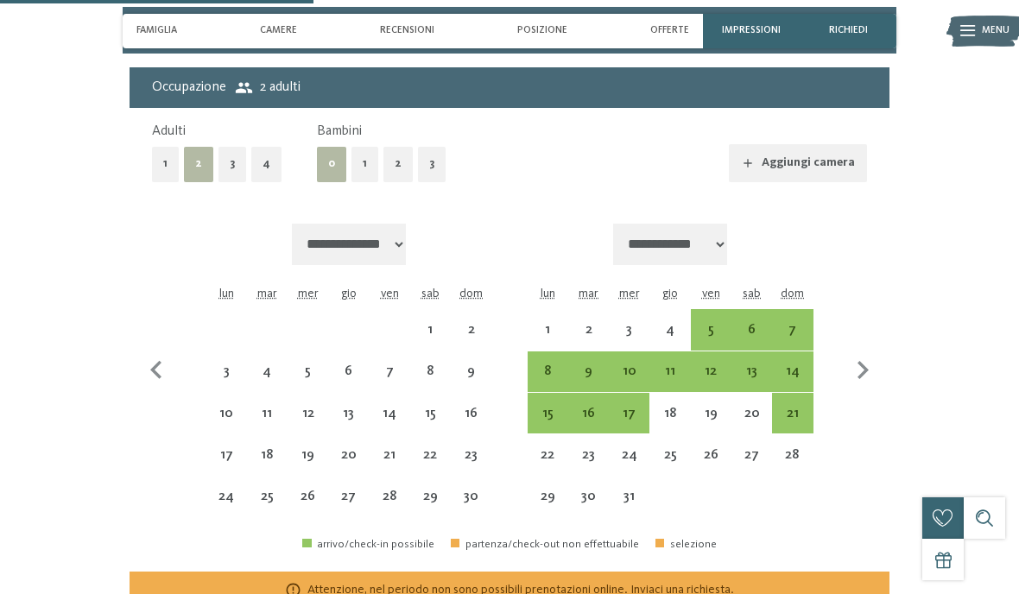
click at [869, 357] on icon "button" at bounding box center [862, 370] width 36 height 36
select select "**********"
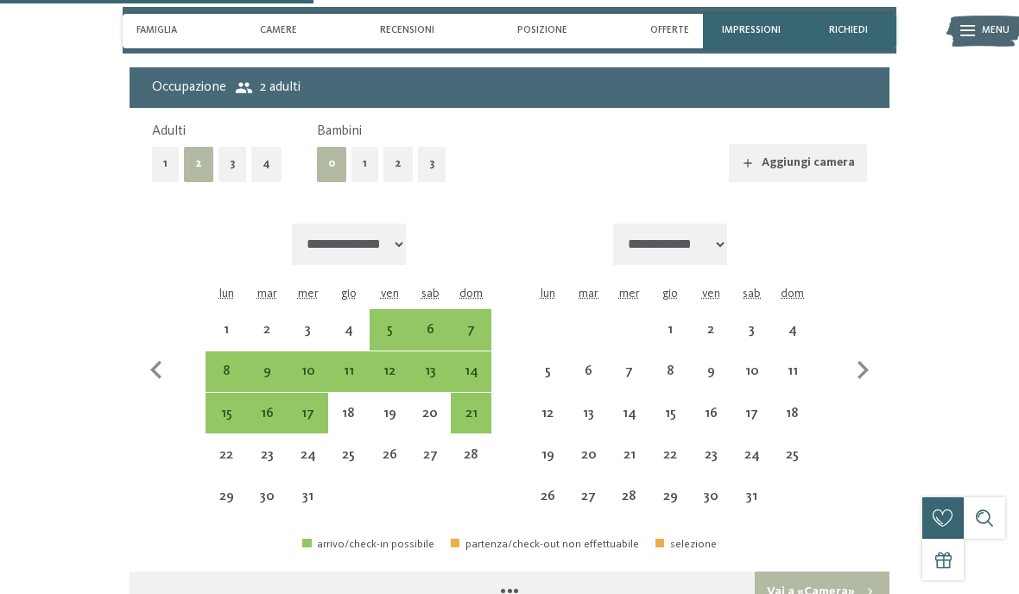
click at [148, 371] on icon "button" at bounding box center [156, 370] width 36 height 36
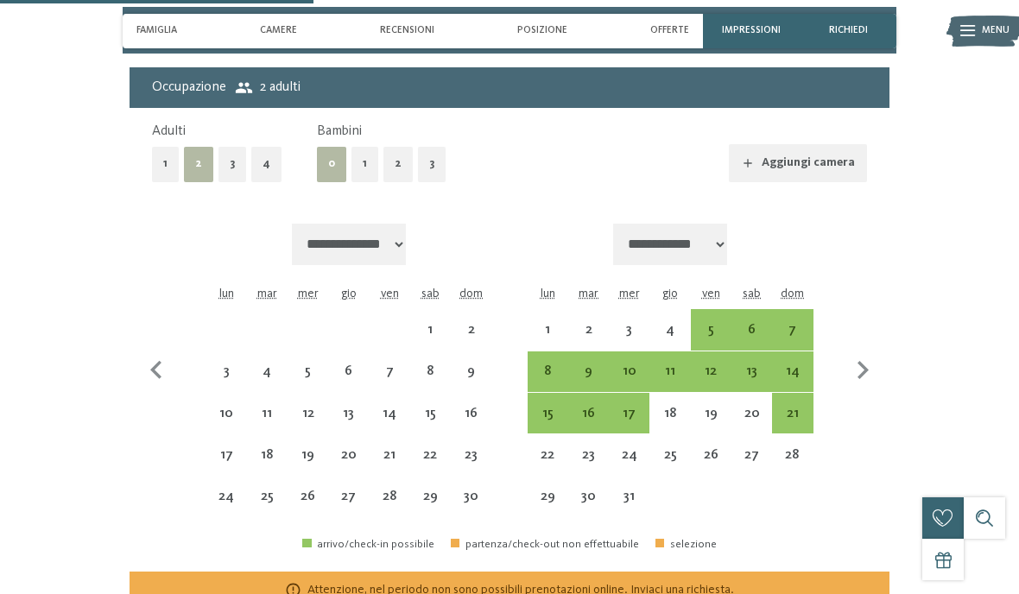
click at [147, 371] on icon "button" at bounding box center [156, 370] width 36 height 36
select select "**********"
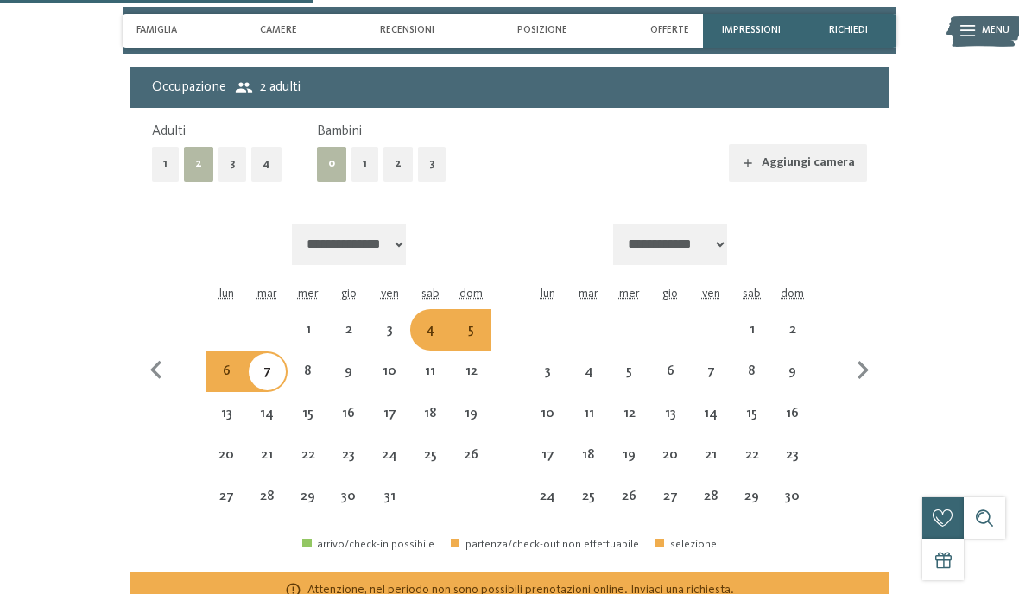
click at [155, 362] on icon "button" at bounding box center [156, 370] width 36 height 36
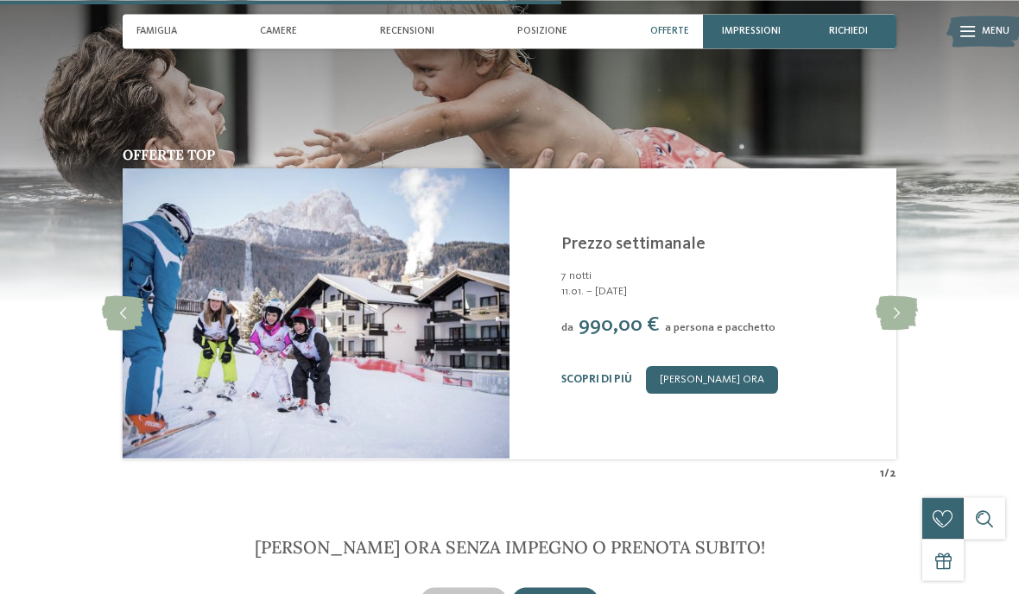
scroll to position [1818, 0]
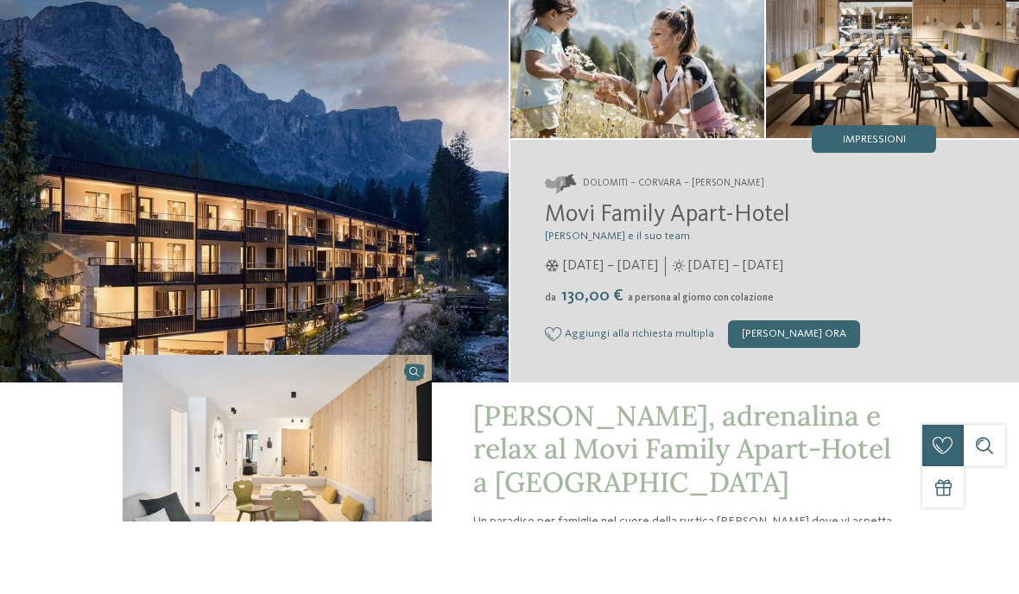
scroll to position [62, 0]
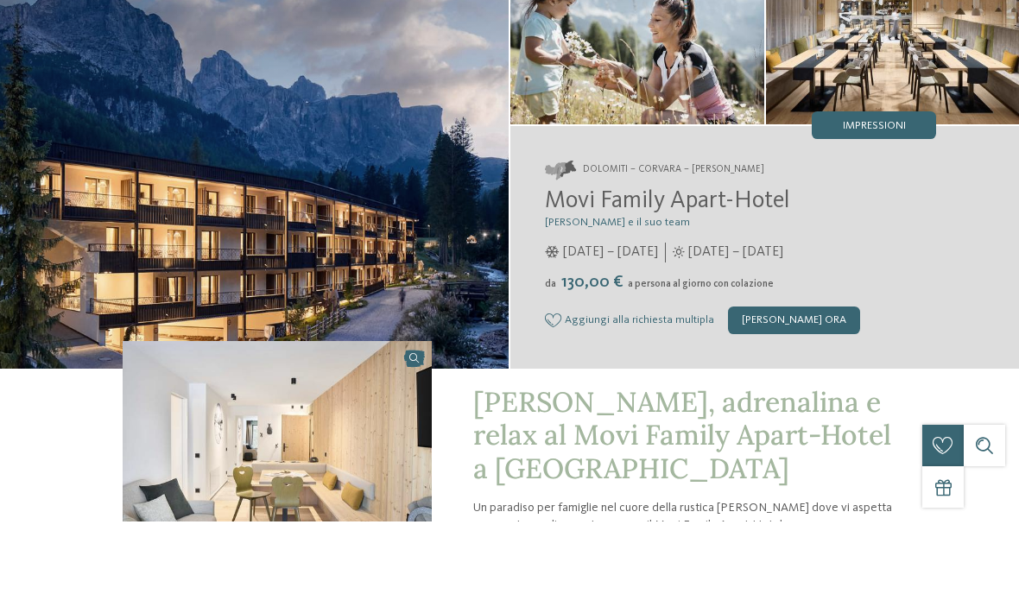
click at [810, 379] on div "[PERSON_NAME] ora" at bounding box center [794, 393] width 132 height 28
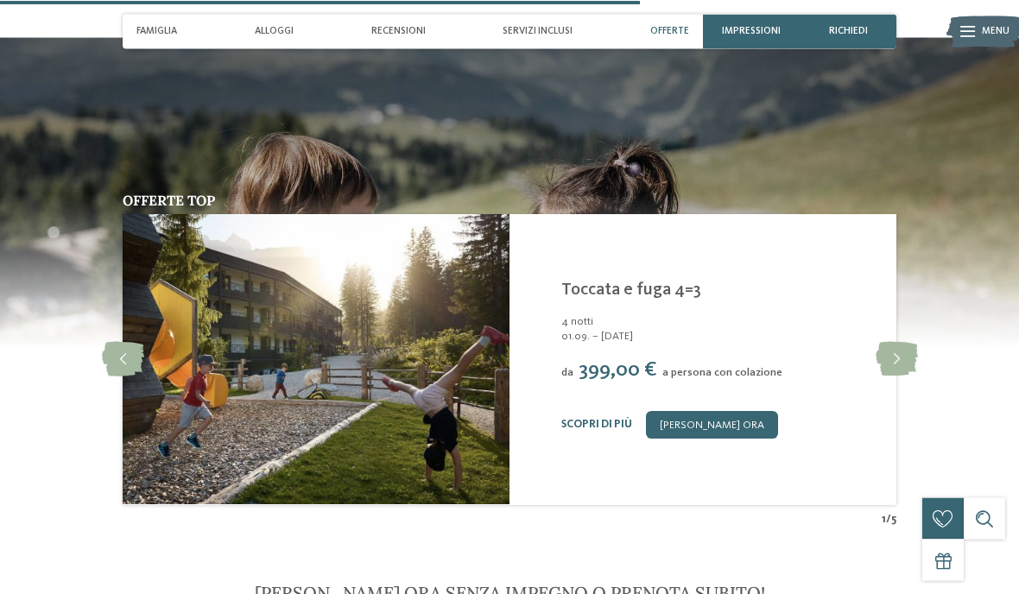
scroll to position [3077, 0]
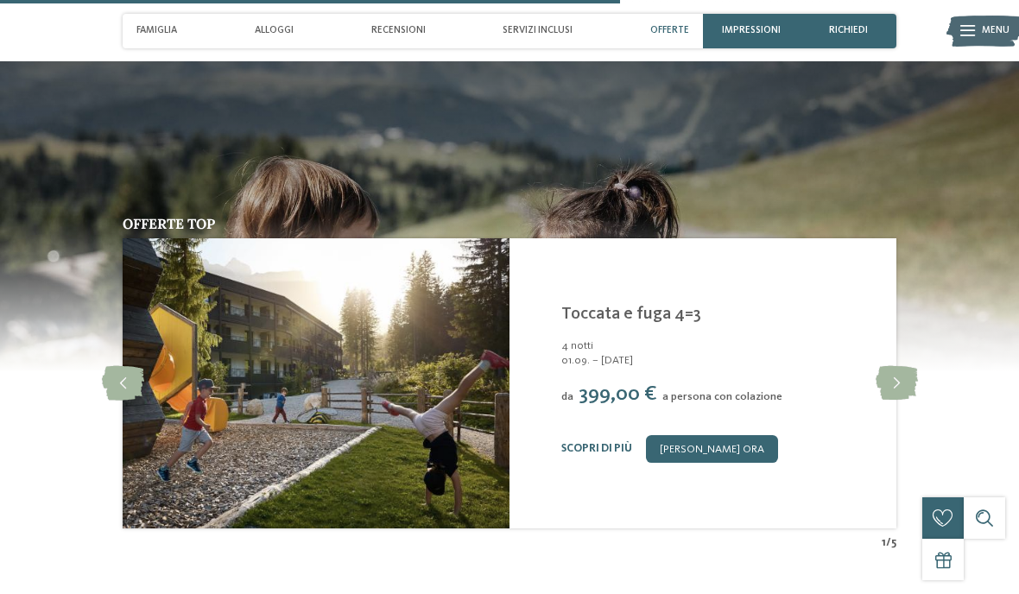
click at [725, 435] on link "[PERSON_NAME] ora" at bounding box center [712, 449] width 132 height 28
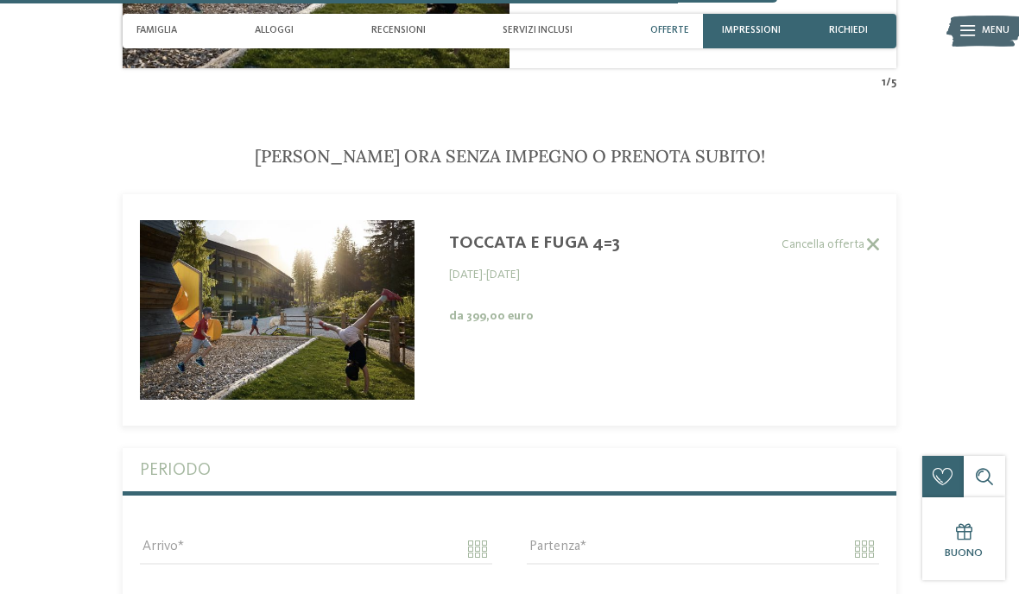
scroll to position [3538, 0]
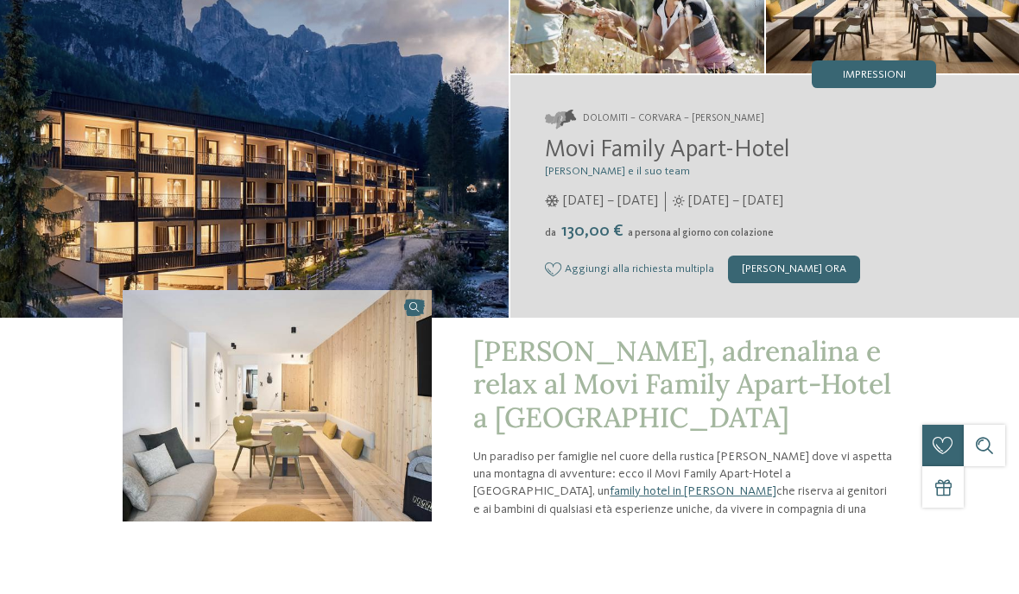
scroll to position [313, 0]
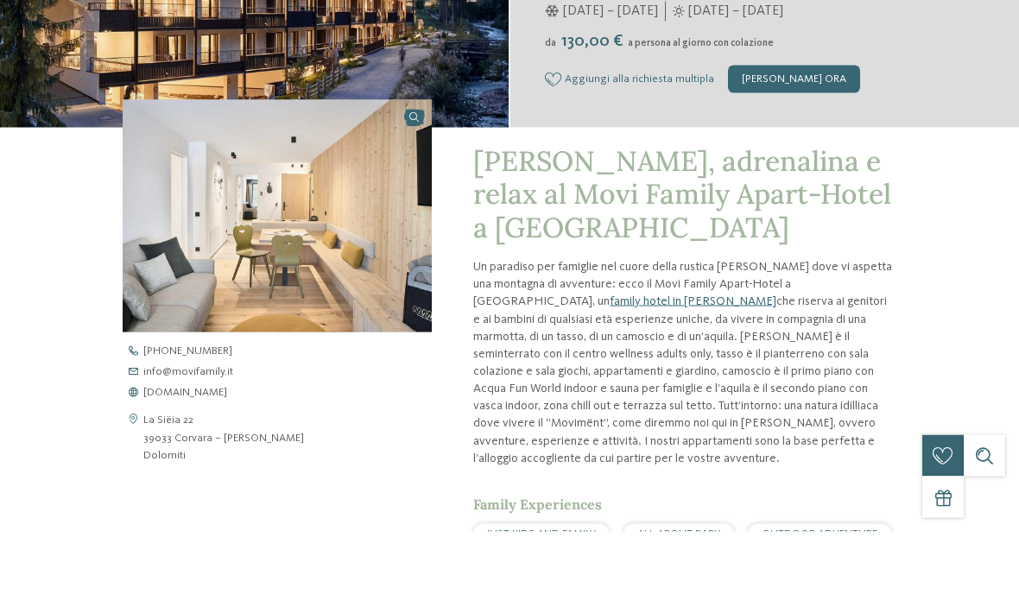
click at [771, 128] on div "[PERSON_NAME] ora" at bounding box center [794, 142] width 132 height 28
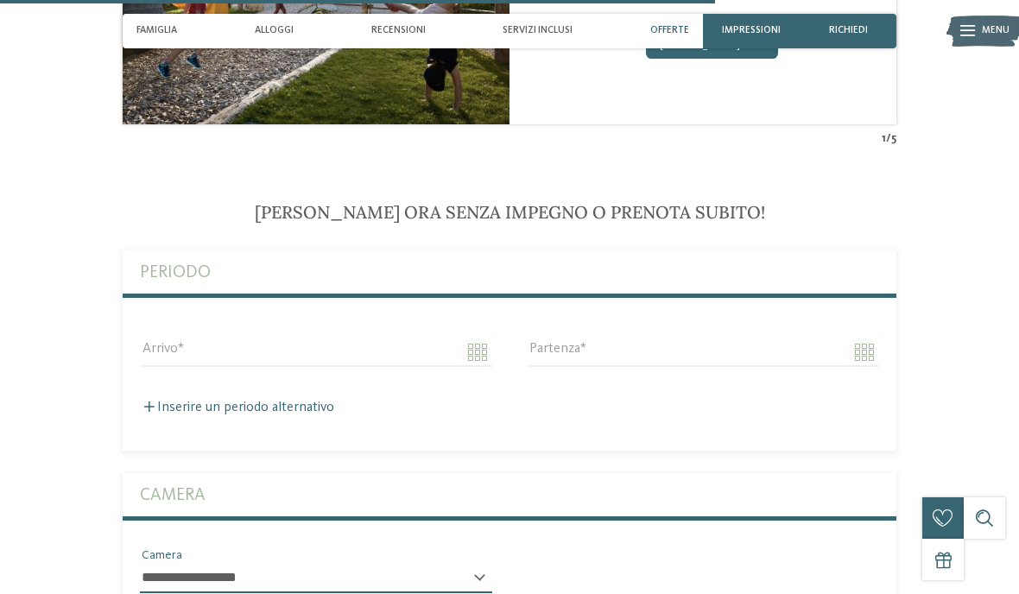
scroll to position [3544, 0]
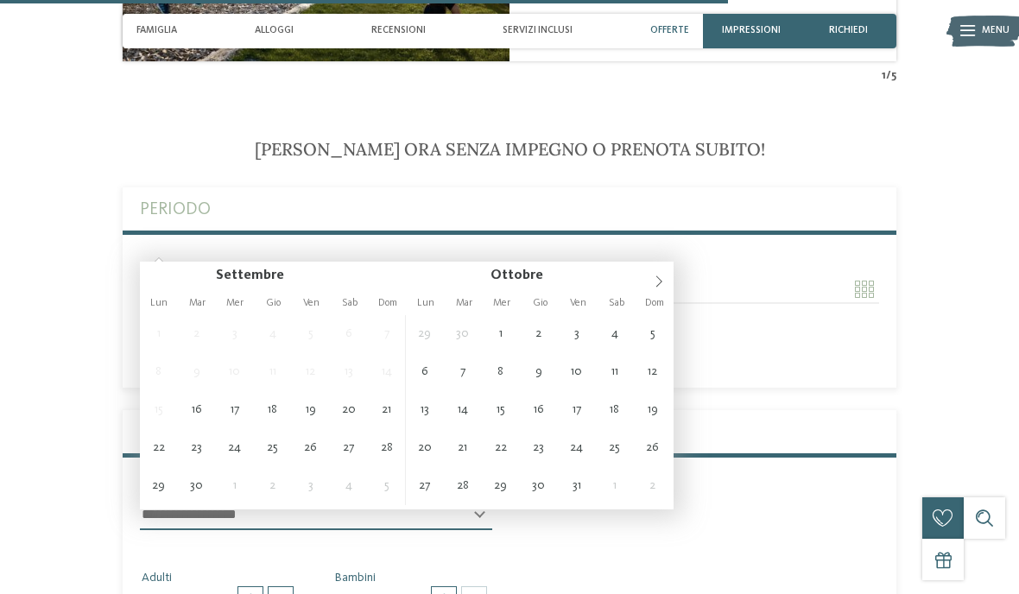
type input "**********"
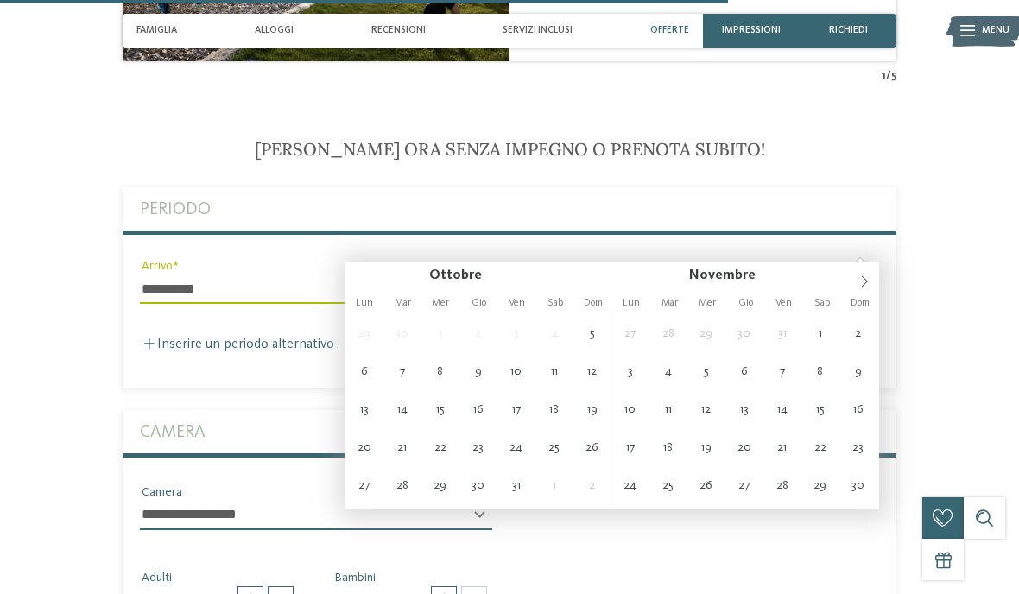
type input "**********"
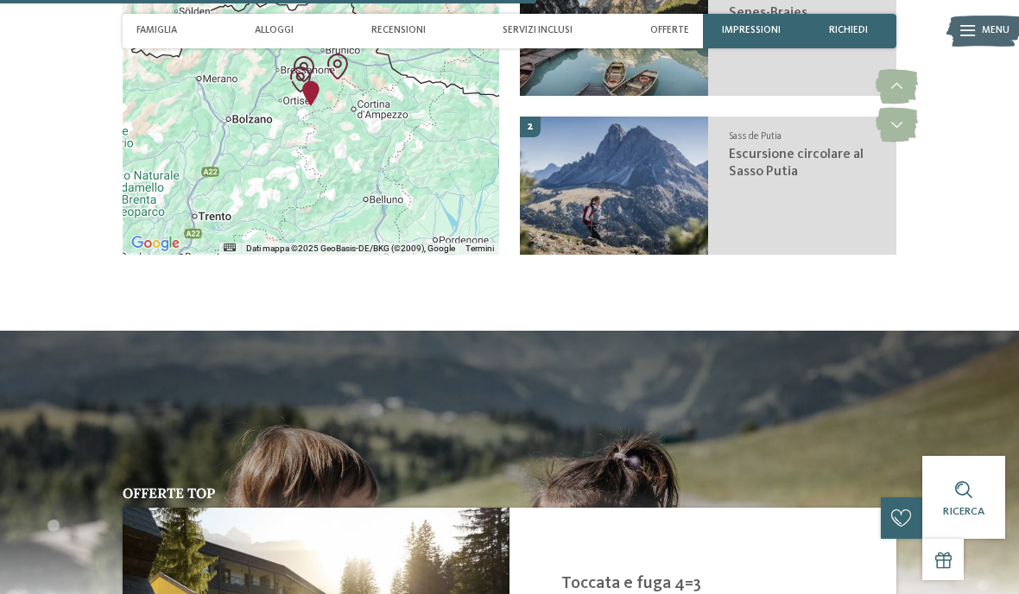
scroll to position [2638, 0]
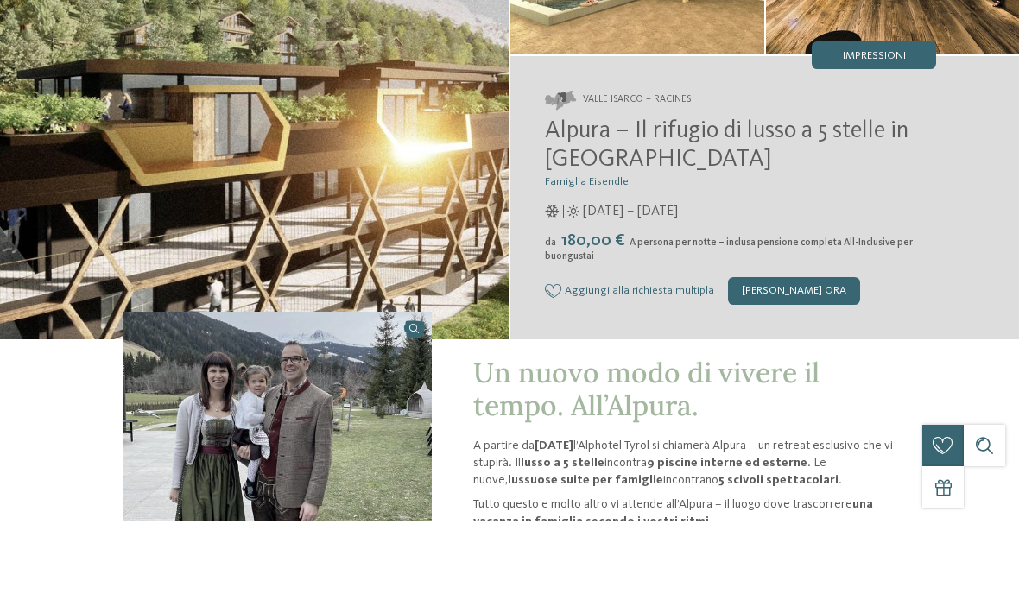
scroll to position [142, 0]
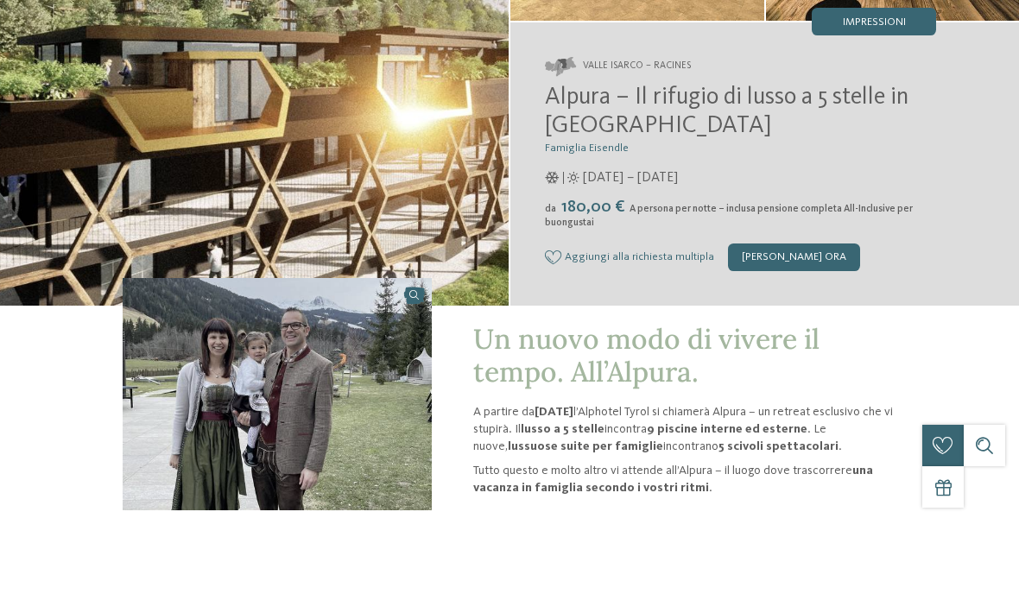
click at [794, 316] on div "[PERSON_NAME] ora" at bounding box center [794, 330] width 132 height 28
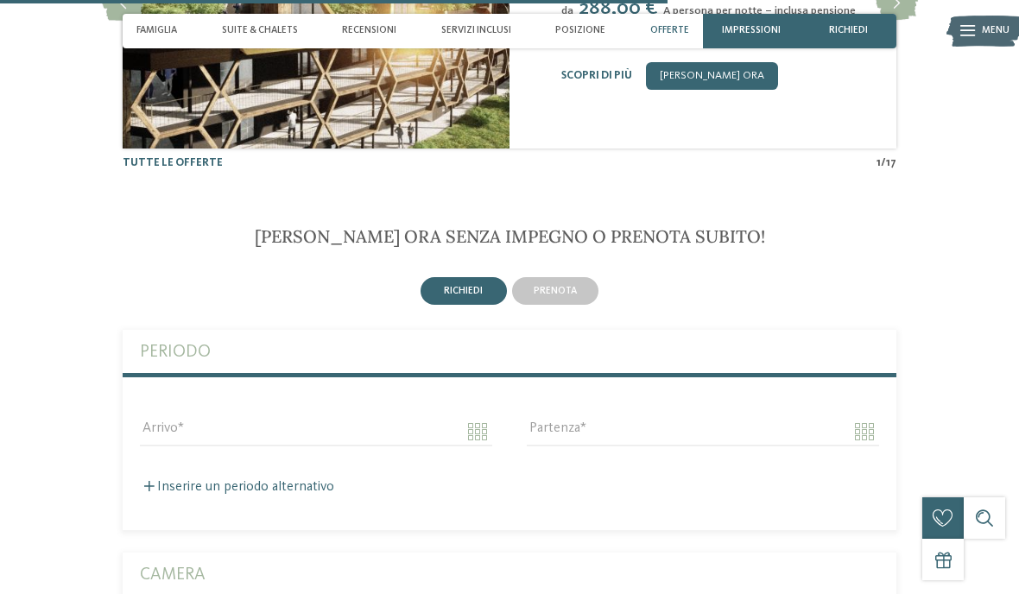
scroll to position [2780, 0]
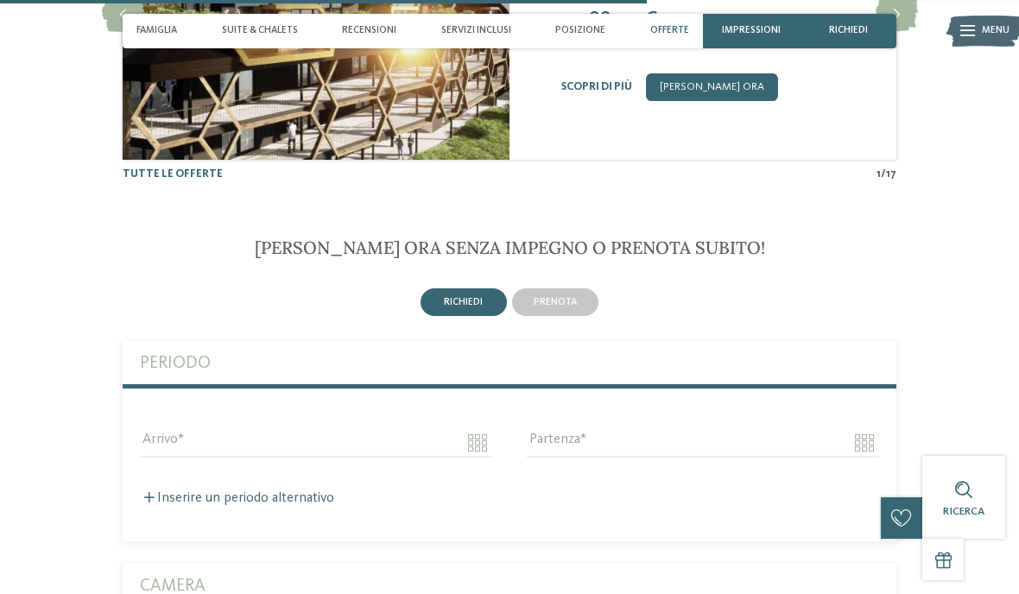
click at [561, 297] on span "prenota" at bounding box center [555, 302] width 43 height 10
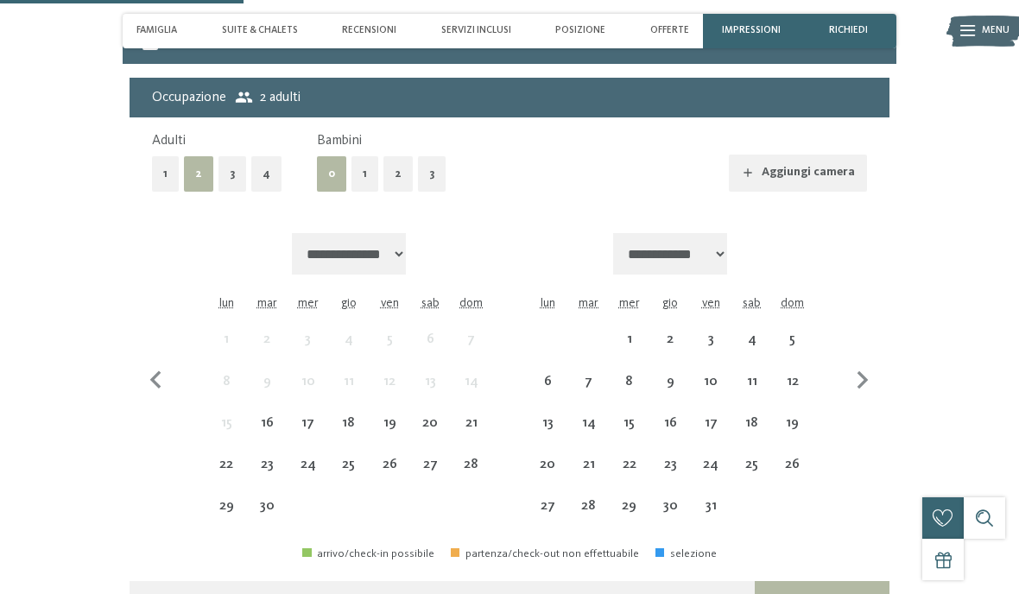
scroll to position [3107, 0]
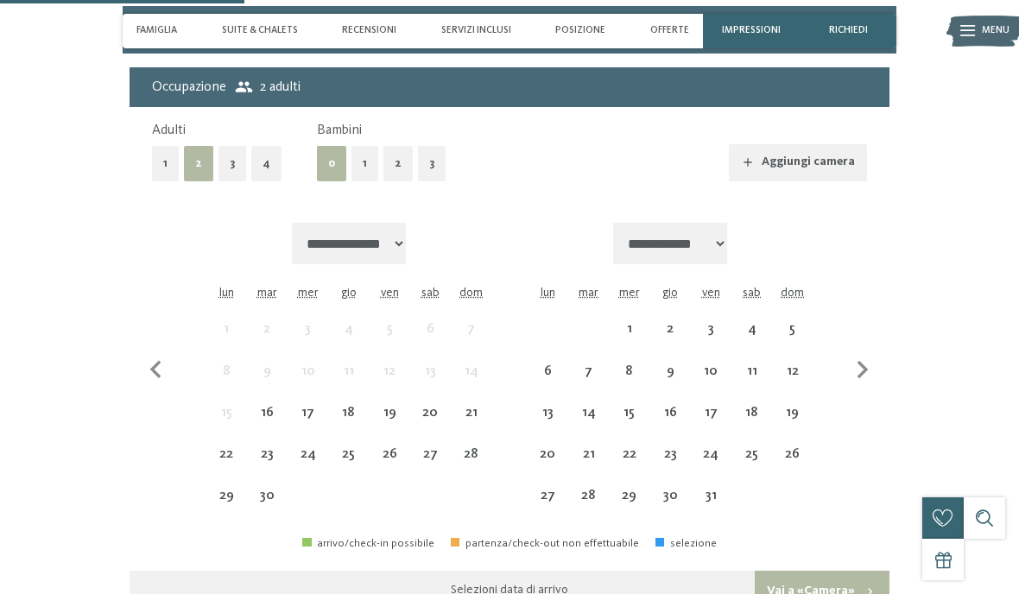
click at [849, 362] on icon "button" at bounding box center [862, 370] width 36 height 36
select select "**********"
click at [847, 364] on icon "button" at bounding box center [862, 370] width 36 height 36
select select "**********"
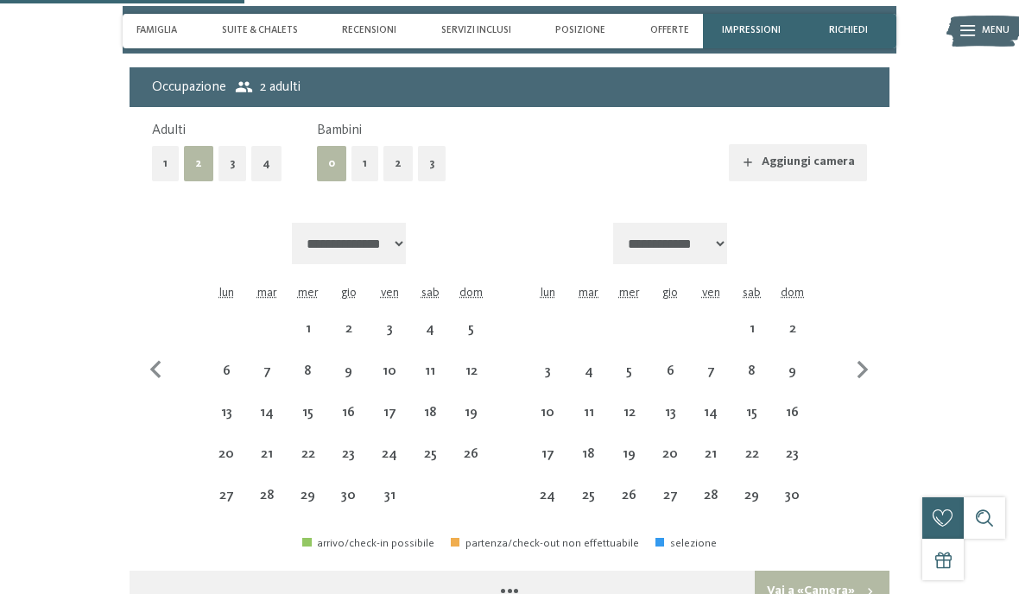
select select "**********"
click at [850, 357] on icon "button" at bounding box center [862, 370] width 36 height 36
select select "**********"
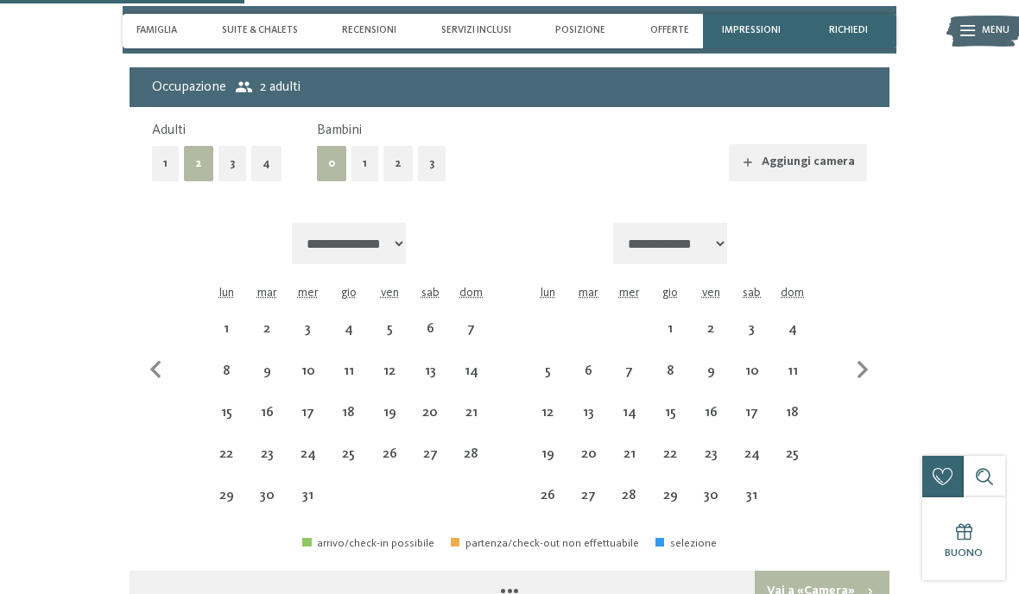
click at [848, 359] on icon "button" at bounding box center [862, 370] width 36 height 36
select select "**********"
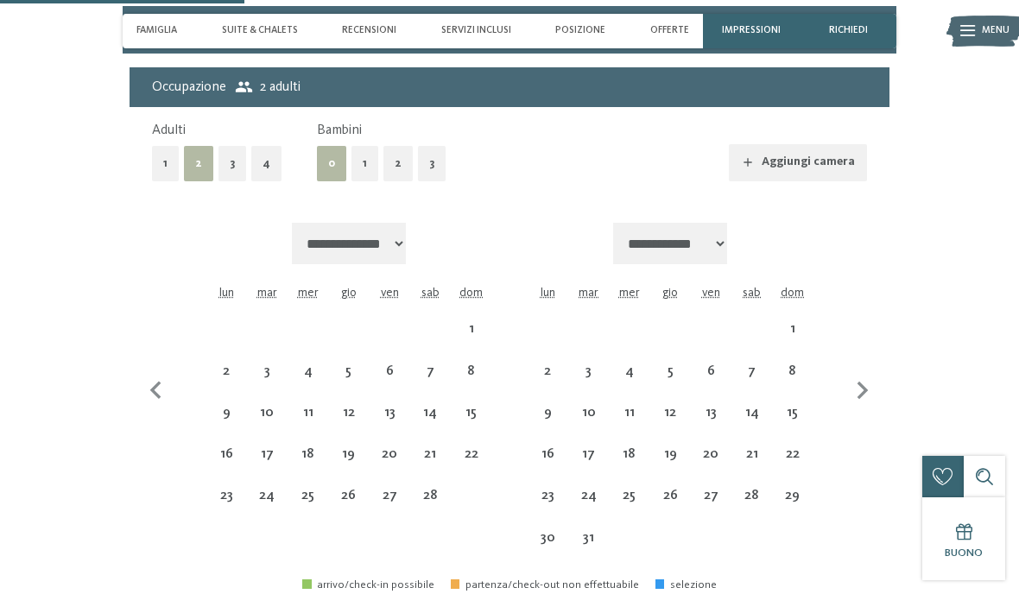
click at [843, 368] on div "**********" at bounding box center [509, 391] width 714 height 336
click at [842, 367] on div "**********" at bounding box center [509, 391] width 714 height 336
click at [834, 373] on div "**********" at bounding box center [509, 391] width 714 height 336
click at [834, 372] on div "**********" at bounding box center [509, 391] width 714 height 336
select select "**********"
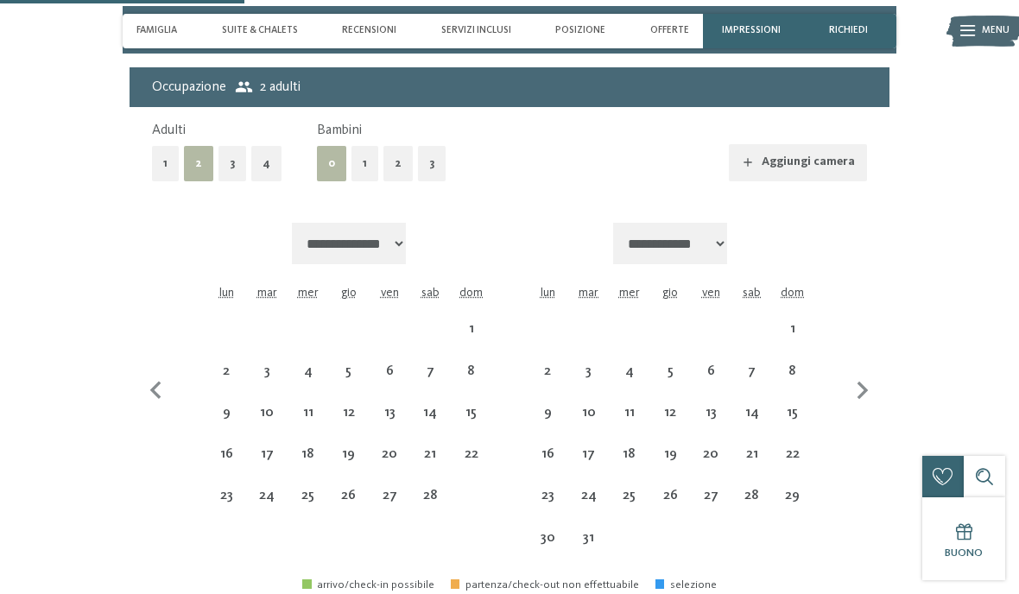
select select "**********"
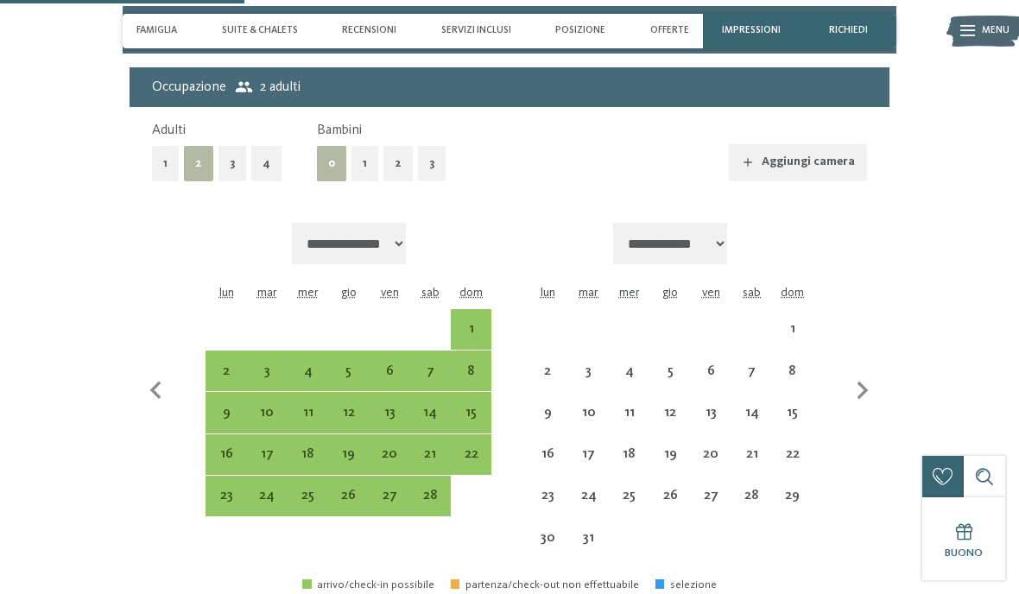
select select "**********"
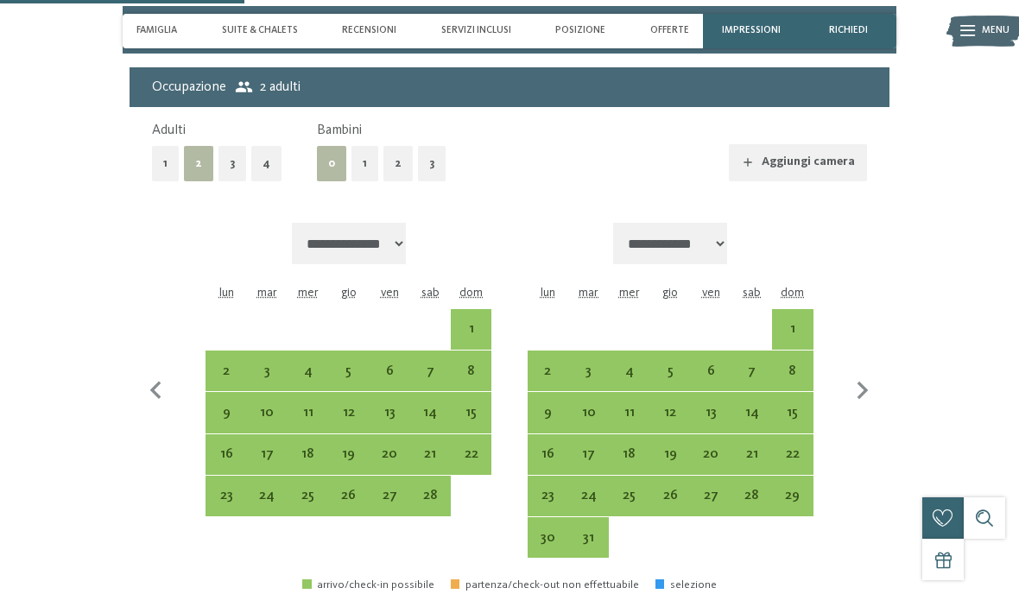
click at [142, 359] on button "button" at bounding box center [156, 391] width 36 height 336
select select "**********"
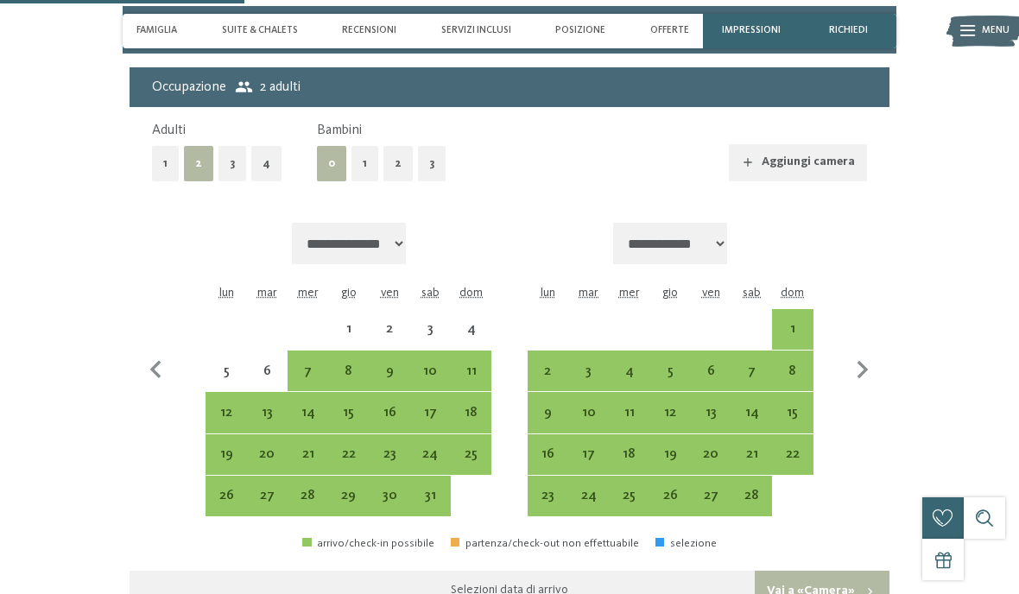
click at [142, 353] on icon "button" at bounding box center [156, 370] width 36 height 36
select select "**********"
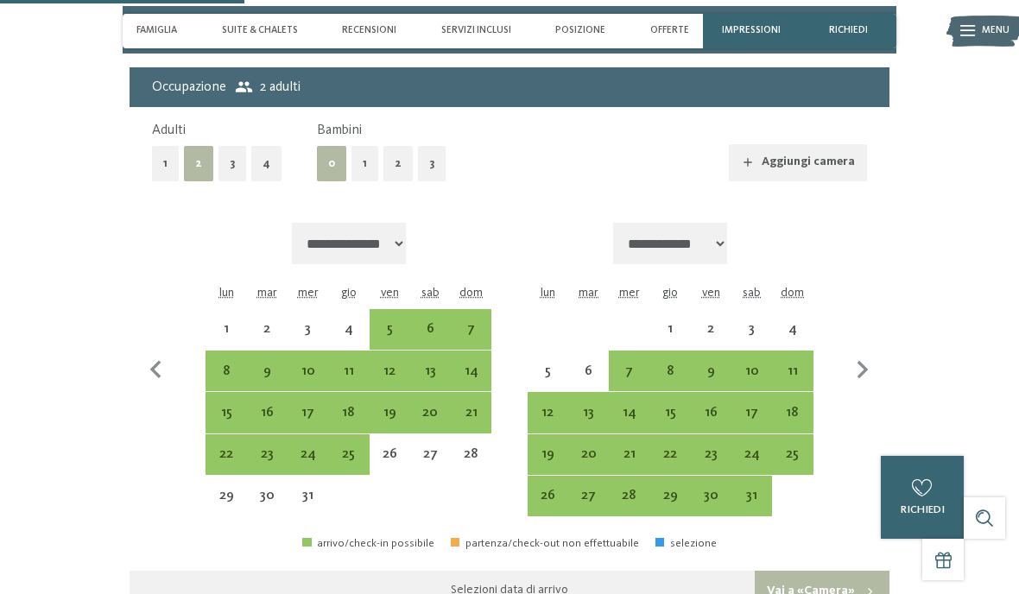
click at [144, 352] on icon "button" at bounding box center [156, 370] width 36 height 36
select select "**********"
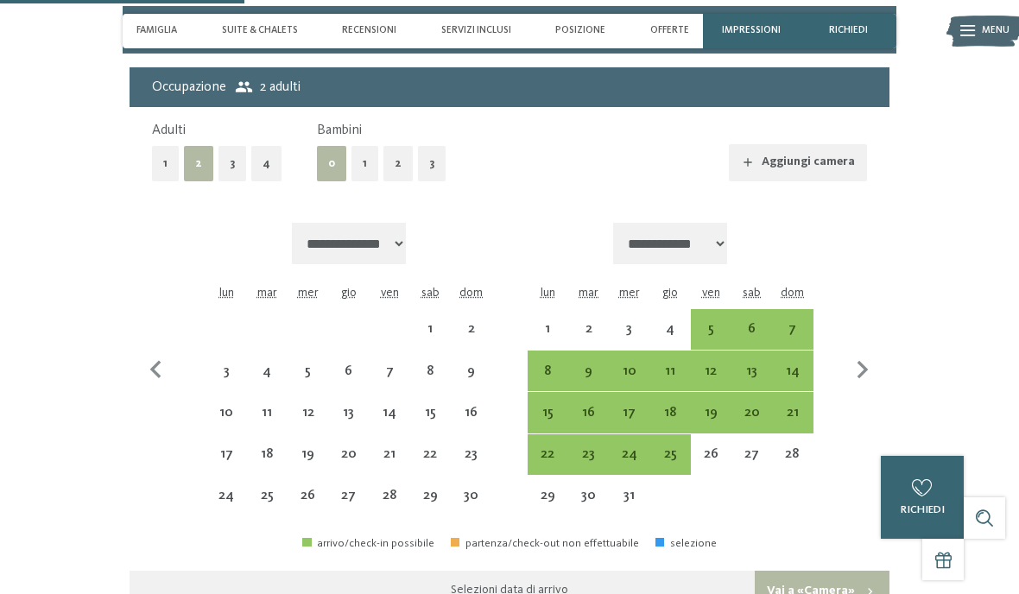
click at [152, 352] on icon "button" at bounding box center [156, 370] width 36 height 36
select select "**********"
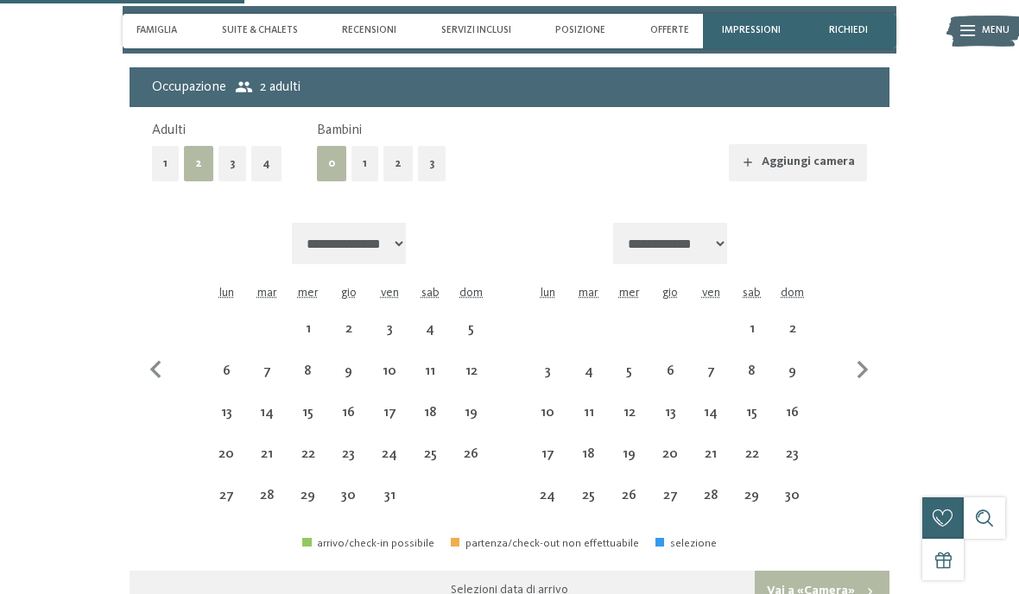
click at [146, 352] on icon "button" at bounding box center [156, 370] width 36 height 36
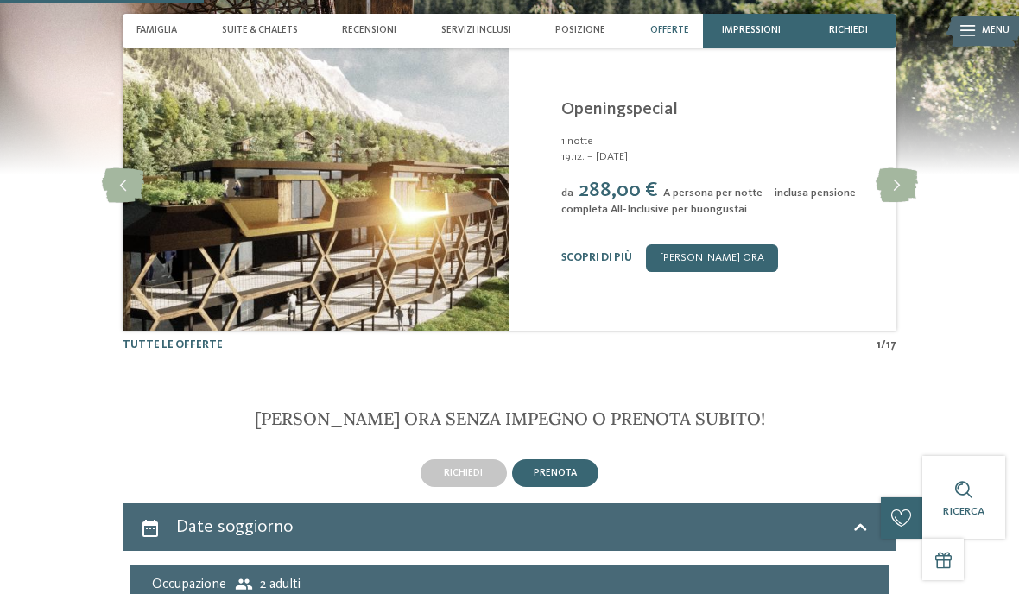
scroll to position [2608, 0]
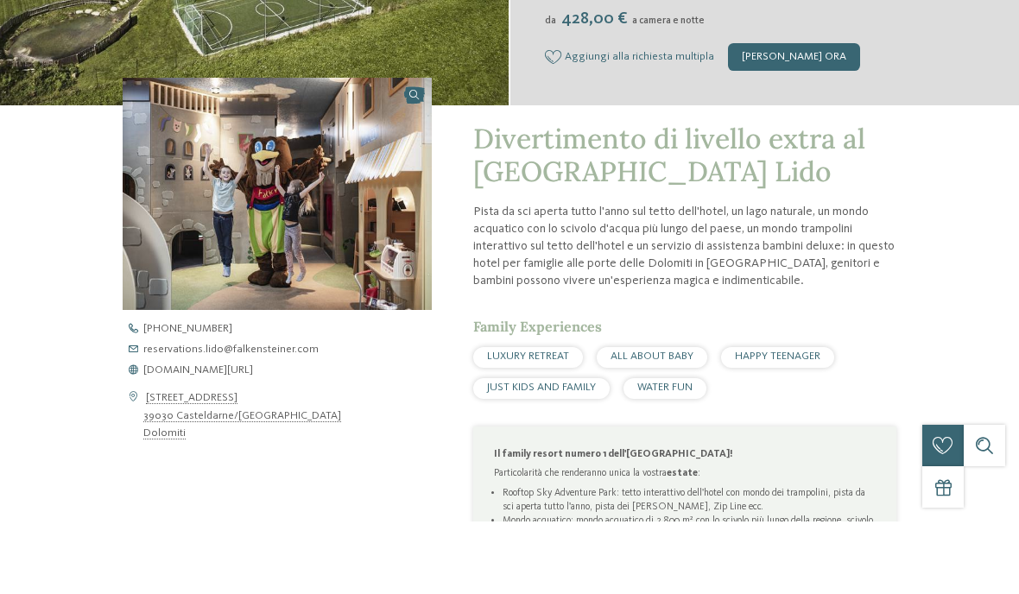
scroll to position [330, 0]
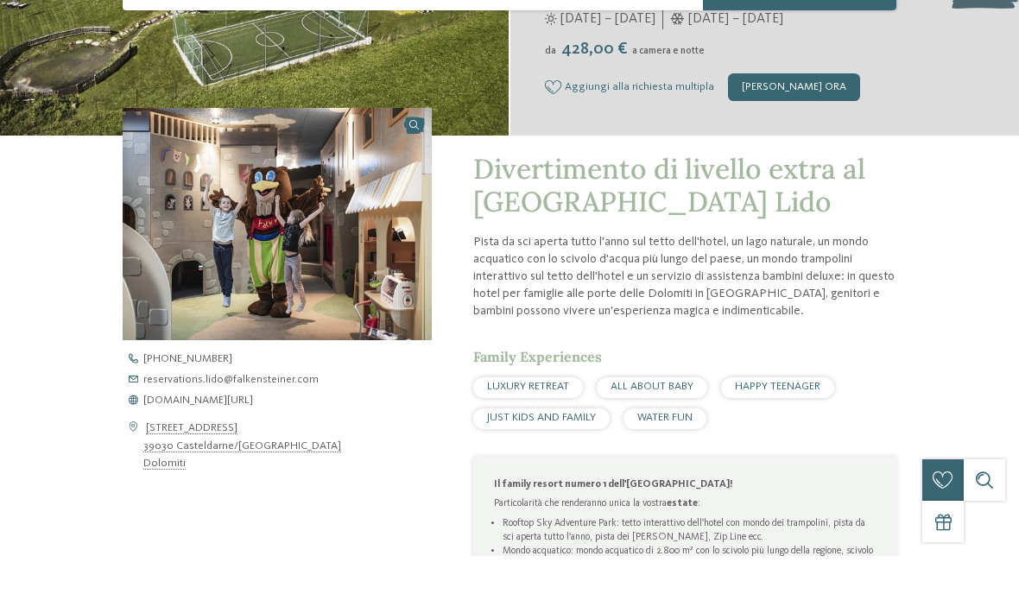
click at [800, 111] on div "[PERSON_NAME] ora" at bounding box center [794, 125] width 132 height 28
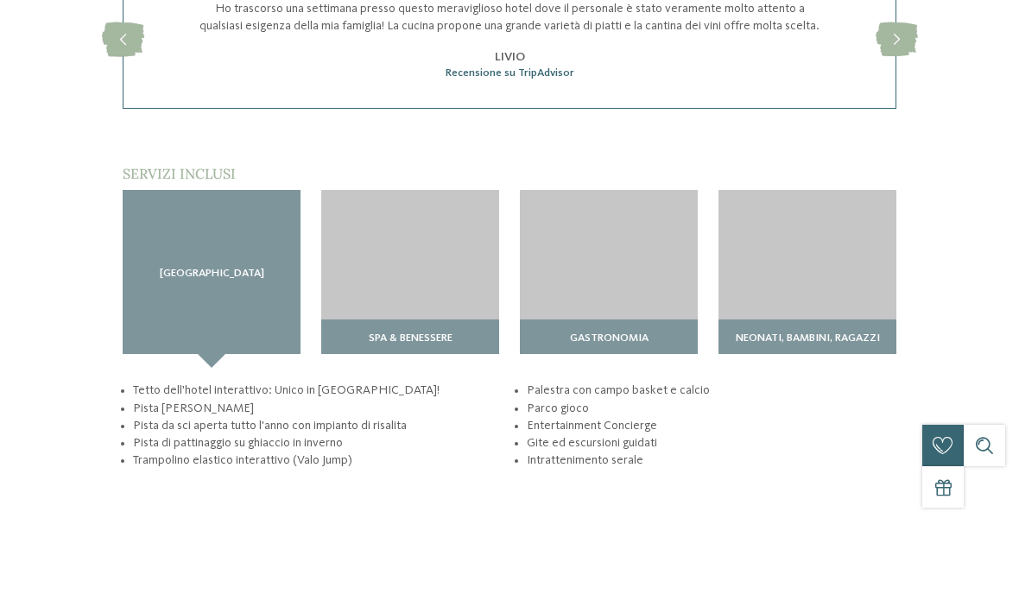
scroll to position [3309, 0]
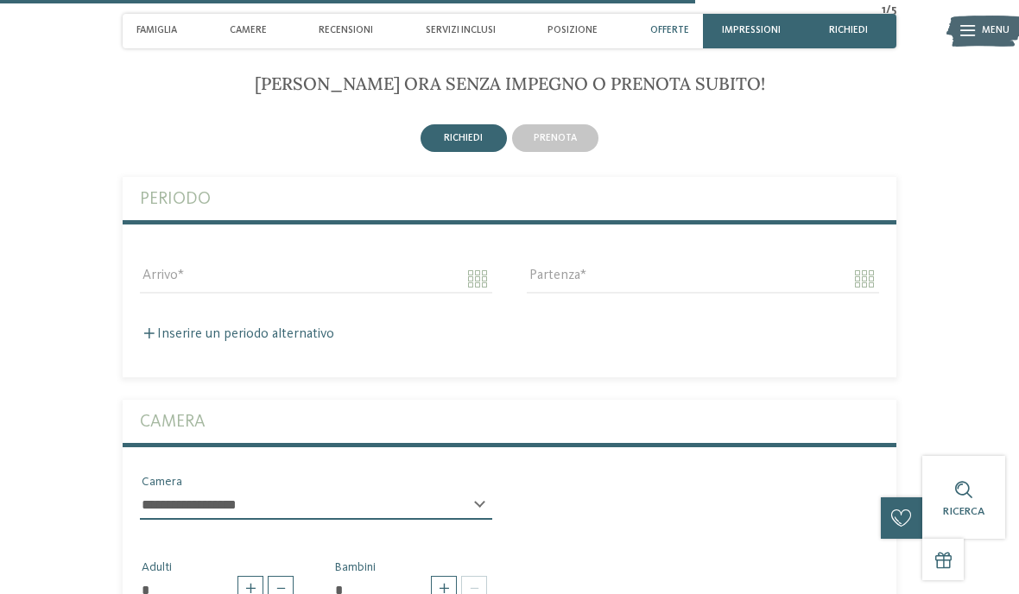
click at [572, 155] on div "prenota" at bounding box center [555, 138] width 92 height 33
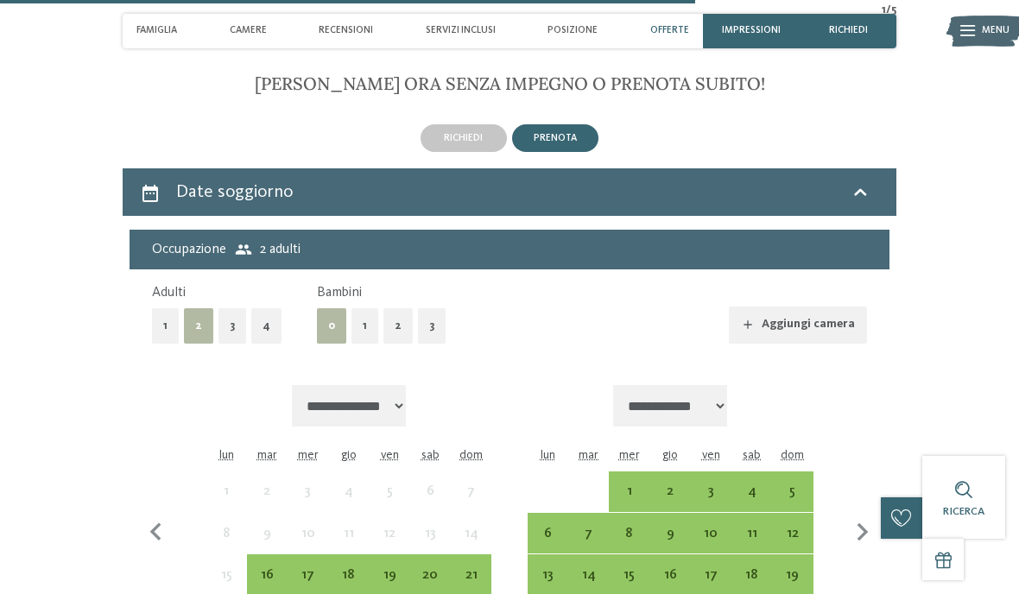
click at [563, 143] on span "prenota" at bounding box center [555, 138] width 43 height 10
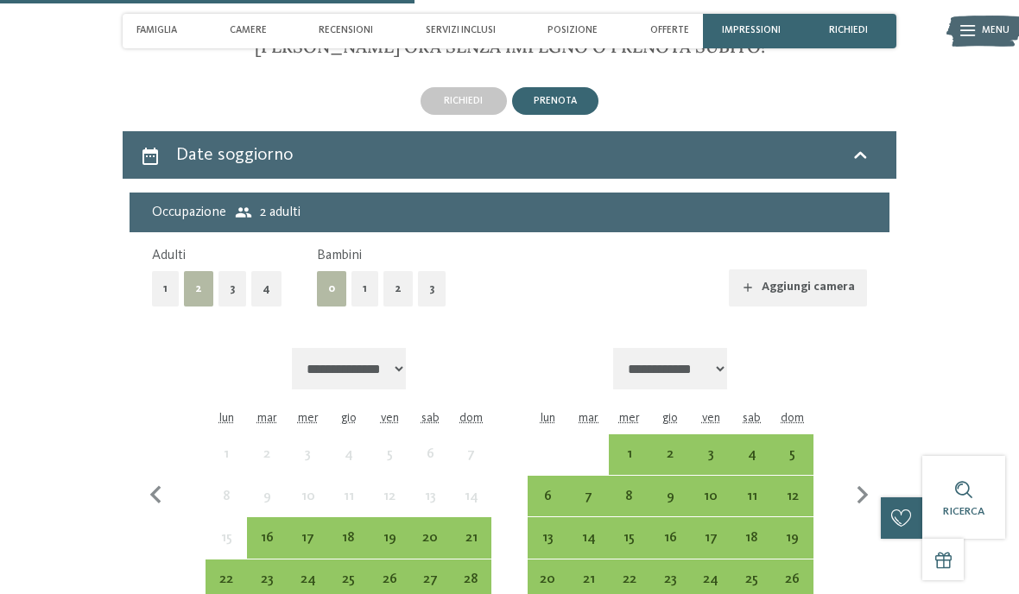
scroll to position [3357, 0]
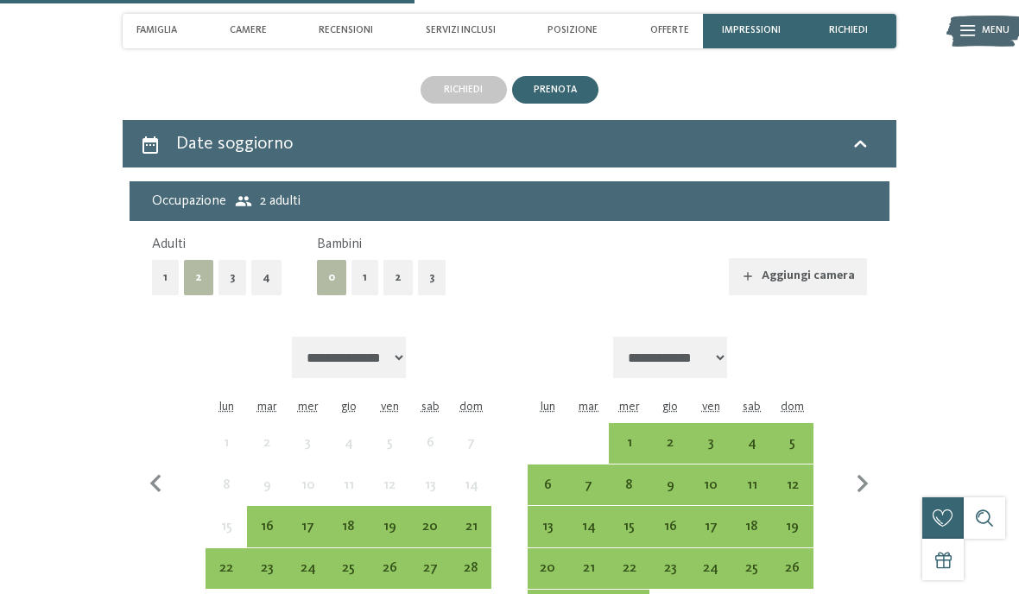
click at [756, 461] on div "4" at bounding box center [751, 454] width 37 height 37
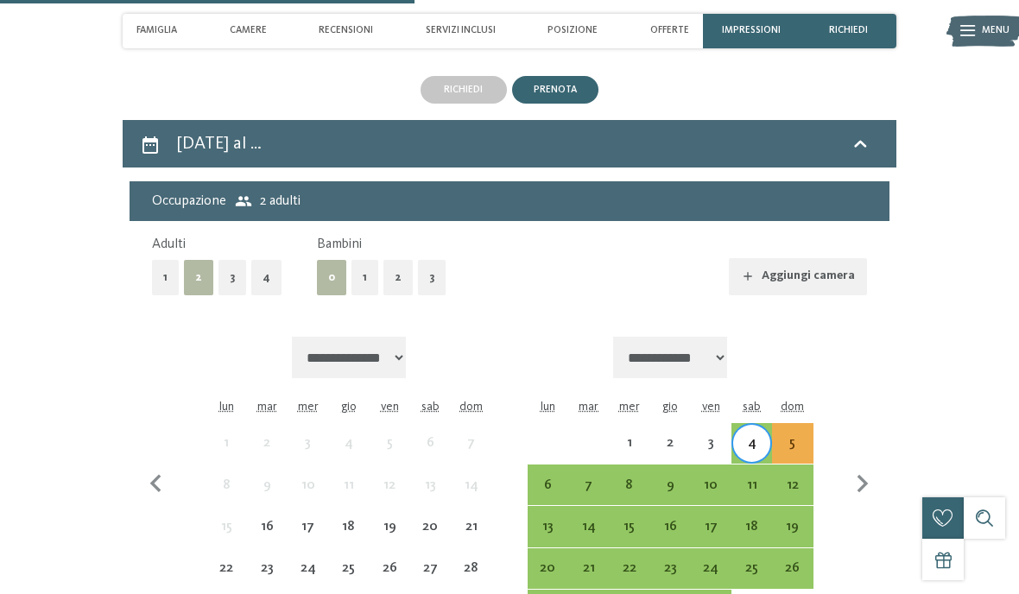
click at [586, 502] on div "7" at bounding box center [588, 496] width 37 height 37
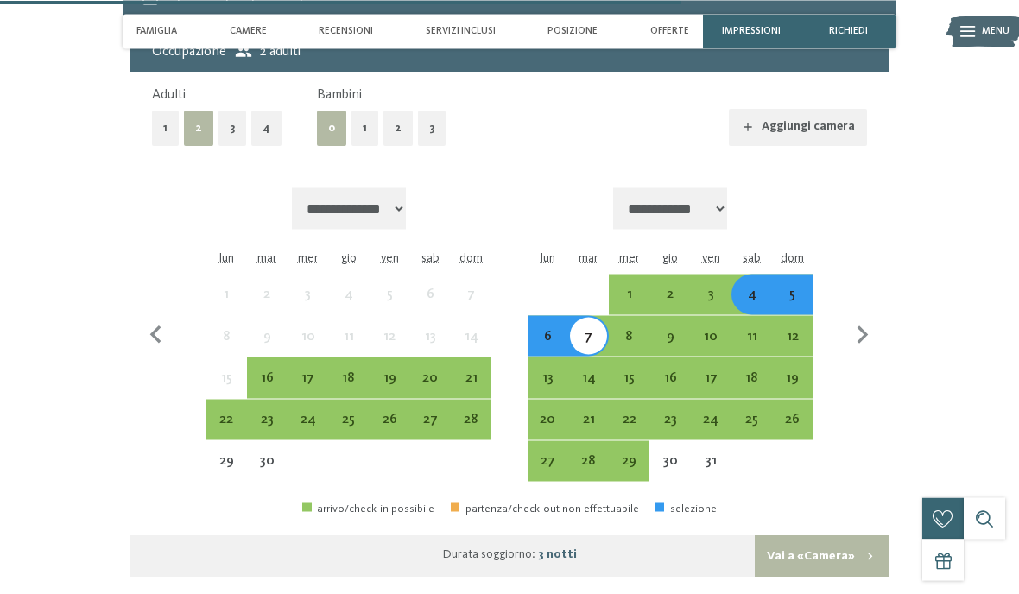
scroll to position [3500, 0]
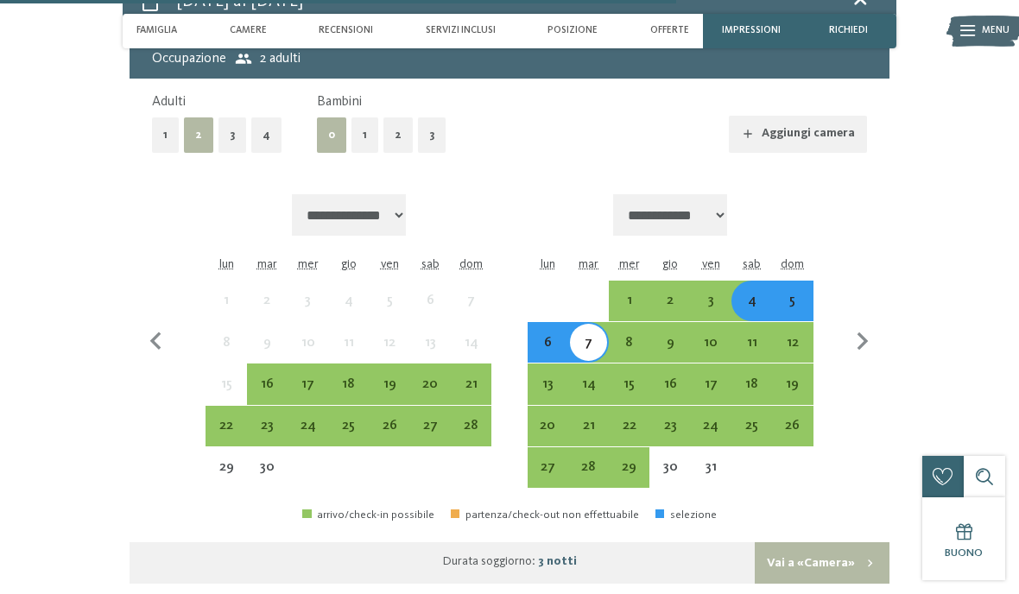
click at [360, 153] on button "1" at bounding box center [364, 134] width 27 height 35
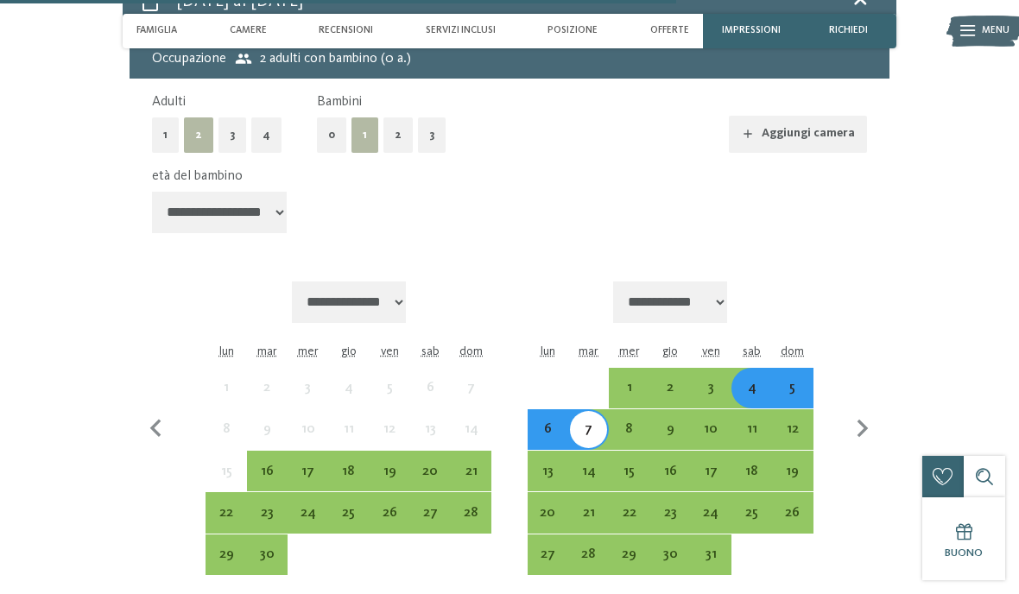
click at [186, 233] on select "**********" at bounding box center [219, 212] width 135 height 41
select select "*"
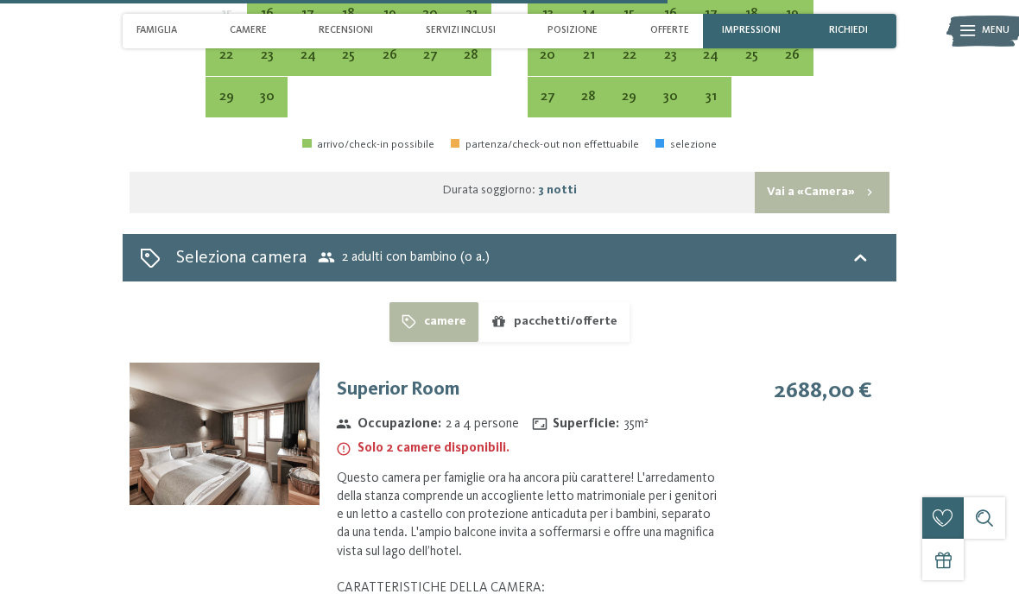
scroll to position [3915, 0]
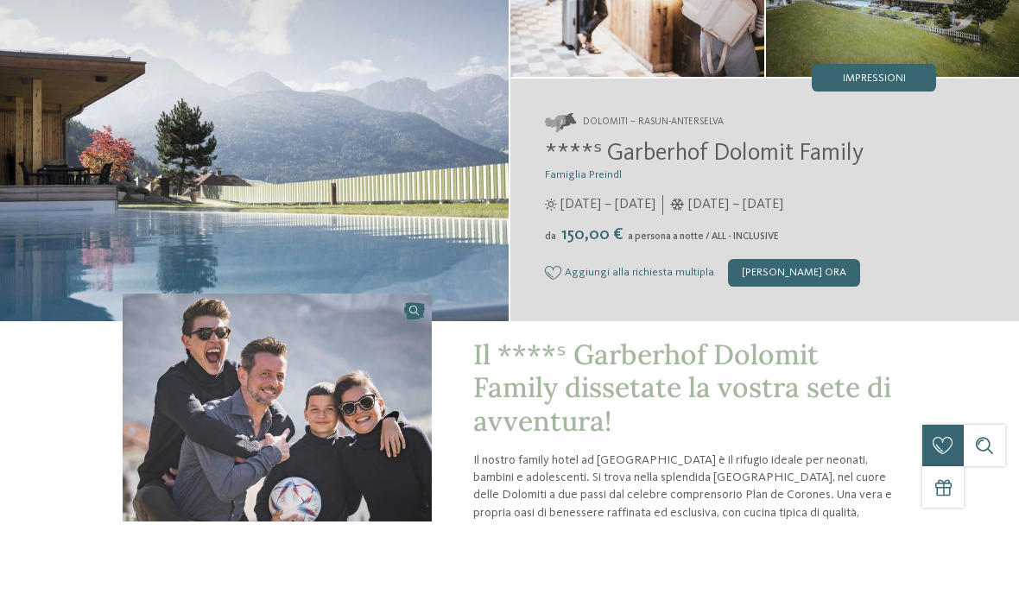
scroll to position [123, 0]
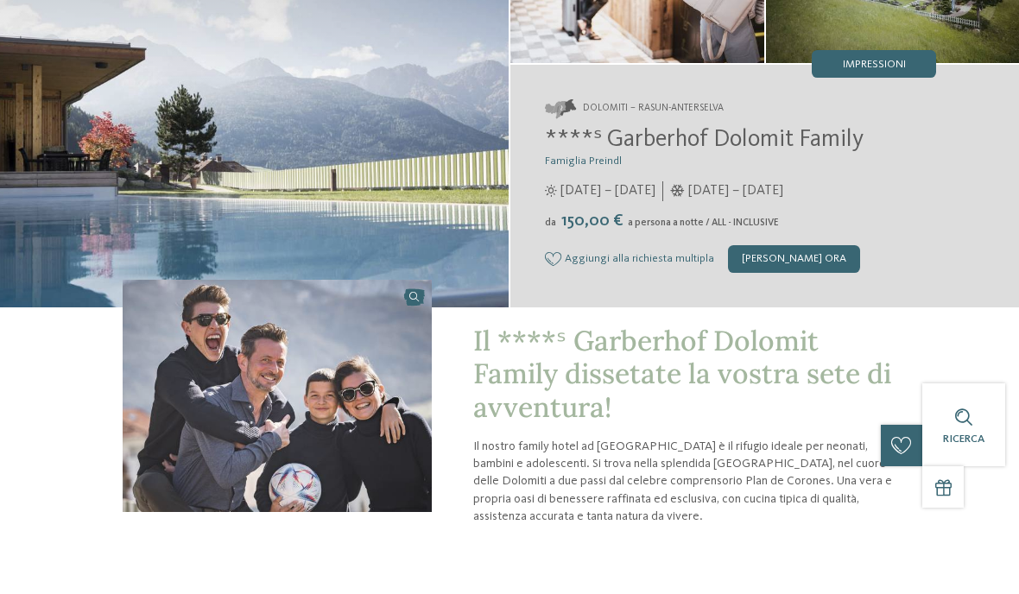
click at [800, 318] on div "[PERSON_NAME] ora" at bounding box center [794, 332] width 132 height 28
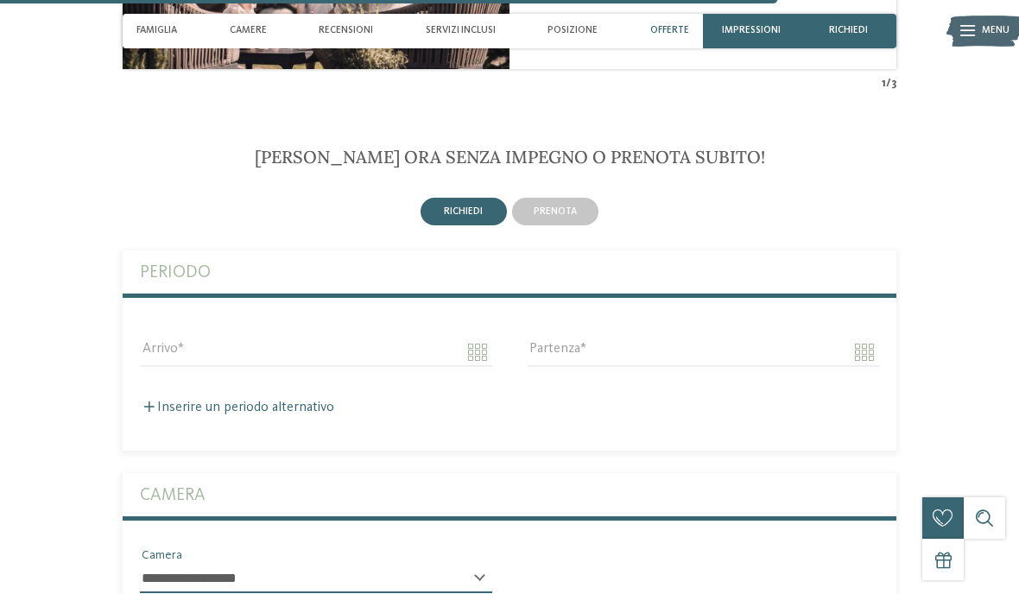
scroll to position [3893, 0]
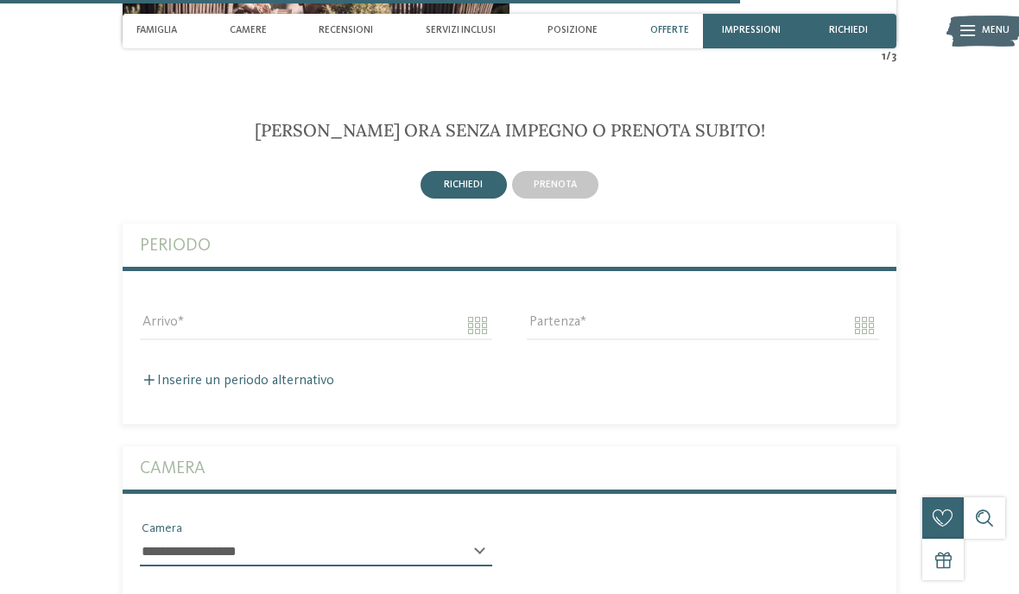
click at [545, 180] on span "prenota" at bounding box center [555, 185] width 43 height 10
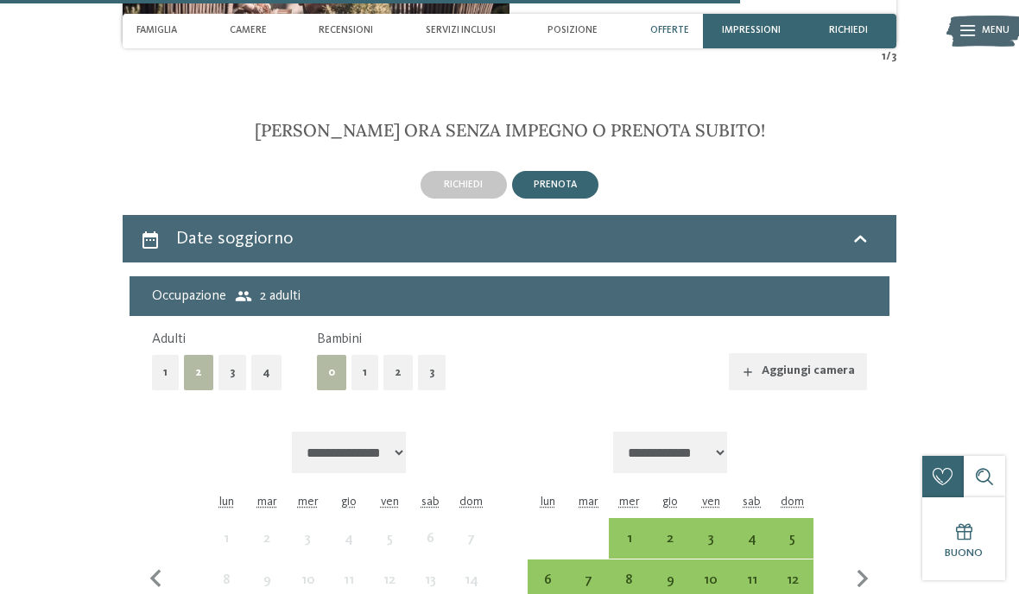
click at [743, 532] on div "4" at bounding box center [751, 550] width 37 height 37
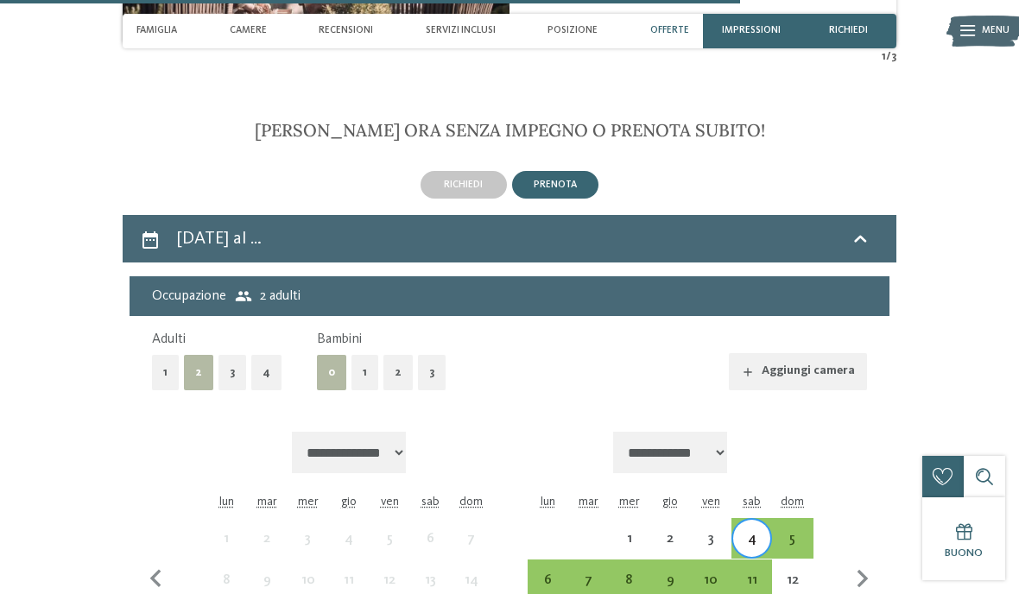
click at [577, 573] on div "7" at bounding box center [588, 591] width 37 height 37
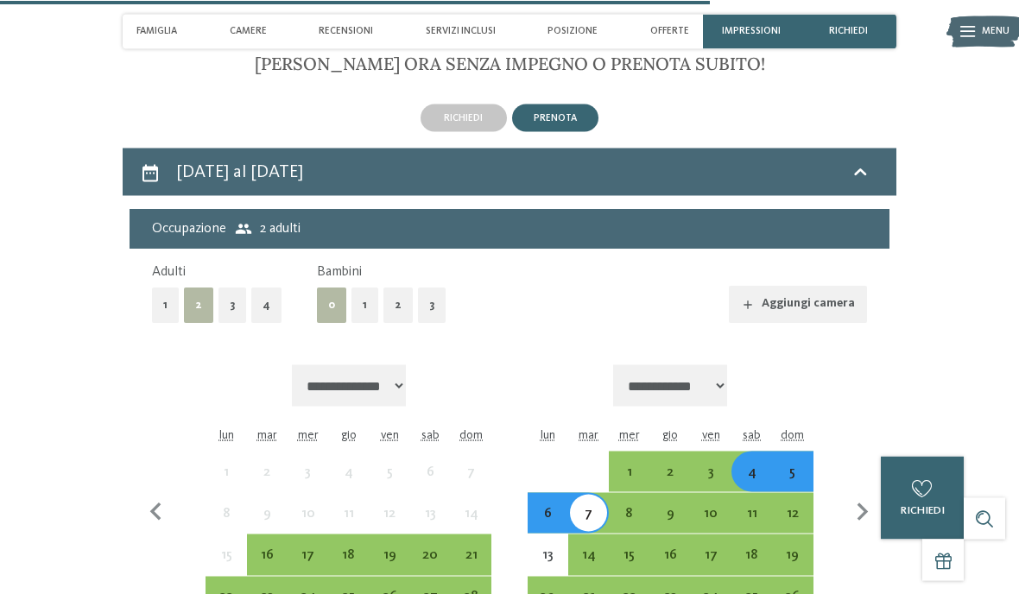
scroll to position [3957, 0]
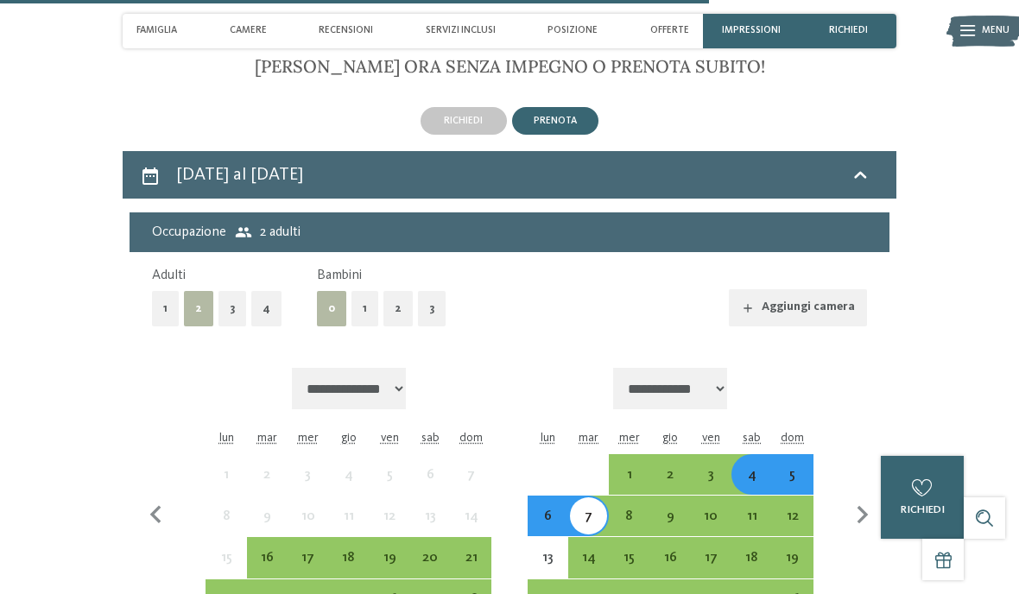
click at [364, 291] on button "1" at bounding box center [364, 308] width 27 height 35
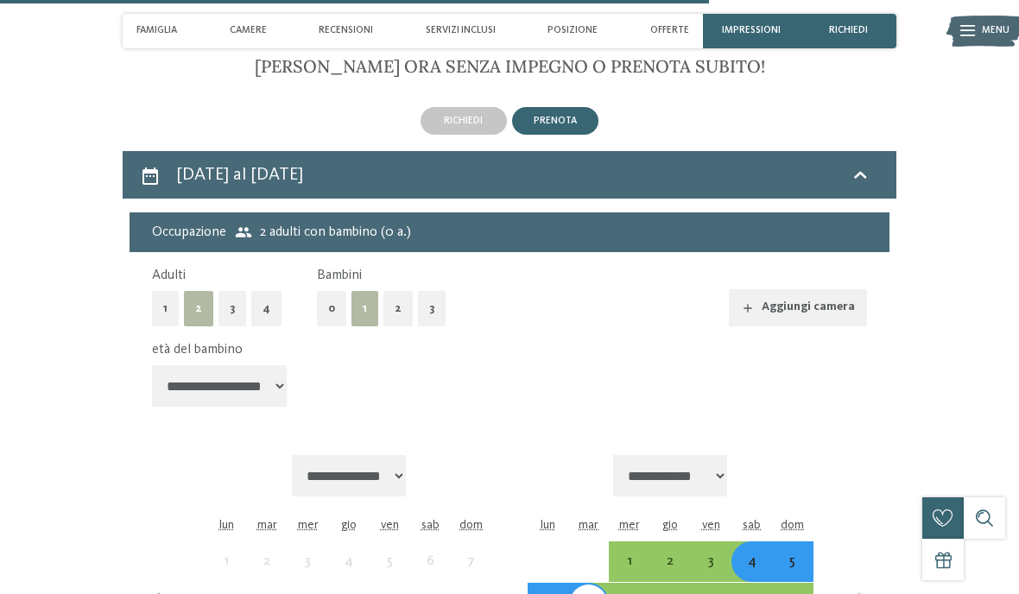
click at [264, 365] on select "**********" at bounding box center [219, 385] width 135 height 41
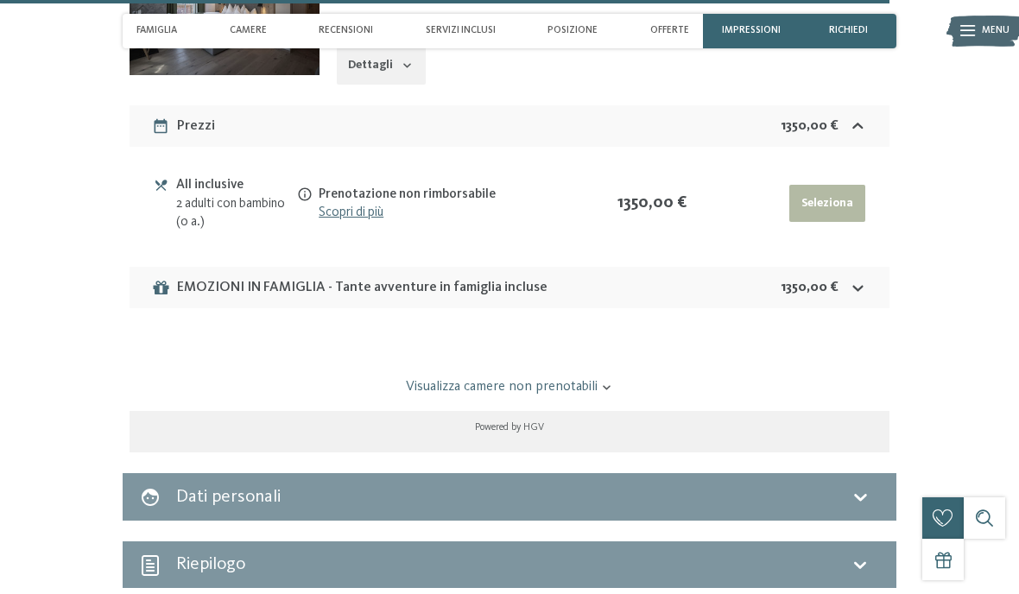
scroll to position [5023, 0]
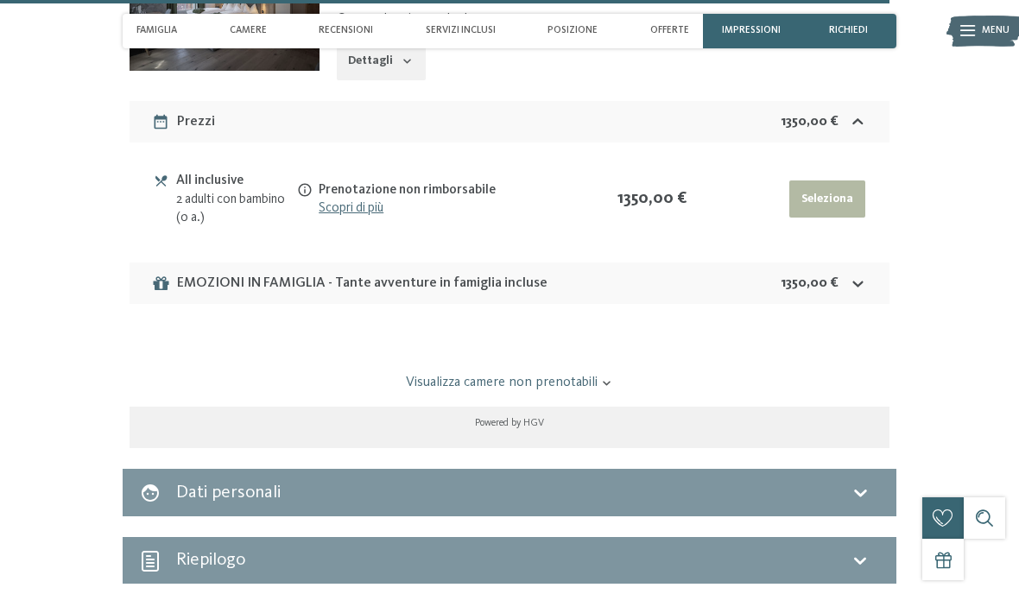
click at [819, 276] on strong "1350,00 €" at bounding box center [810, 283] width 58 height 14
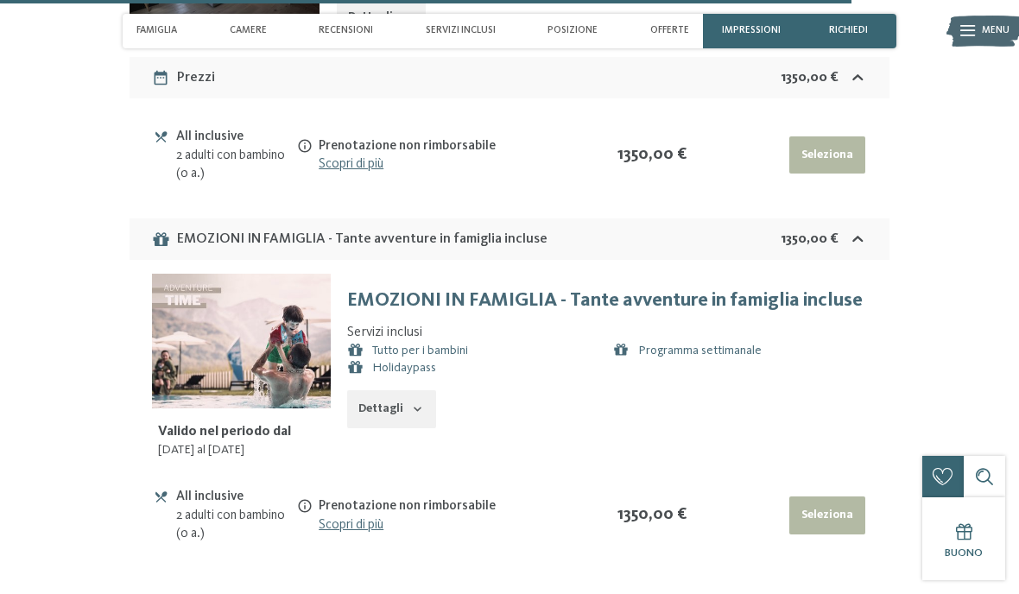
scroll to position [5074, 0]
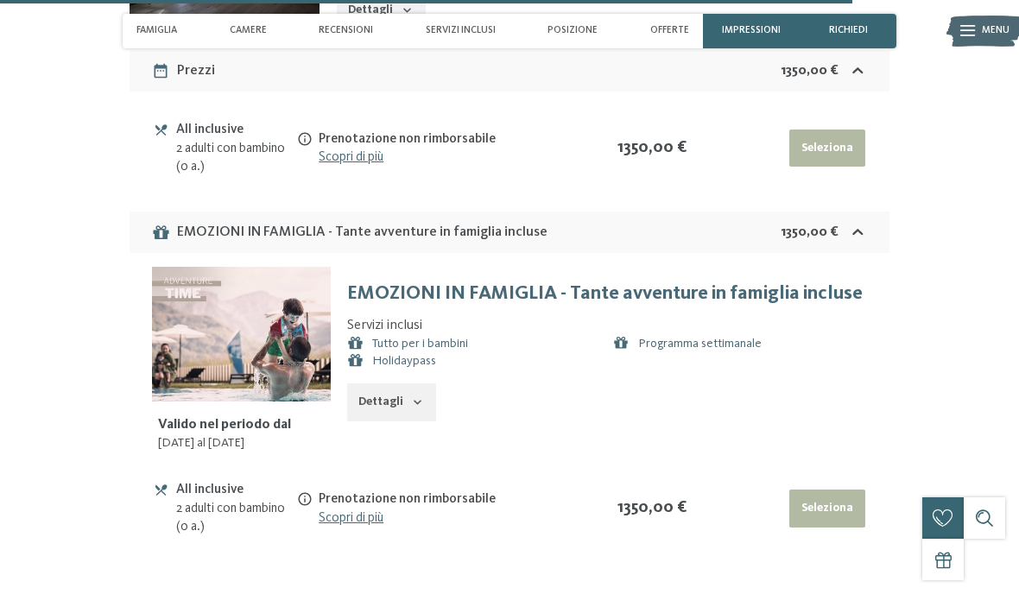
click at [406, 390] on button "Dettagli" at bounding box center [391, 402] width 89 height 38
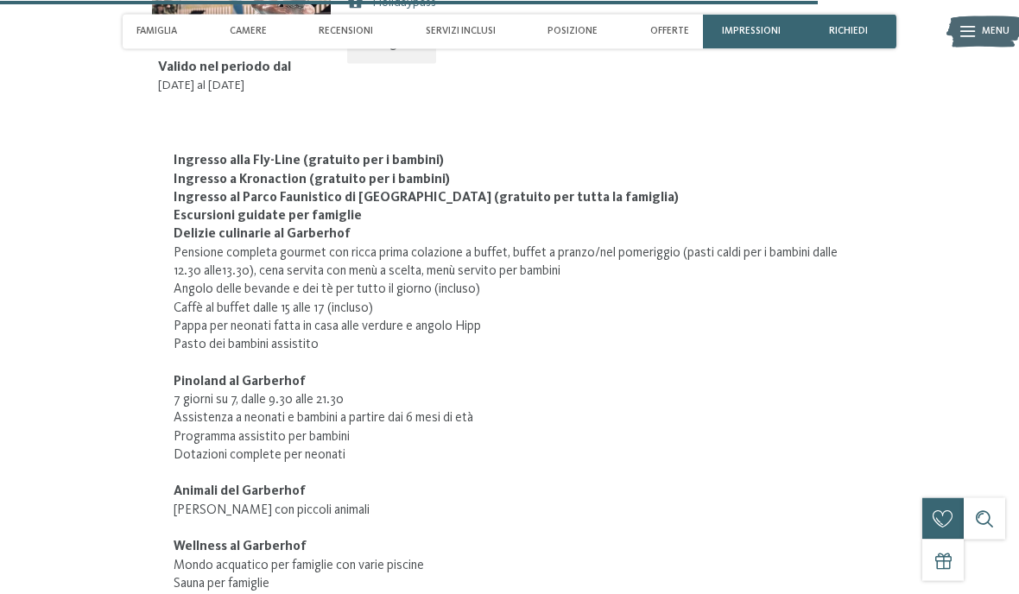
scroll to position [5431, 0]
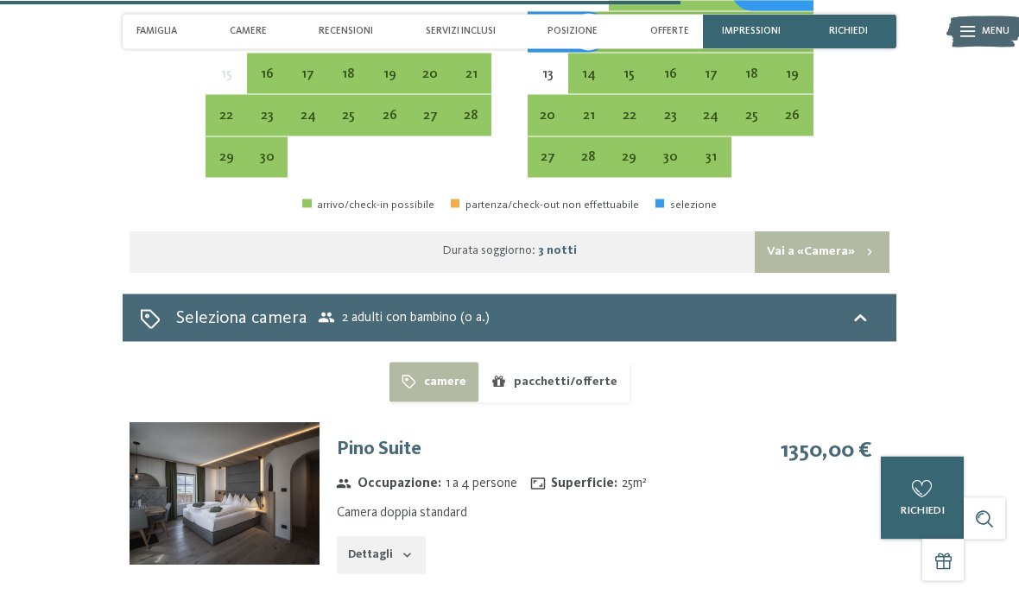
scroll to position [4530, 0]
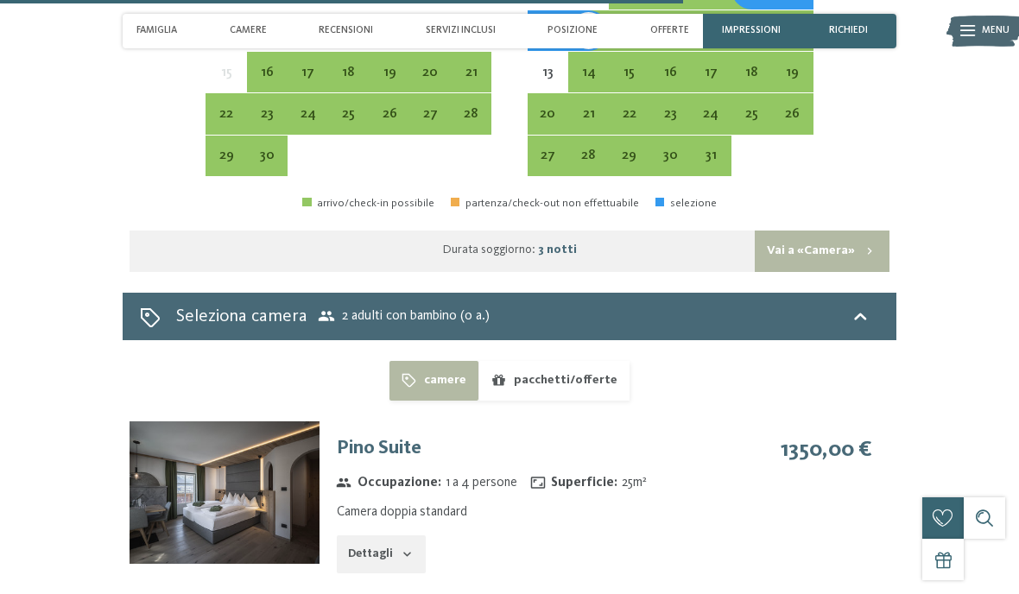
click at [196, 436] on img at bounding box center [225, 492] width 190 height 142
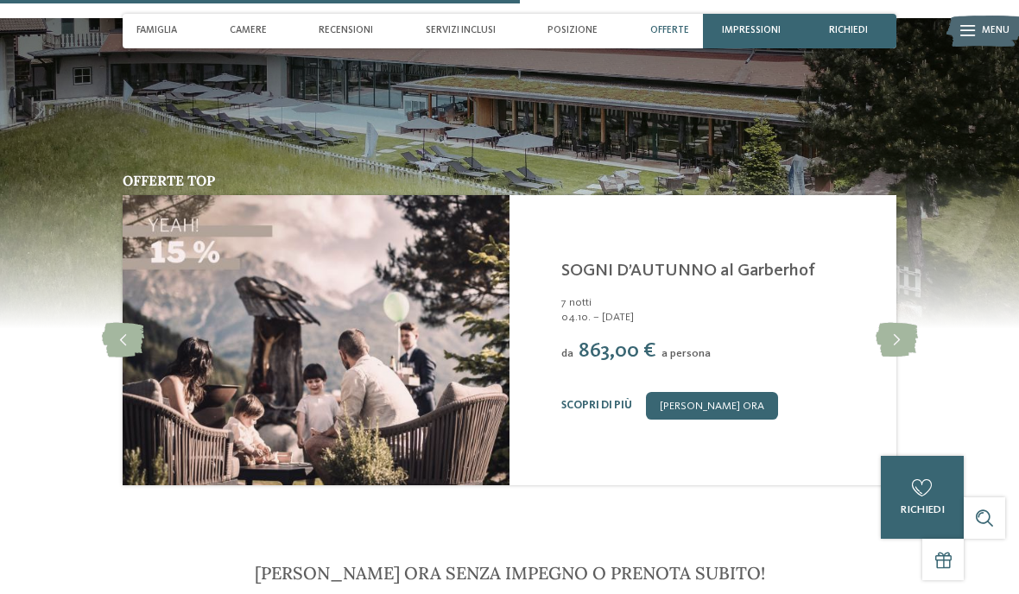
scroll to position [3443, 0]
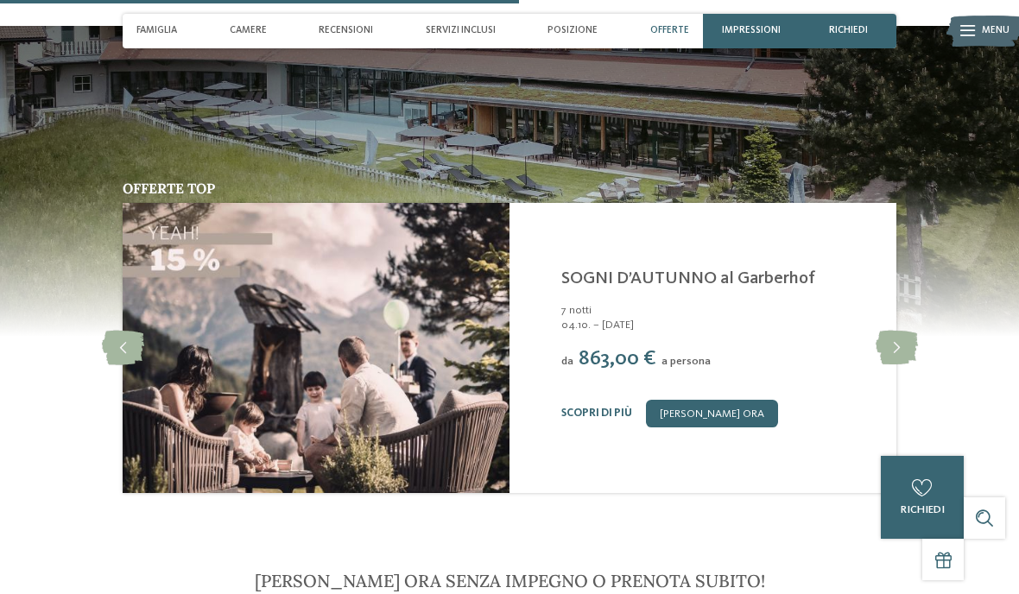
click at [601, 408] on link "Scopri di più" at bounding box center [596, 413] width 71 height 11
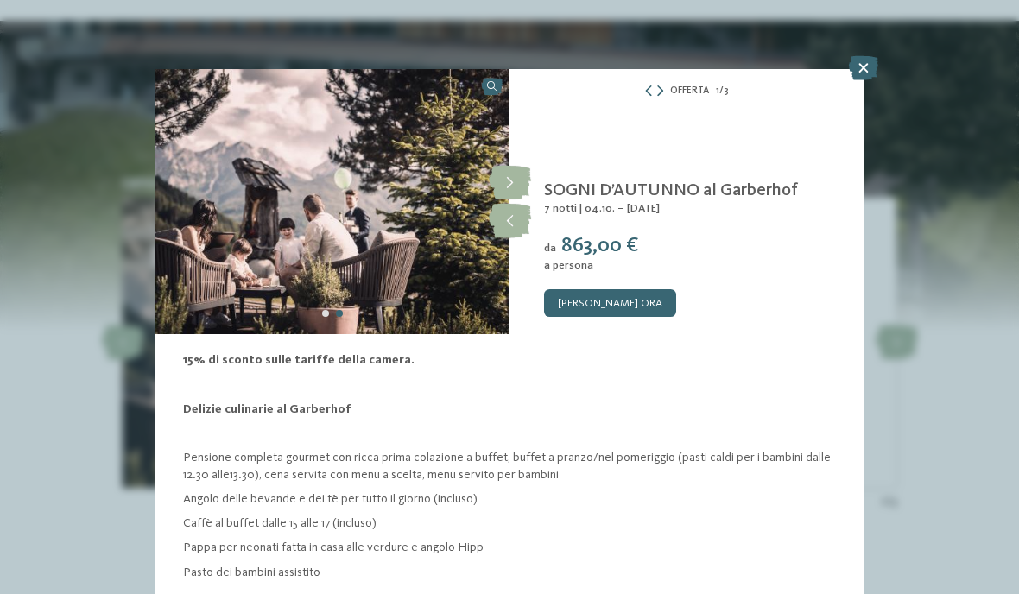
click at [857, 56] on icon at bounding box center [863, 68] width 29 height 24
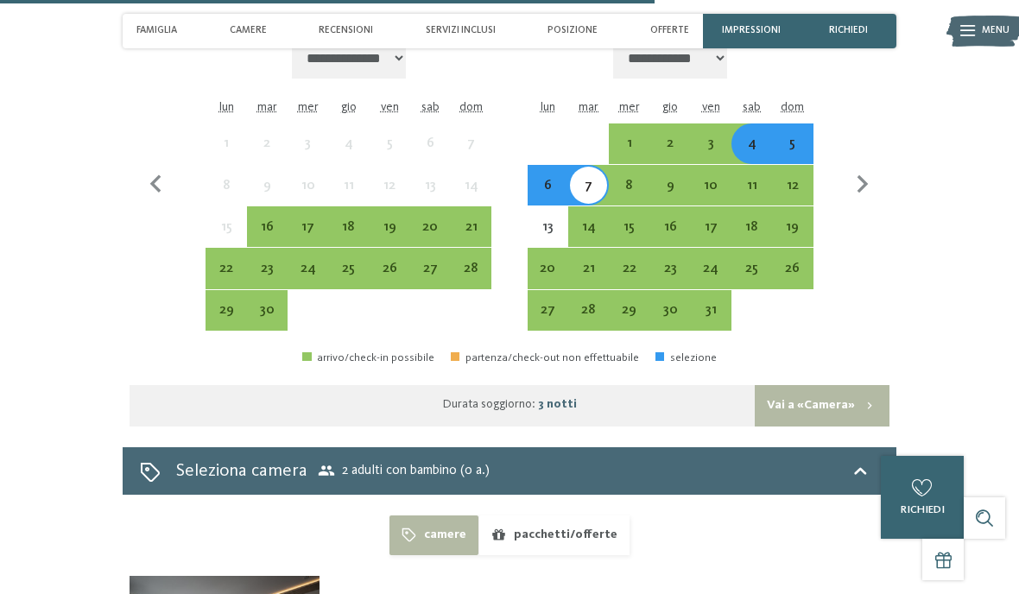
scroll to position [4367, 0]
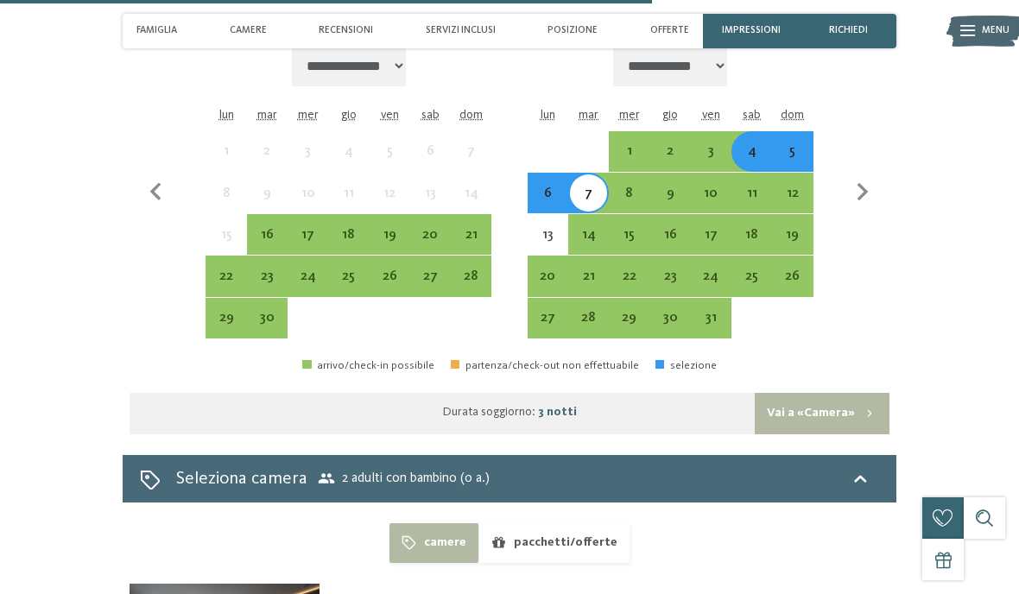
click at [542, 187] on div "6" at bounding box center [547, 205] width 37 height 37
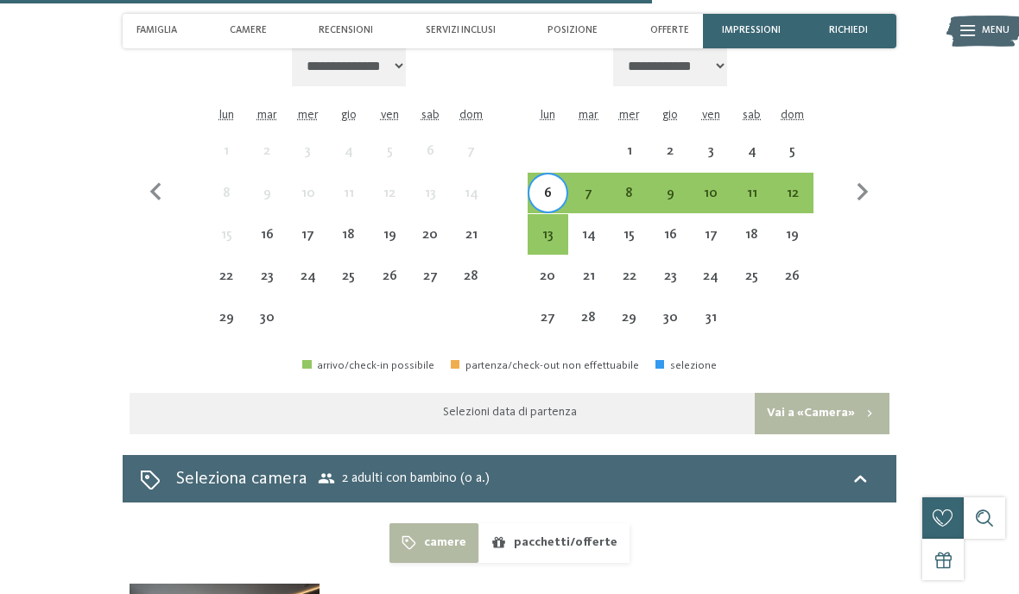
click at [749, 144] on div "4" at bounding box center [751, 162] width 37 height 37
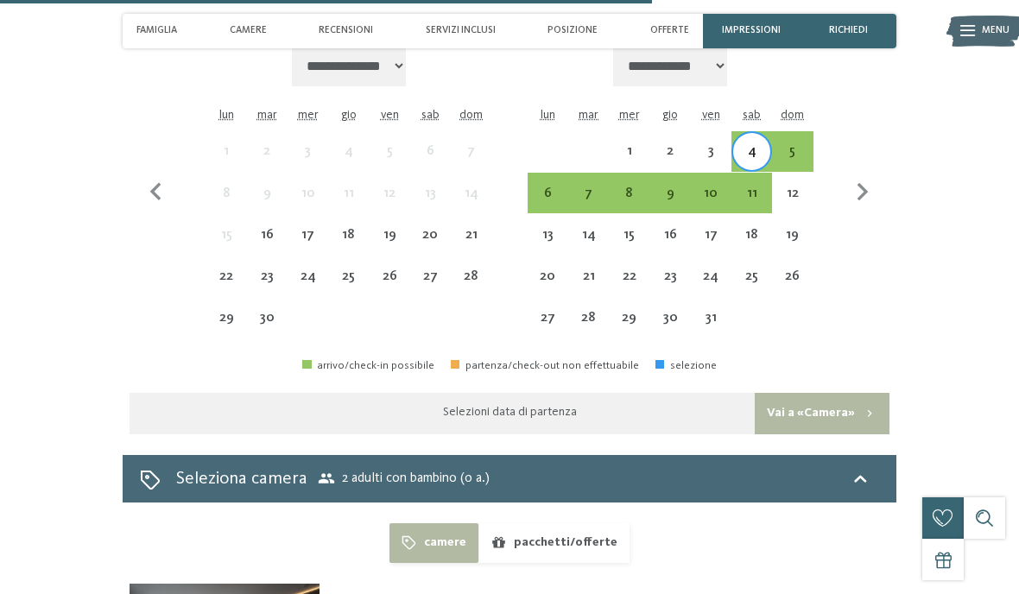
click at [544, 187] on div "6" at bounding box center [547, 205] width 37 height 37
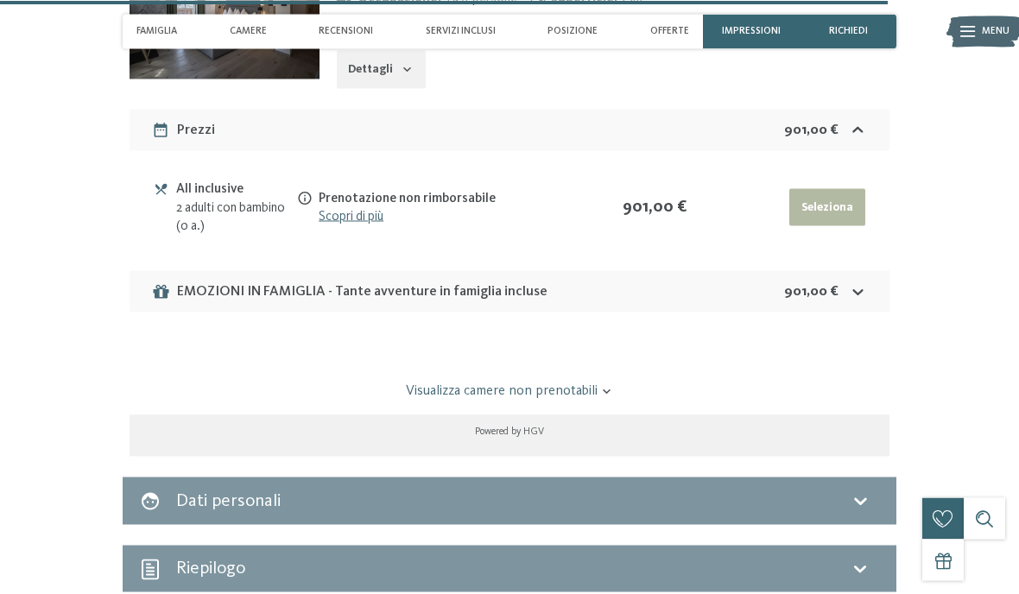
scroll to position [5014, 0]
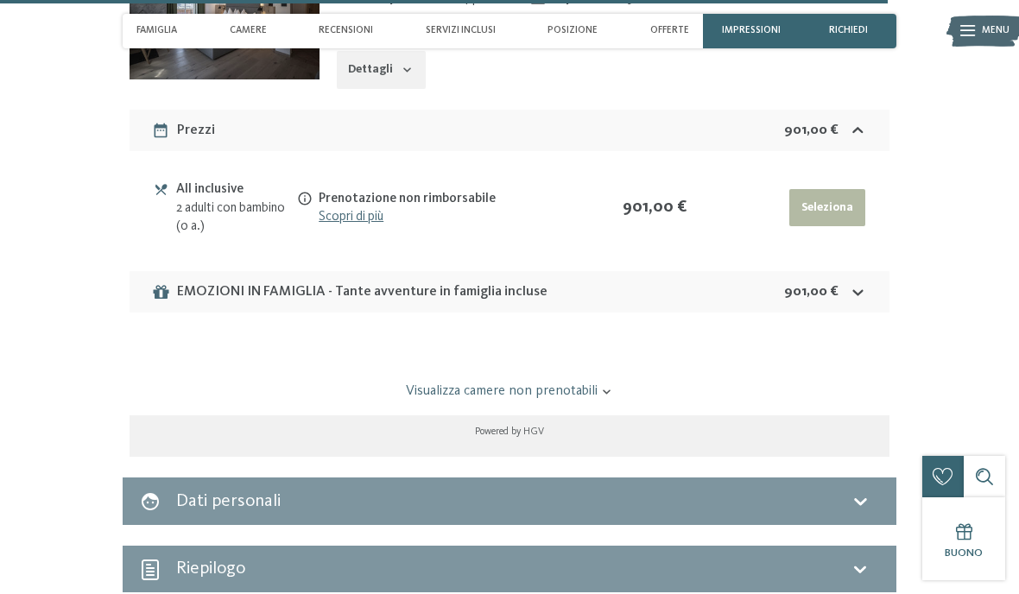
click at [595, 382] on link "Visualizza camere non prenotabili" at bounding box center [509, 391] width 714 height 19
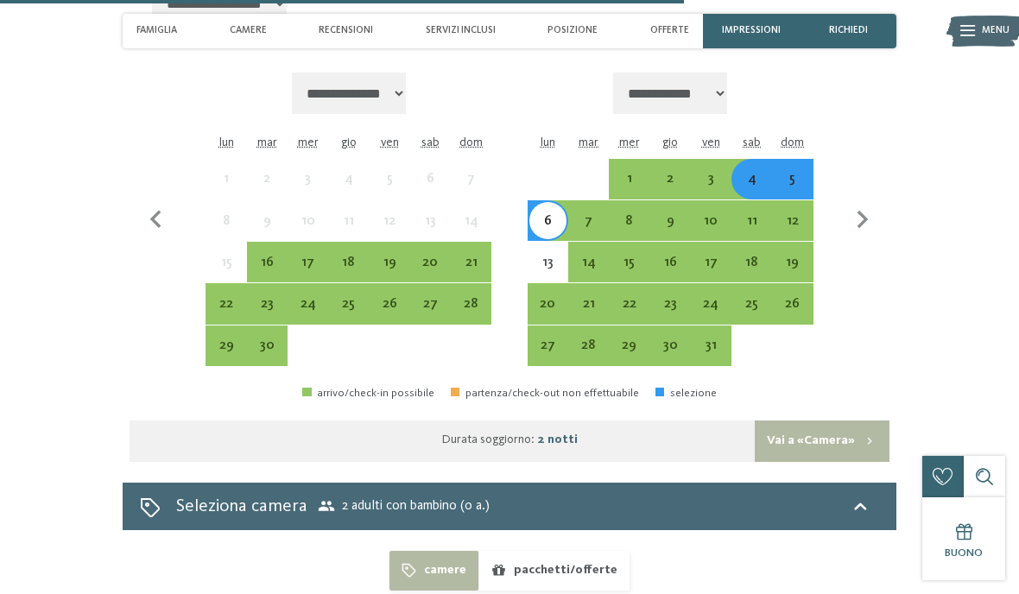
scroll to position [4339, 0]
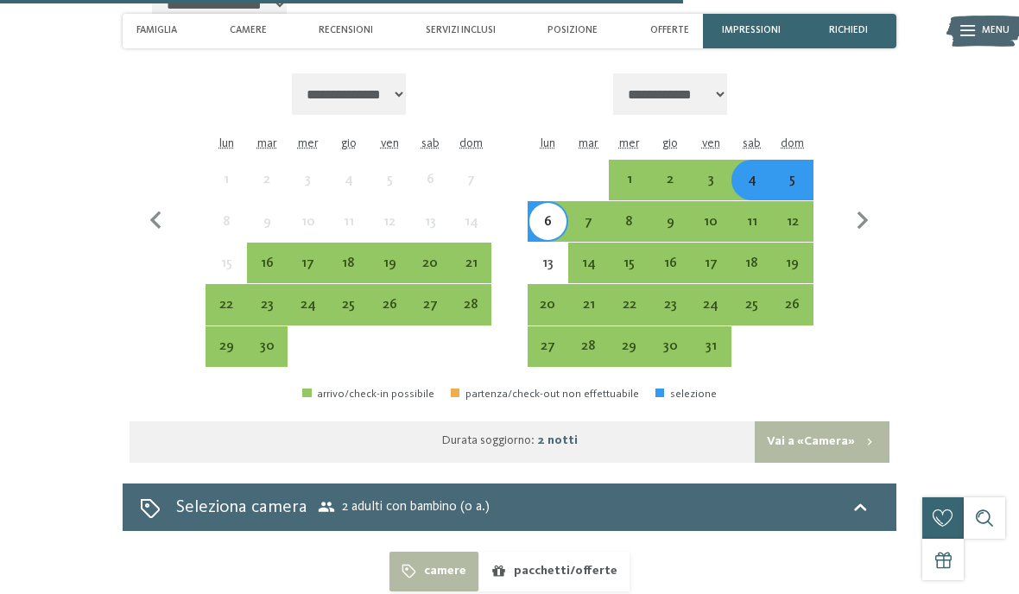
click at [787, 173] on div "5" at bounding box center [792, 191] width 37 height 37
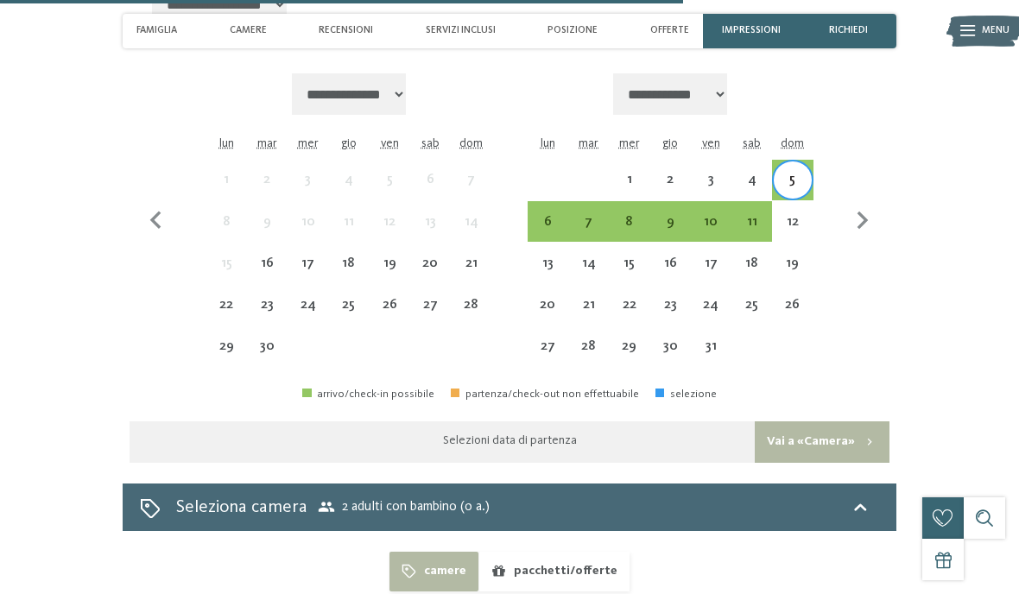
click at [623, 215] on div "8" at bounding box center [628, 233] width 37 height 37
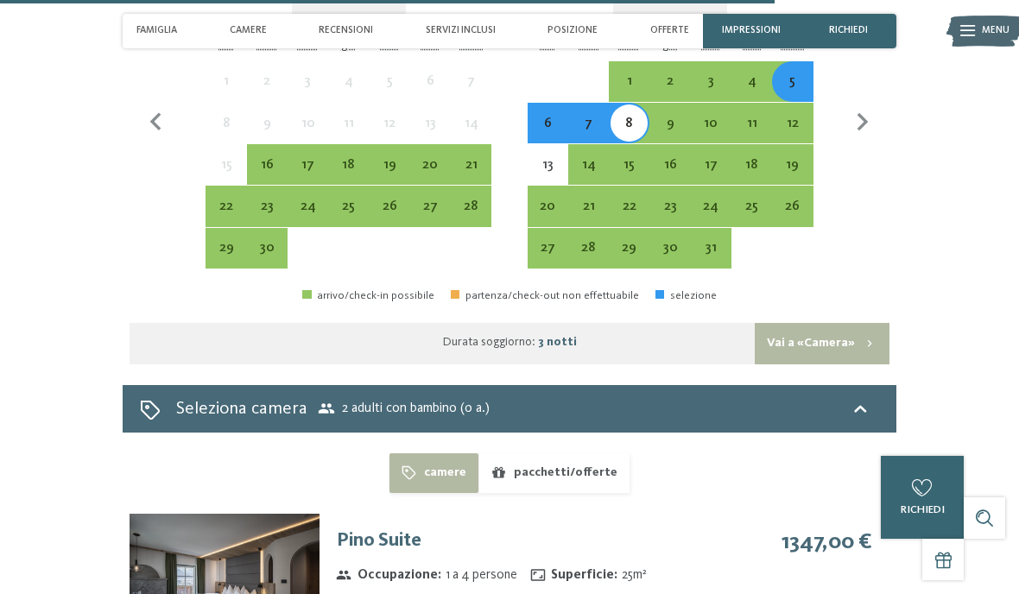
scroll to position [4428, 0]
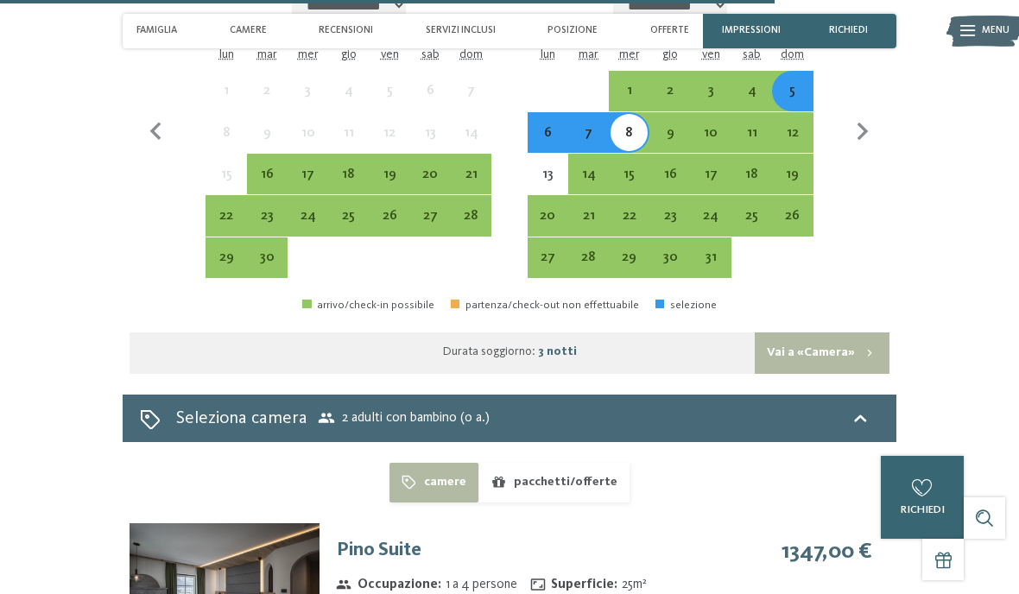
click at [747, 84] on div "4" at bounding box center [751, 102] width 37 height 37
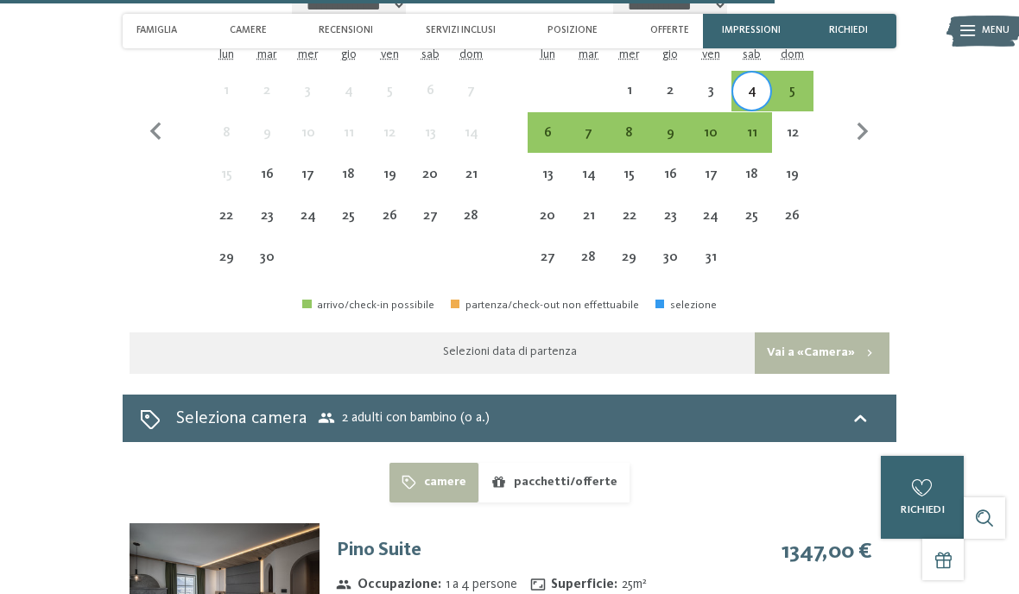
click at [580, 126] on div "7" at bounding box center [588, 144] width 37 height 37
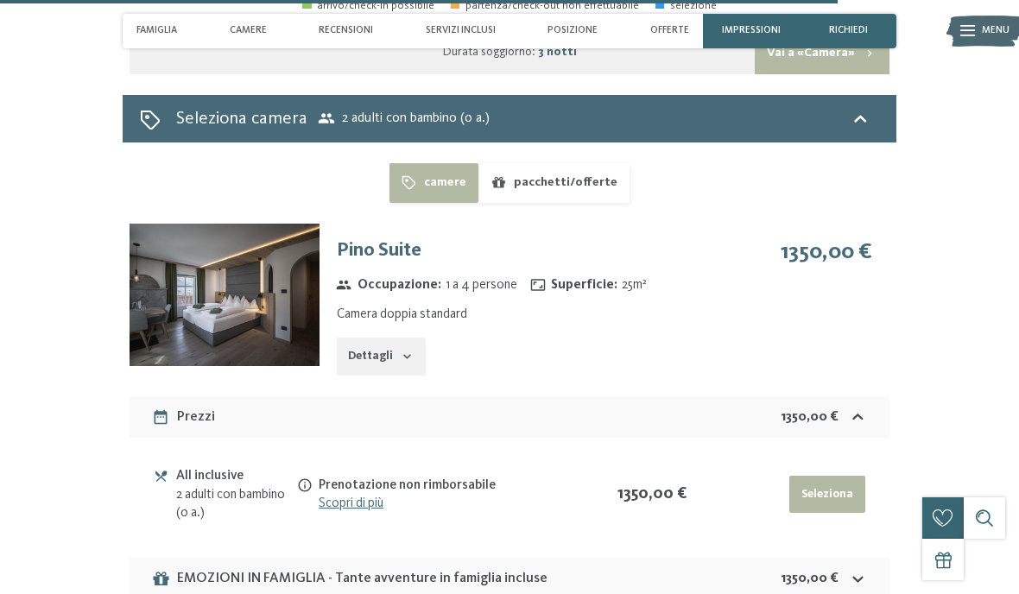
scroll to position [4729, 0]
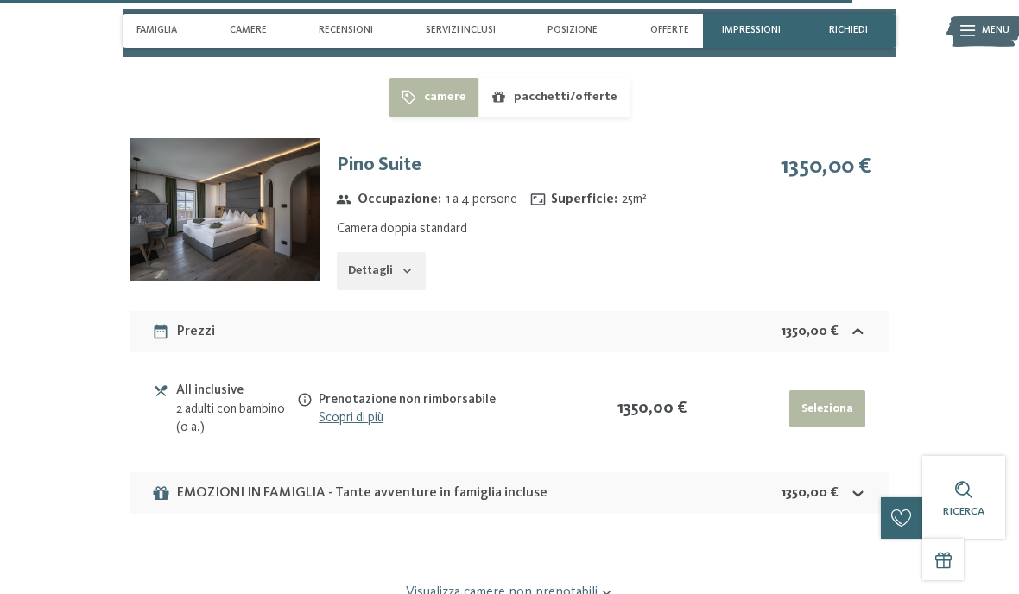
click at [685, 472] on div "EMOZIONI IN FAMIGLIA - Tante avventure in famiglia incluse 1350,00 €" at bounding box center [510, 492] width 760 height 41
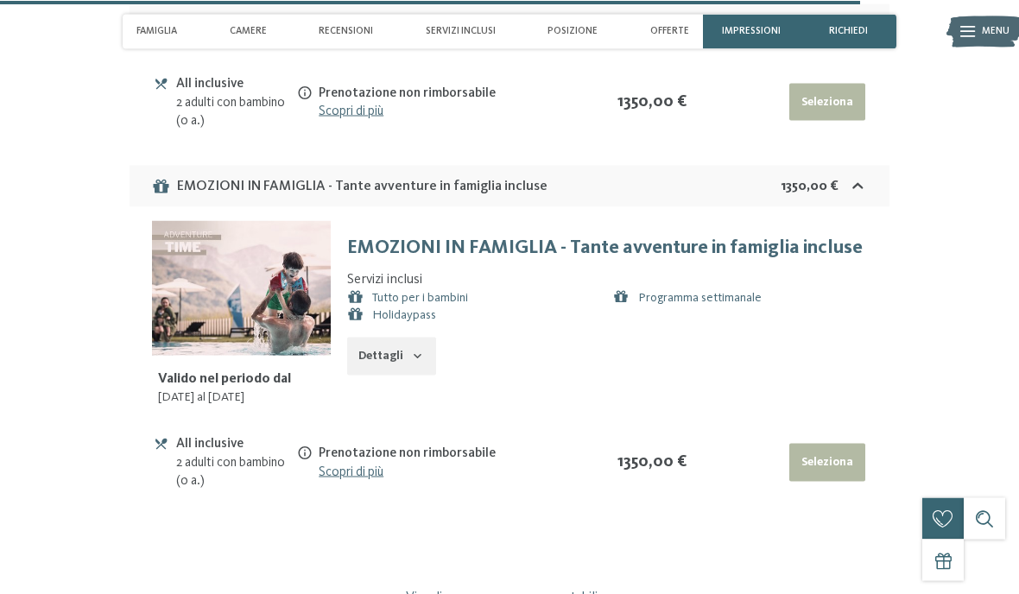
scroll to position [5119, 0]
click at [395, 309] on link "Holidaypass" at bounding box center [404, 315] width 64 height 12
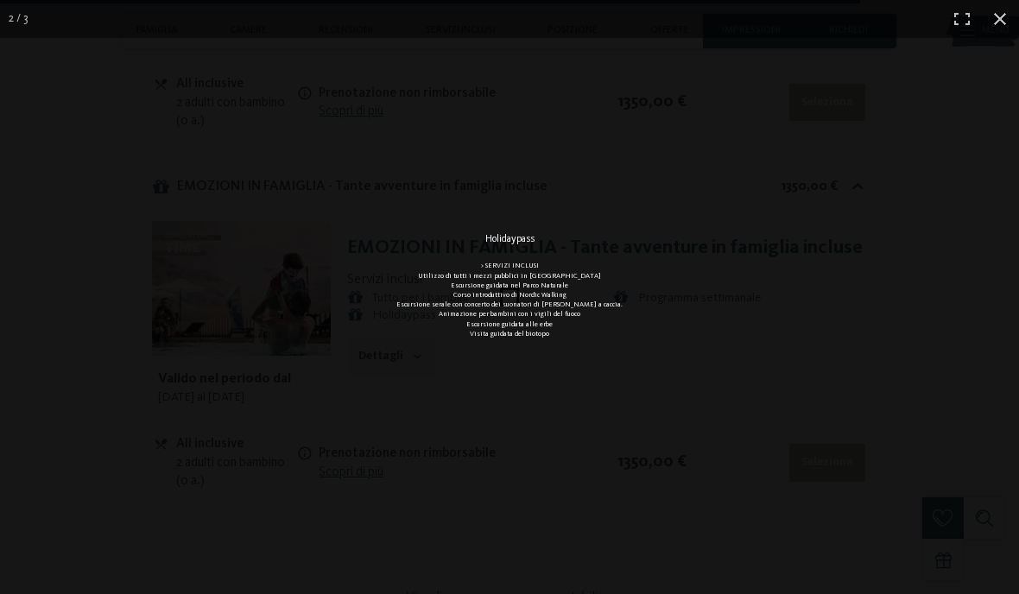
click at [133, 147] on div "Holidaypass > SERVIZI INCLUSI Utilizzo di tutti i mezzi pubblici in [GEOGRAPHIC…" at bounding box center [509, 297] width 1019 height 594
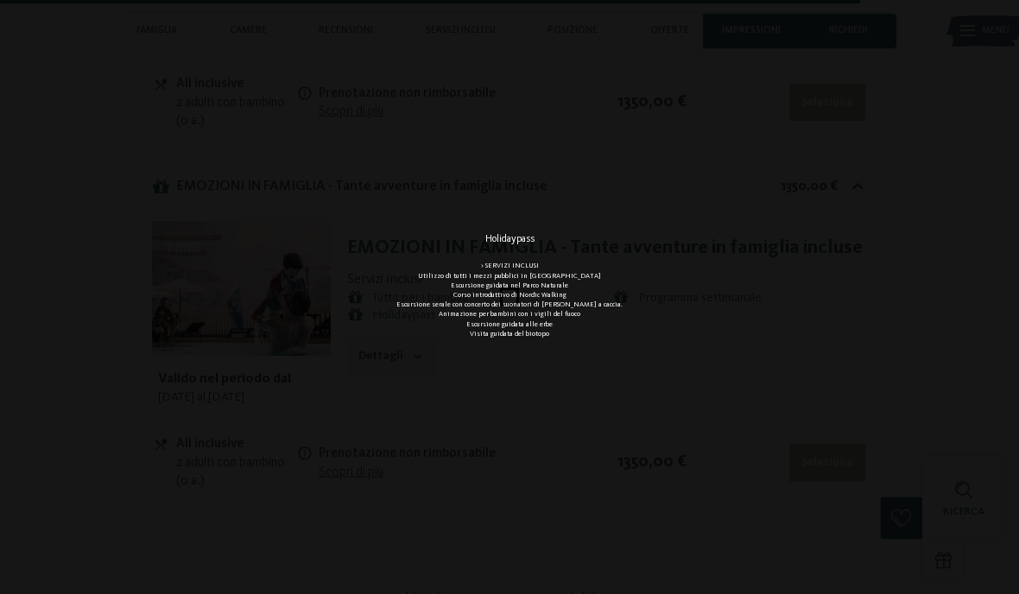
click at [655, 401] on div "Holidaypass > SERVIZI INCLUSI Utilizzo di tutti i mezzi pubblici in [GEOGRAPHIC…" at bounding box center [509, 297] width 691 height 594
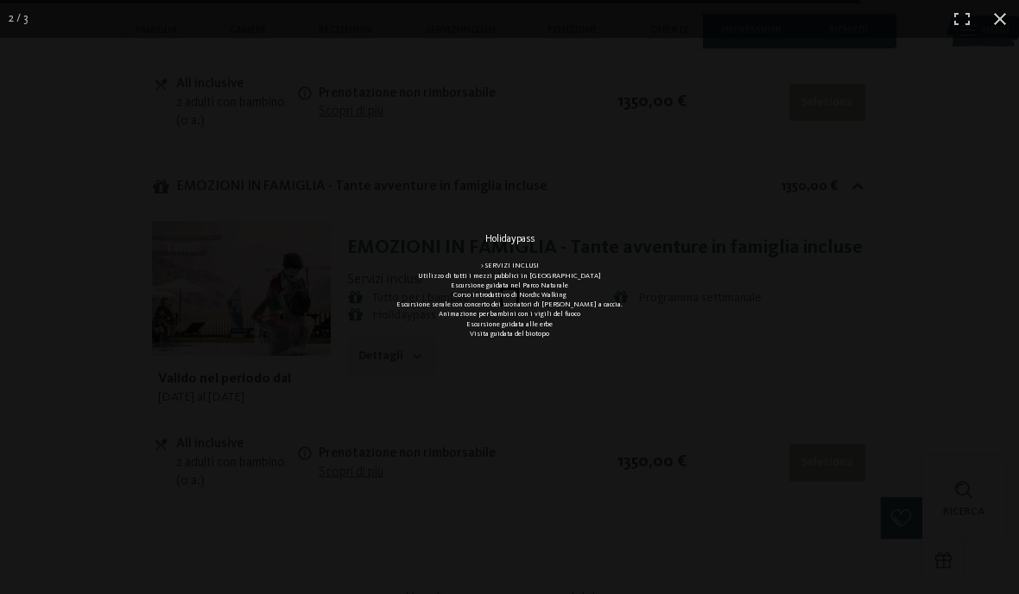
click at [647, 593] on div "Holidaypass > SERVIZI INCLUSI Utilizzo di tutti i mezzi pubblici in [GEOGRAPHIC…" at bounding box center [509, 297] width 691 height 594
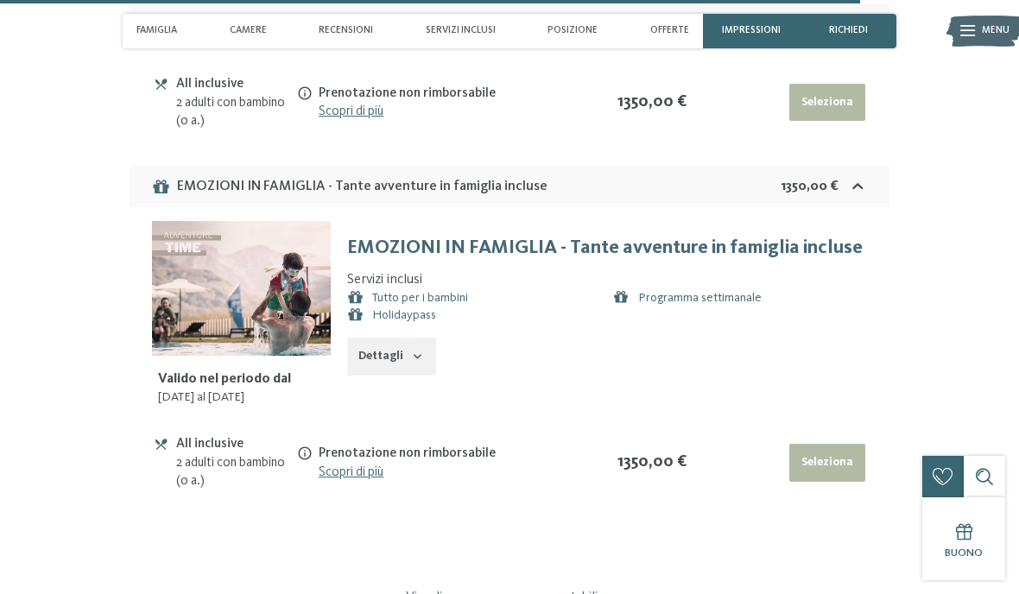
click at [421, 292] on link "Tutto per i bambini" at bounding box center [420, 298] width 96 height 12
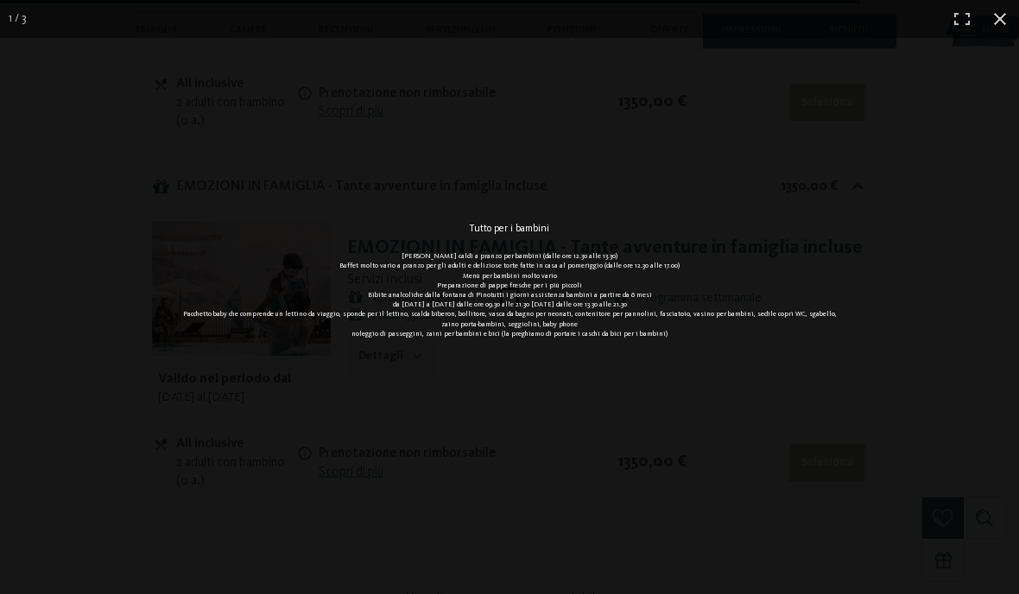
click at [142, 124] on div "Tutto per i bambini Piatti caldi a pranzo per bambini (dalle ore 12.30 alle 13.…" at bounding box center [509, 297] width 1019 height 594
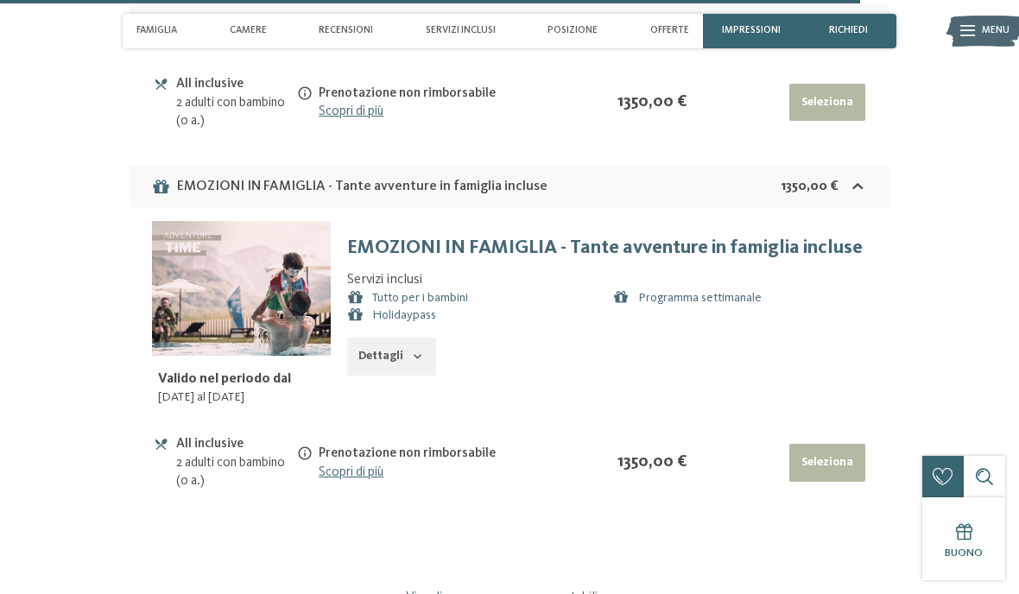
click at [731, 292] on link "Programma settimanale" at bounding box center [699, 298] width 123 height 12
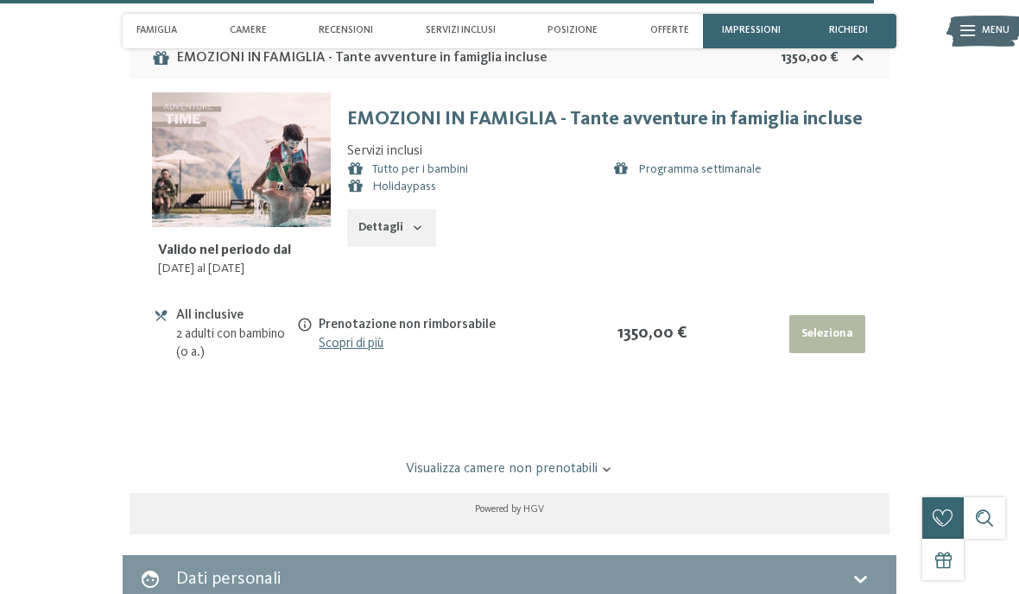
scroll to position [5257, 0]
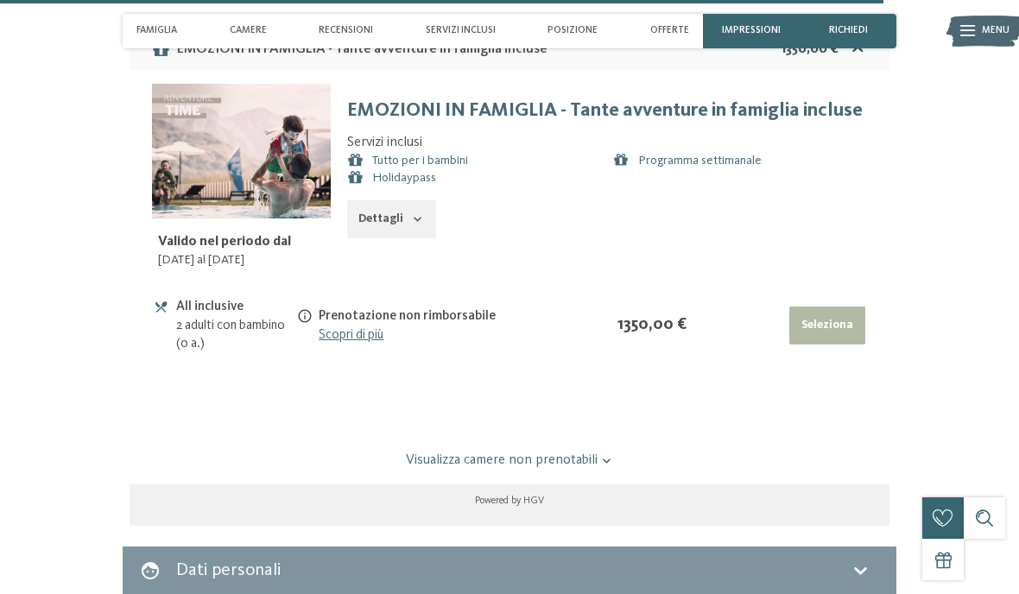
click at [411, 214] on icon "button" at bounding box center [418, 219] width 14 height 14
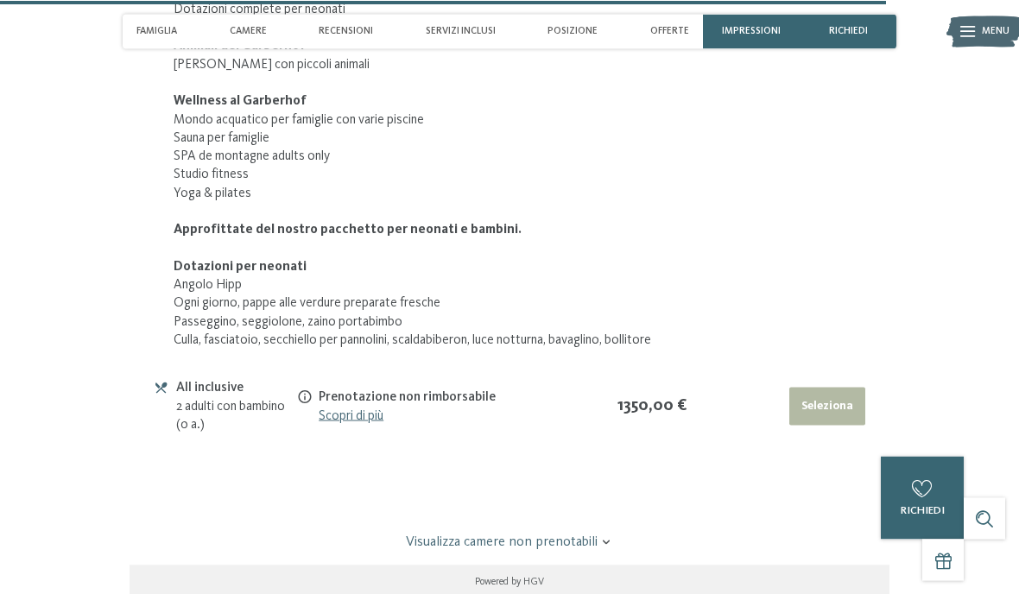
scroll to position [5875, 0]
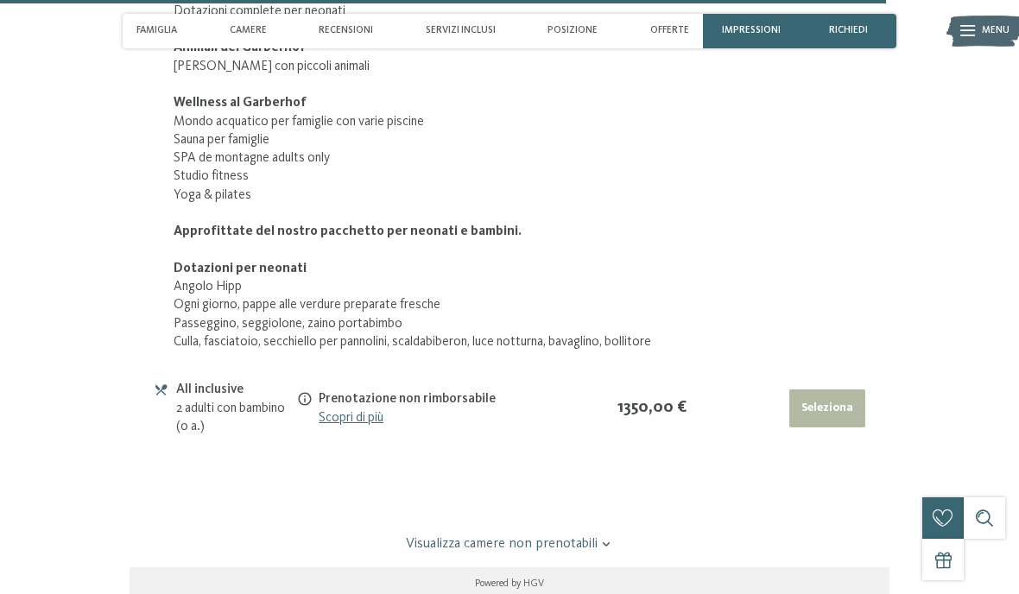
click at [376, 411] on link "Scopri di più" at bounding box center [351, 418] width 65 height 14
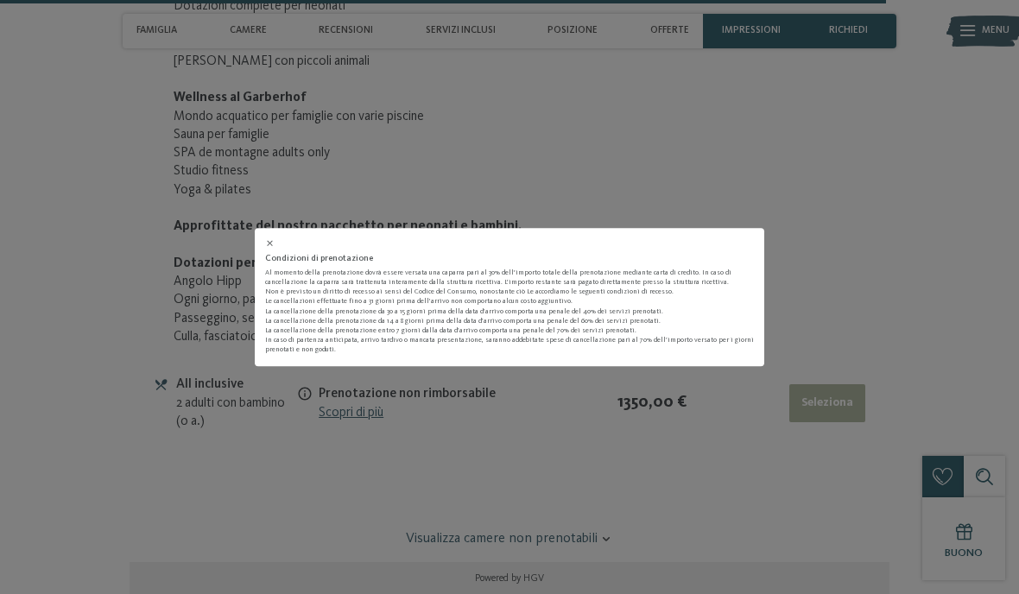
scroll to position [5886, 0]
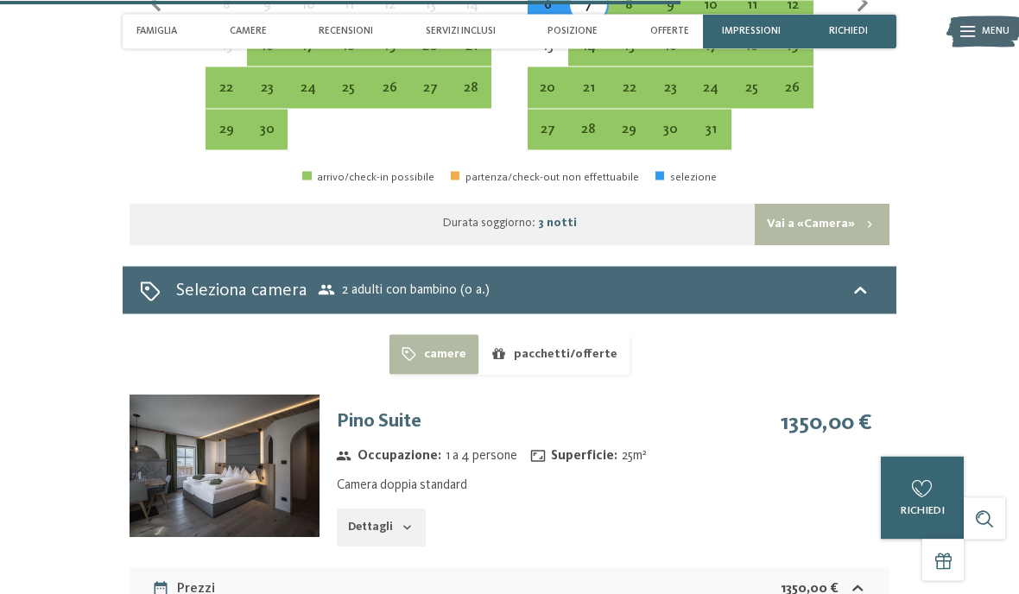
click at [591, 334] on button "pacchetti/offerte" at bounding box center [553, 354] width 151 height 40
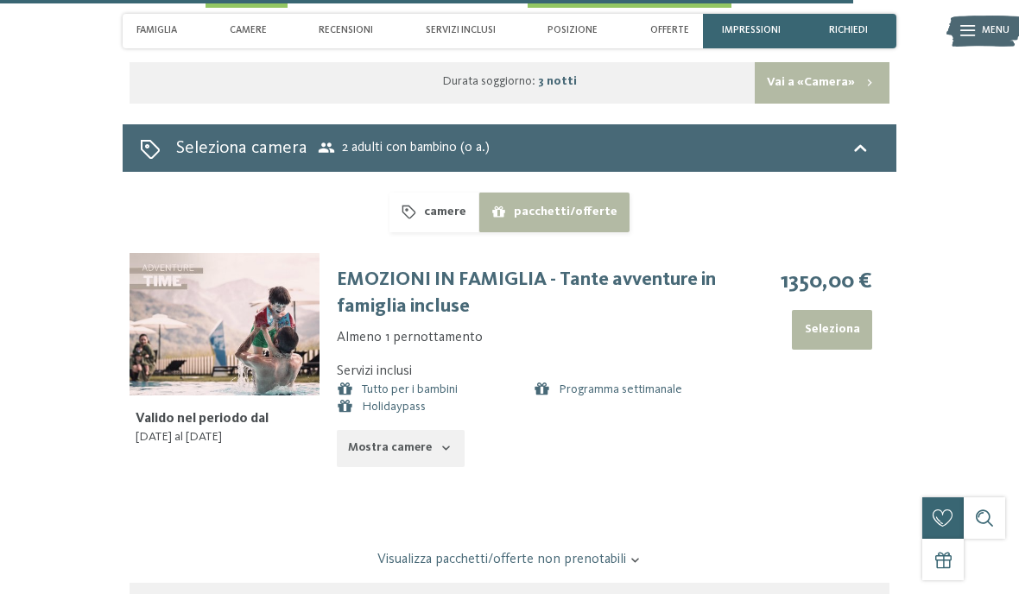
scroll to position [4699, 0]
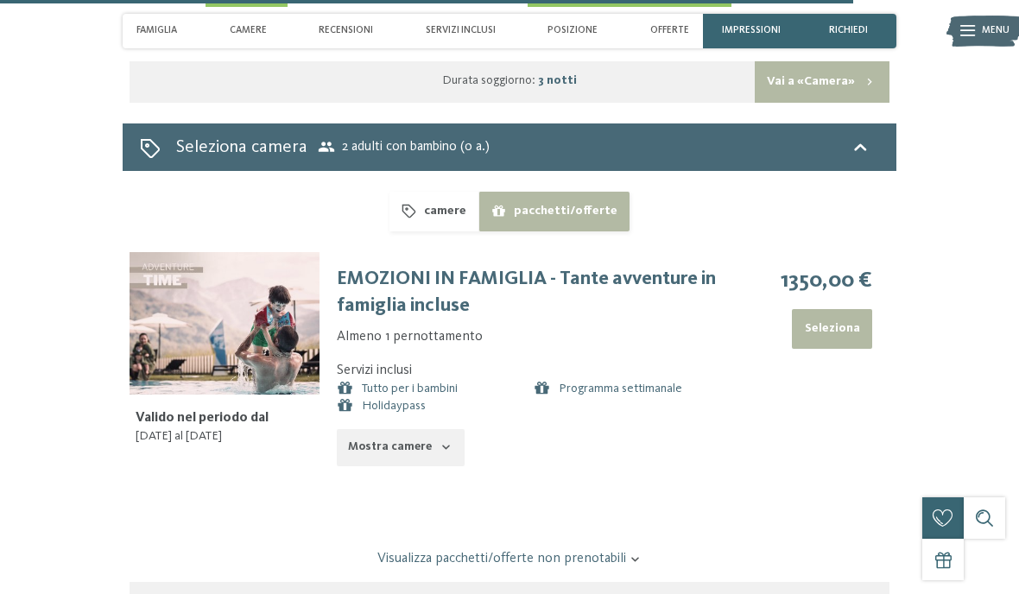
click at [439, 440] on icon "button" at bounding box center [446, 447] width 14 height 14
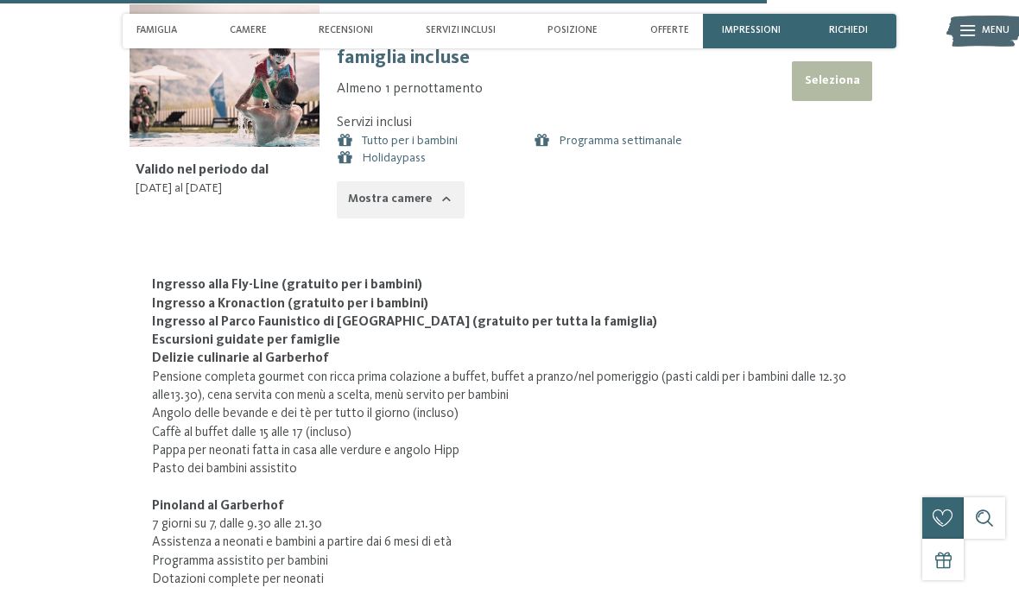
click at [414, 181] on button "Mostra camere" at bounding box center [401, 200] width 128 height 38
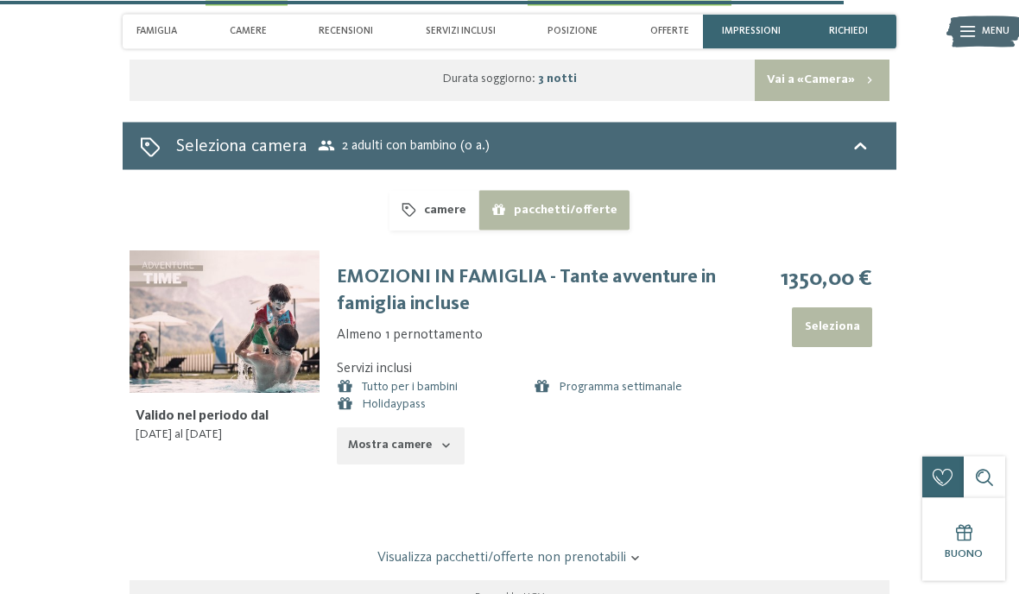
click at [440, 190] on button "camere" at bounding box center [433, 210] width 89 height 40
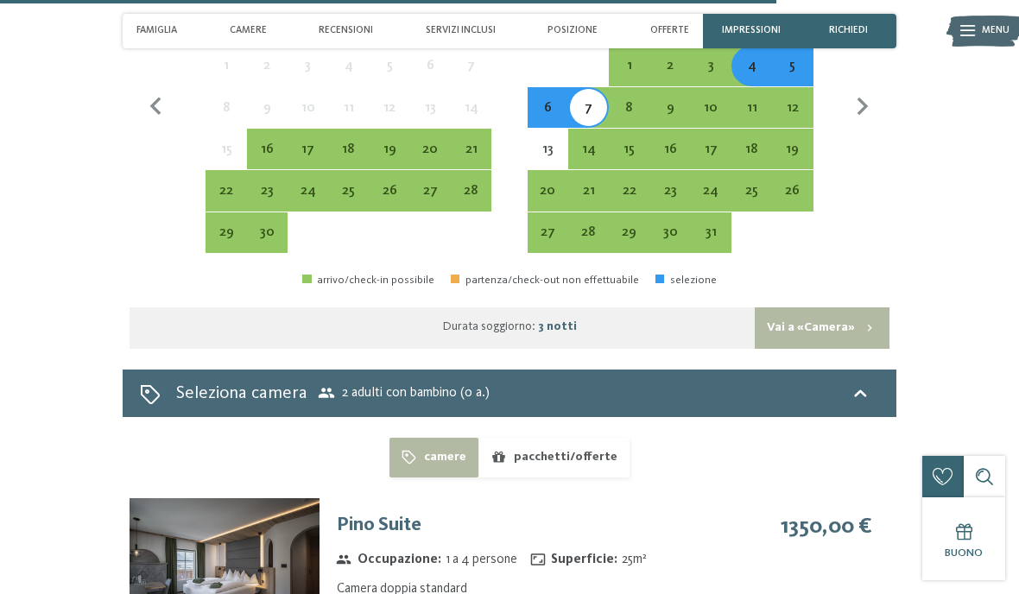
scroll to position [4423, 0]
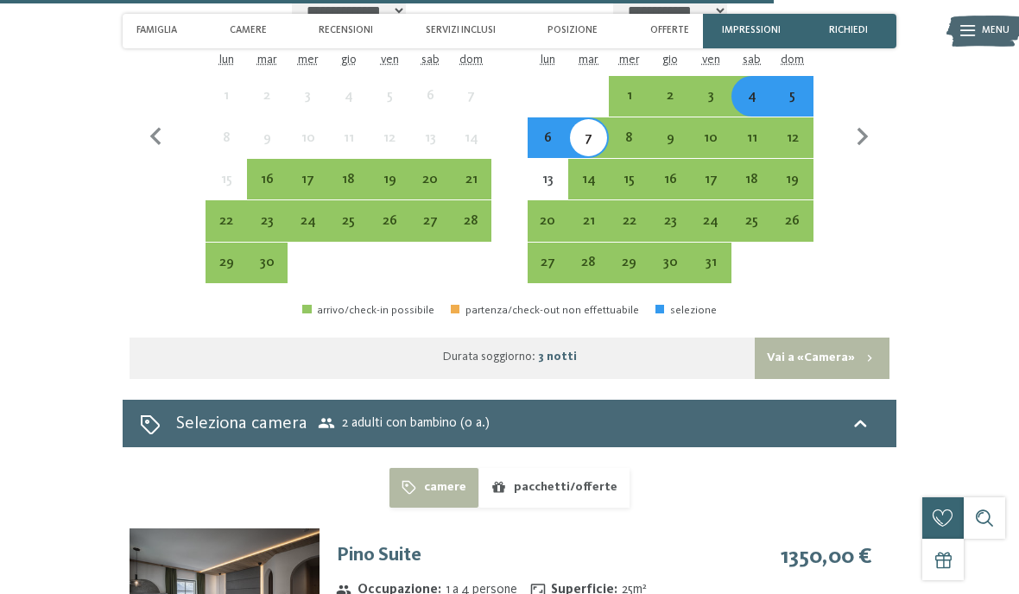
click at [672, 131] on div "9" at bounding box center [669, 149] width 37 height 37
